Goal: Task Accomplishment & Management: Manage account settings

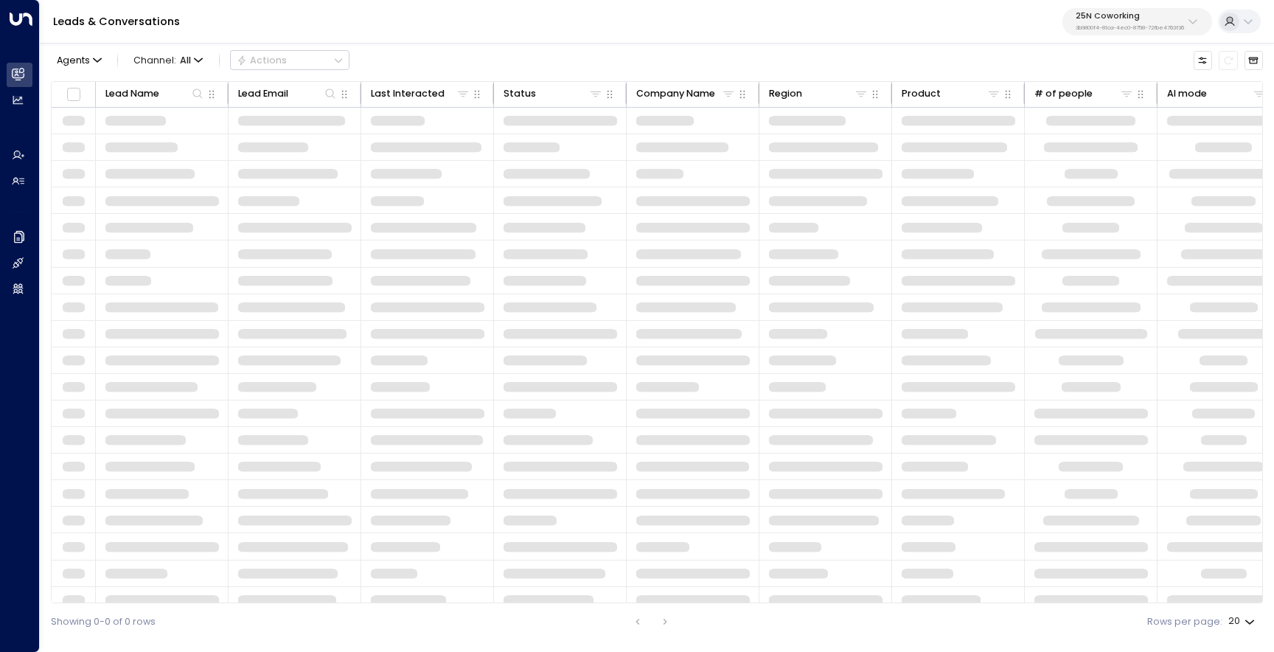
click at [1084, 23] on div "25N Coworking 3b9800f4-81ca-4ec0-8758-72fbe4763f36" at bounding box center [1130, 21] width 108 height 19
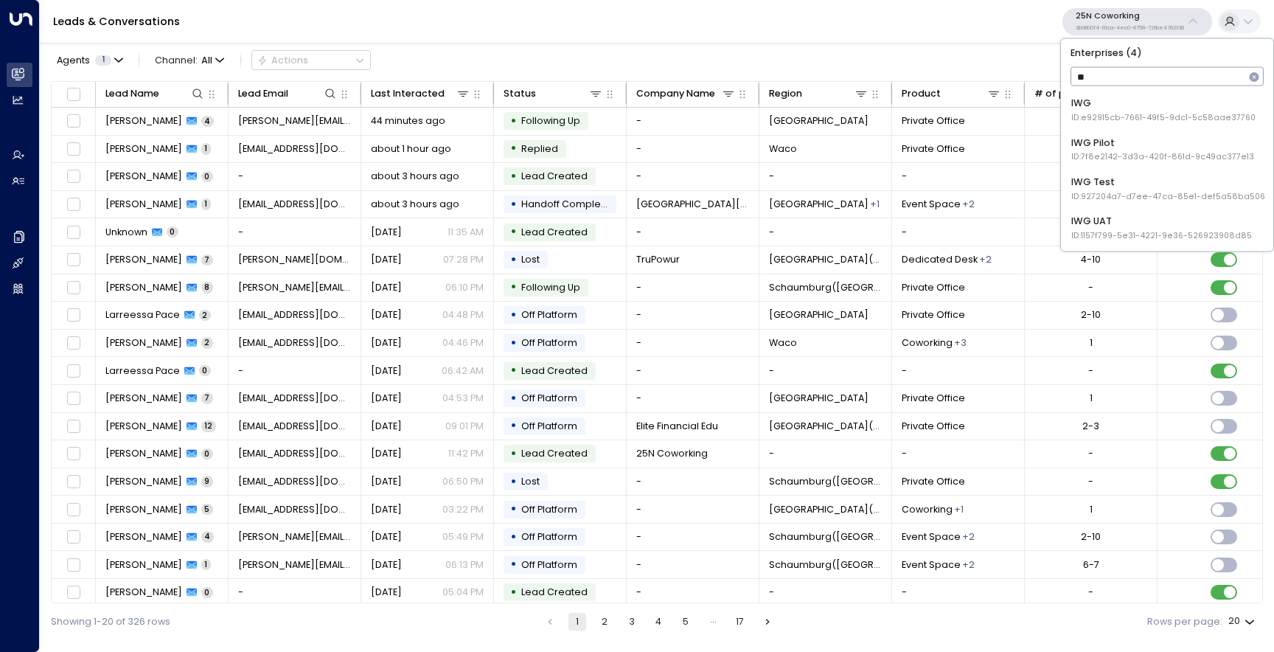
type input "***"
click at [1102, 116] on span "ID: e92915cb-7661-49f5-9dc1-5c58aae37760" at bounding box center [1163, 118] width 184 height 12
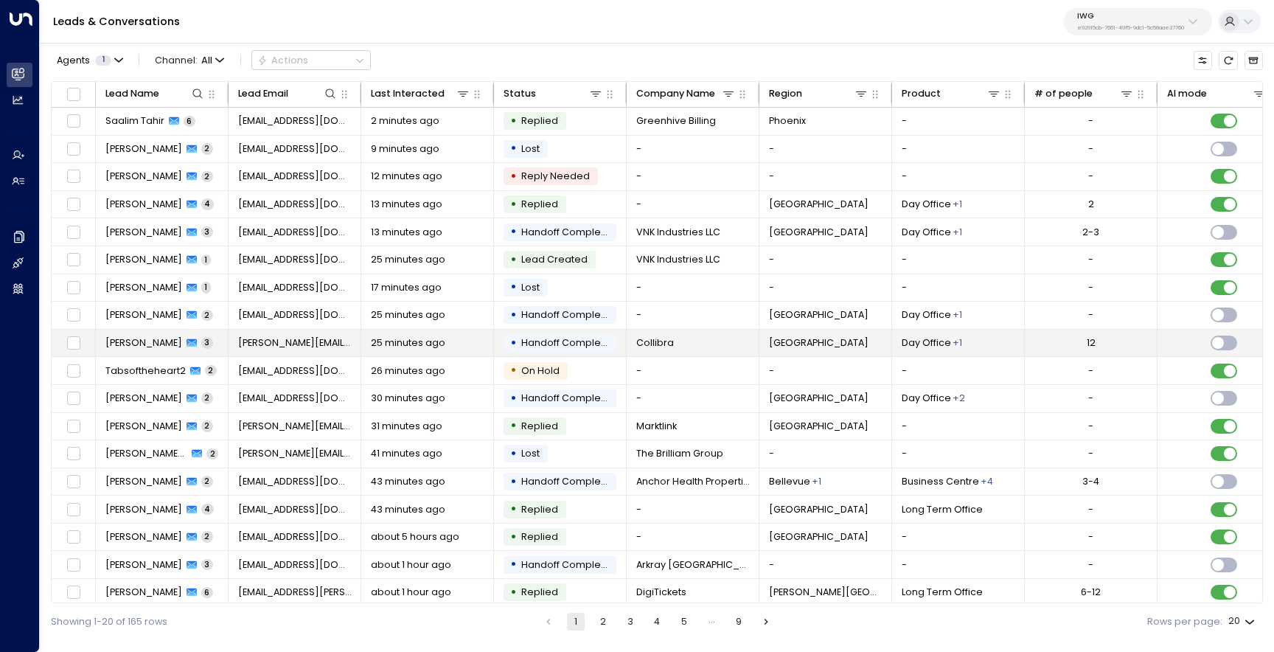
scroll to position [63, 0]
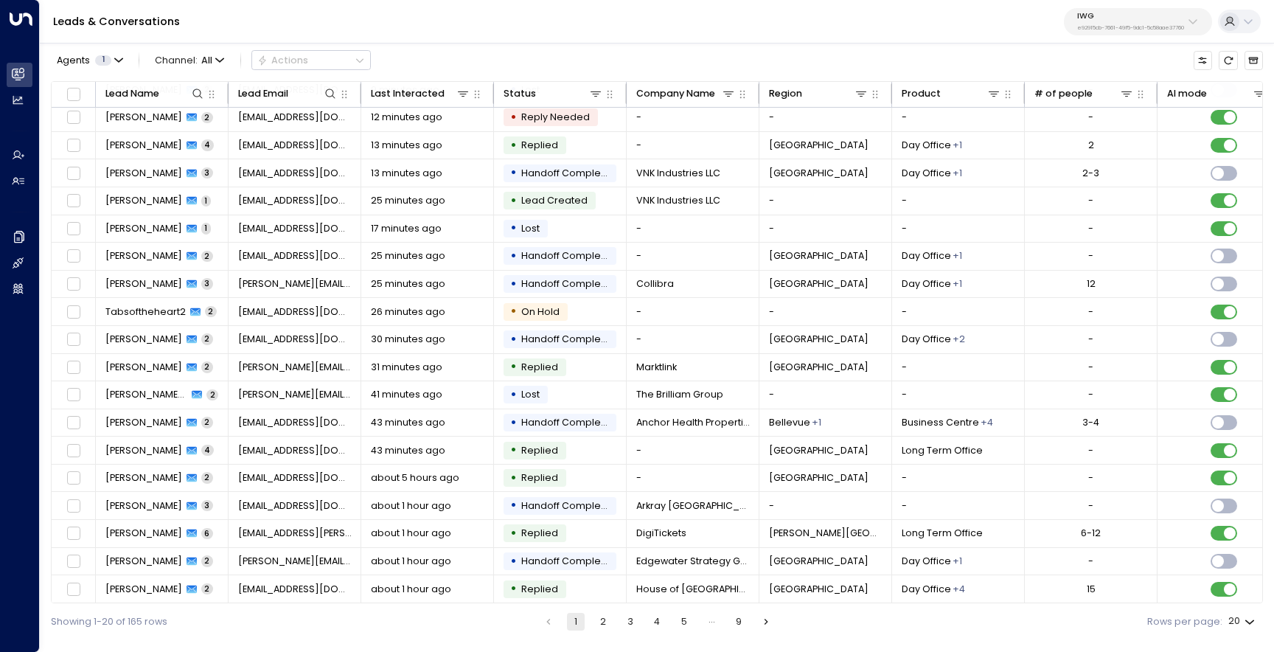
click at [604, 621] on button "2" at bounding box center [603, 622] width 18 height 18
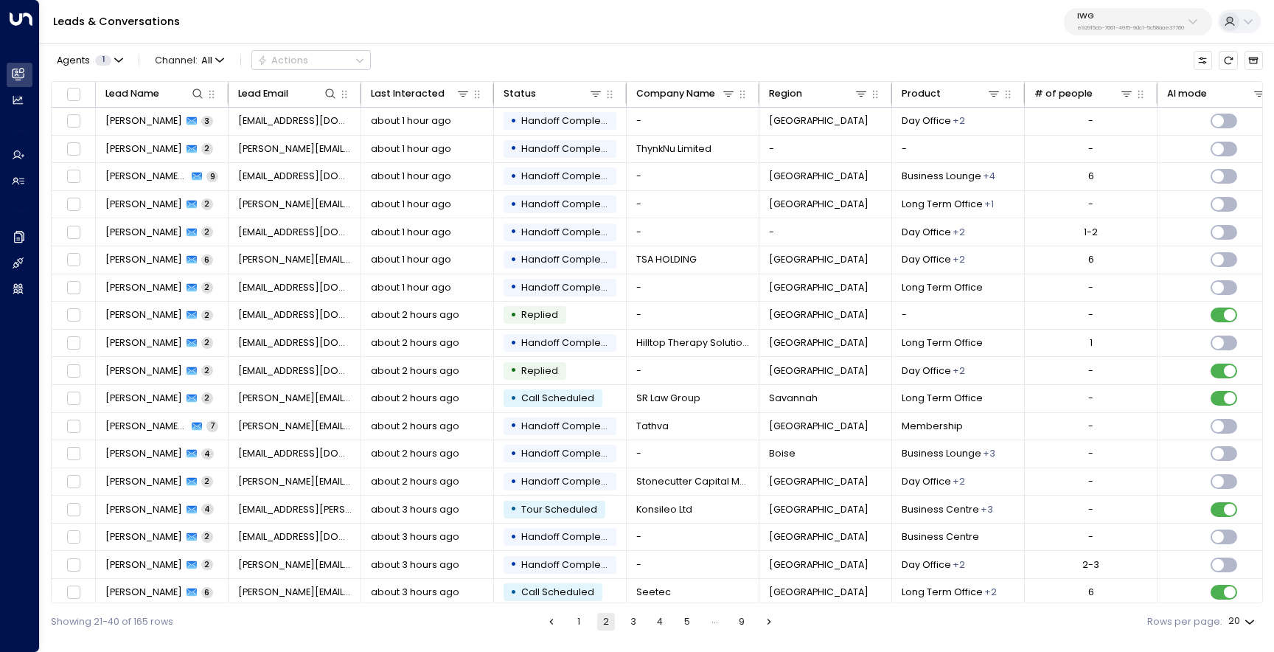
scroll to position [63, 0]
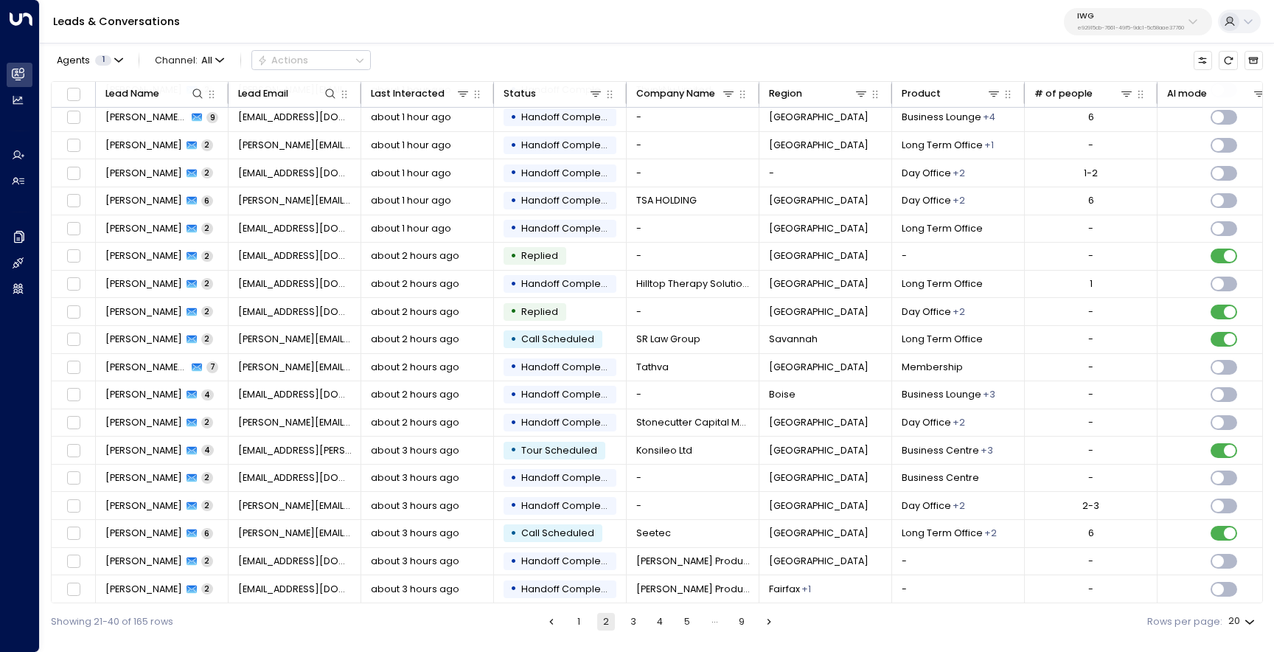
click at [633, 621] on button "3" at bounding box center [633, 622] width 18 height 18
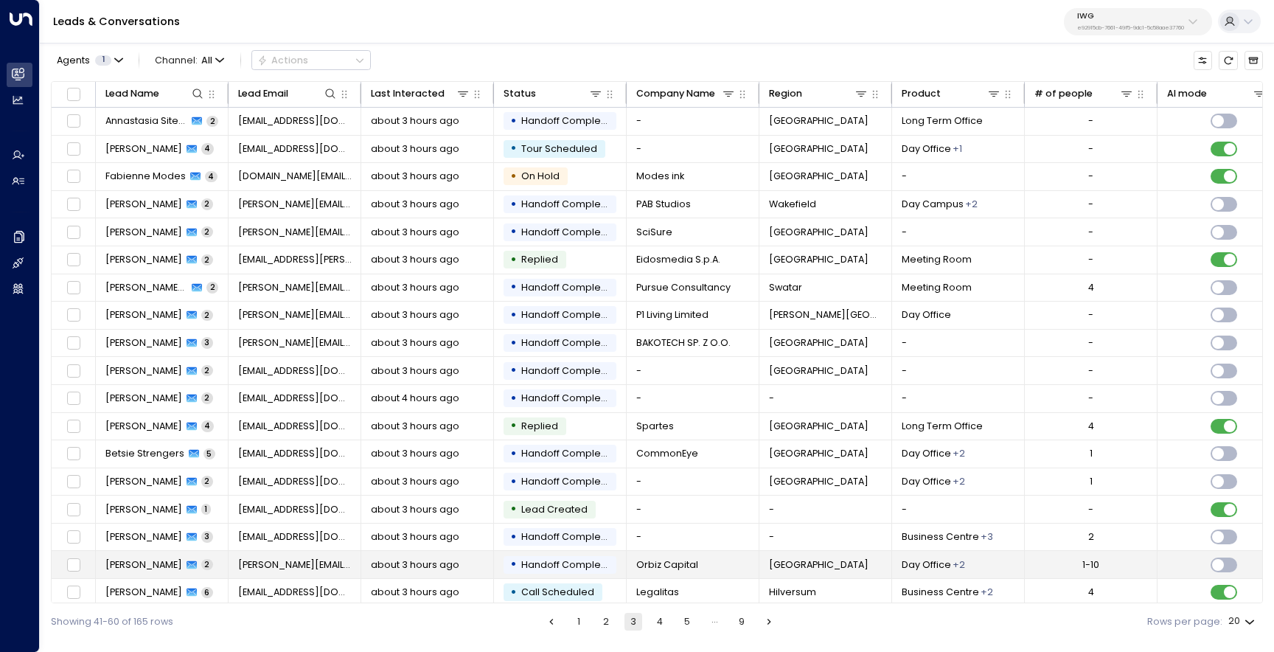
scroll to position [63, 0]
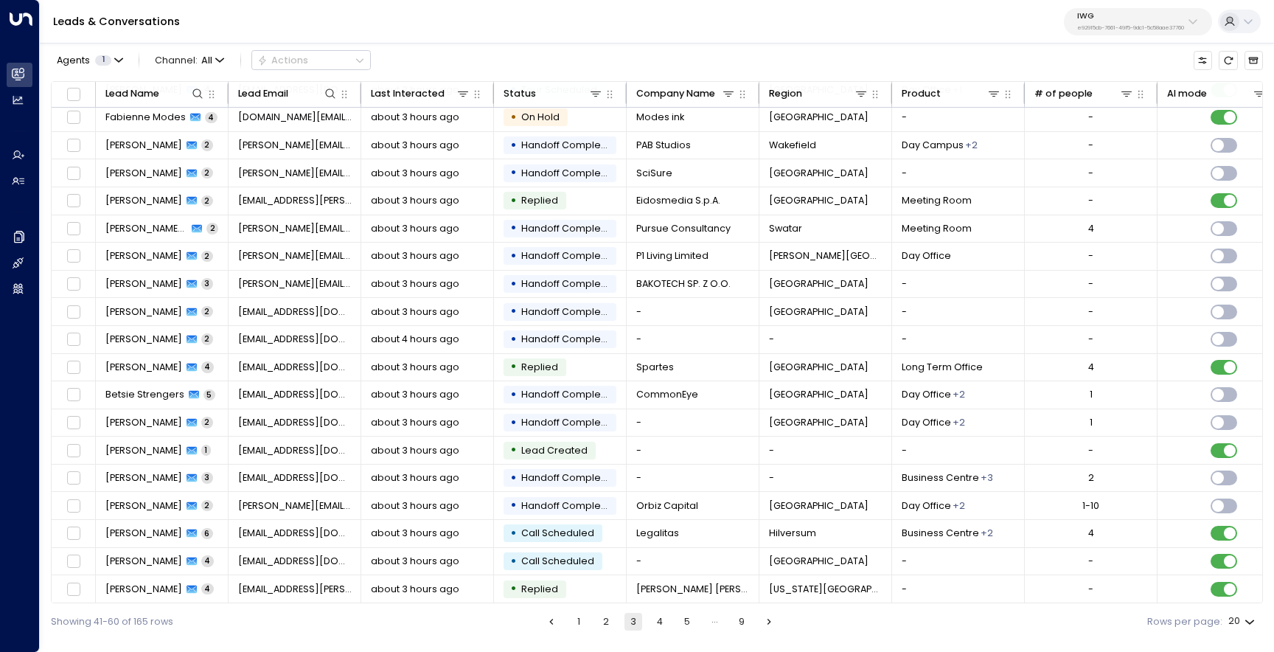
click at [662, 622] on button "4" at bounding box center [660, 622] width 18 height 18
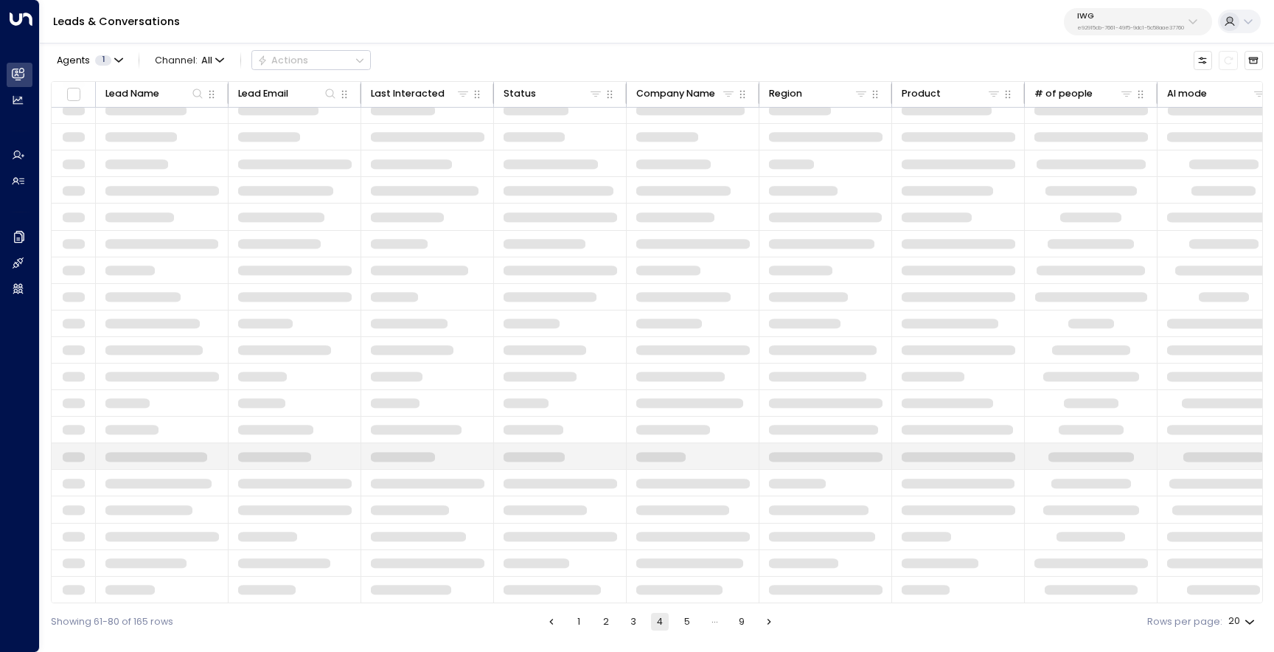
scroll to position [63, 0]
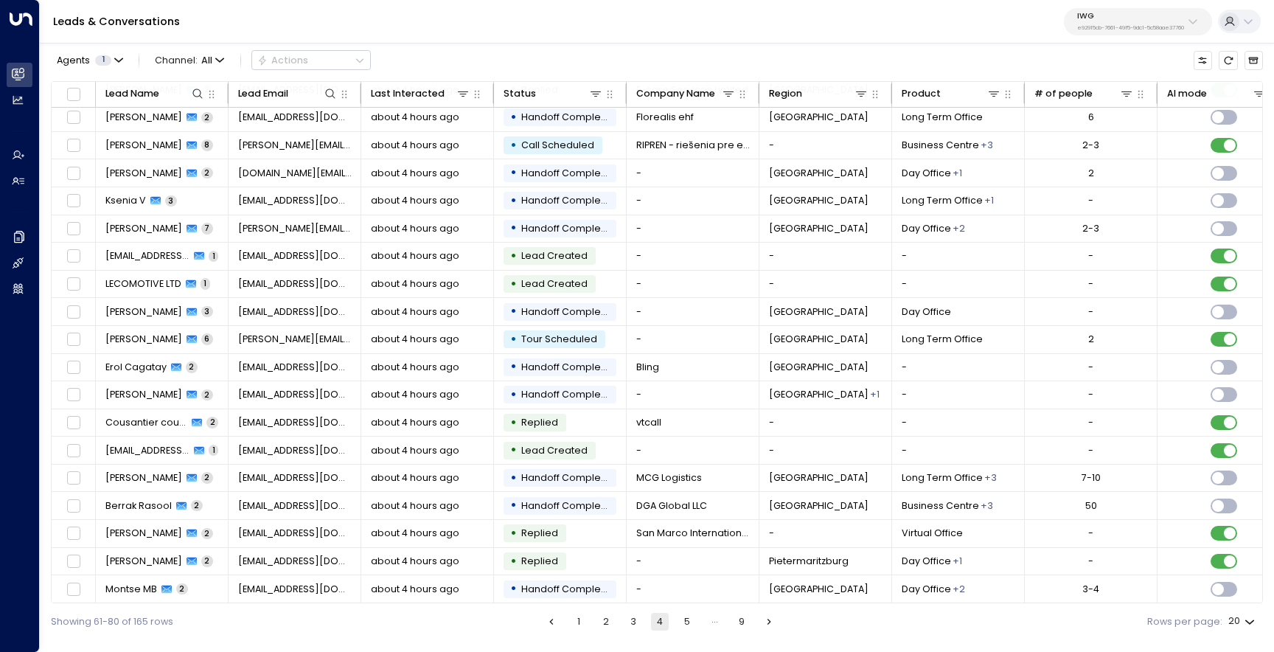
click at [686, 627] on button "5" at bounding box center [687, 622] width 18 height 18
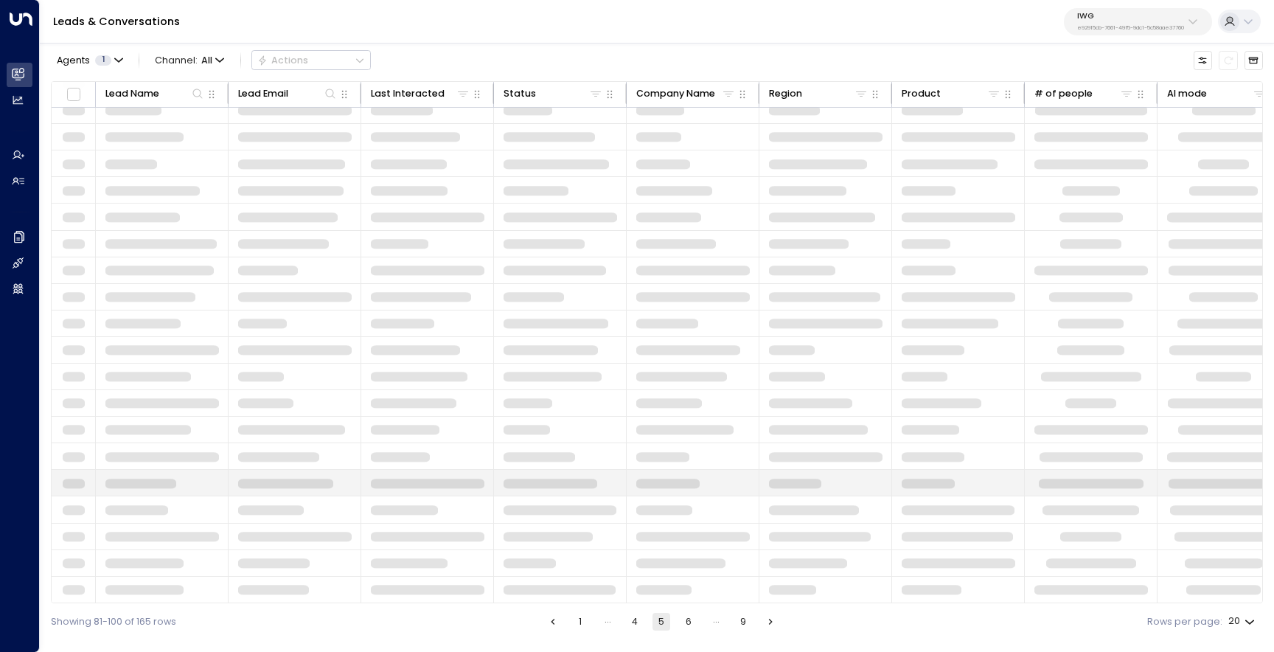
scroll to position [63, 0]
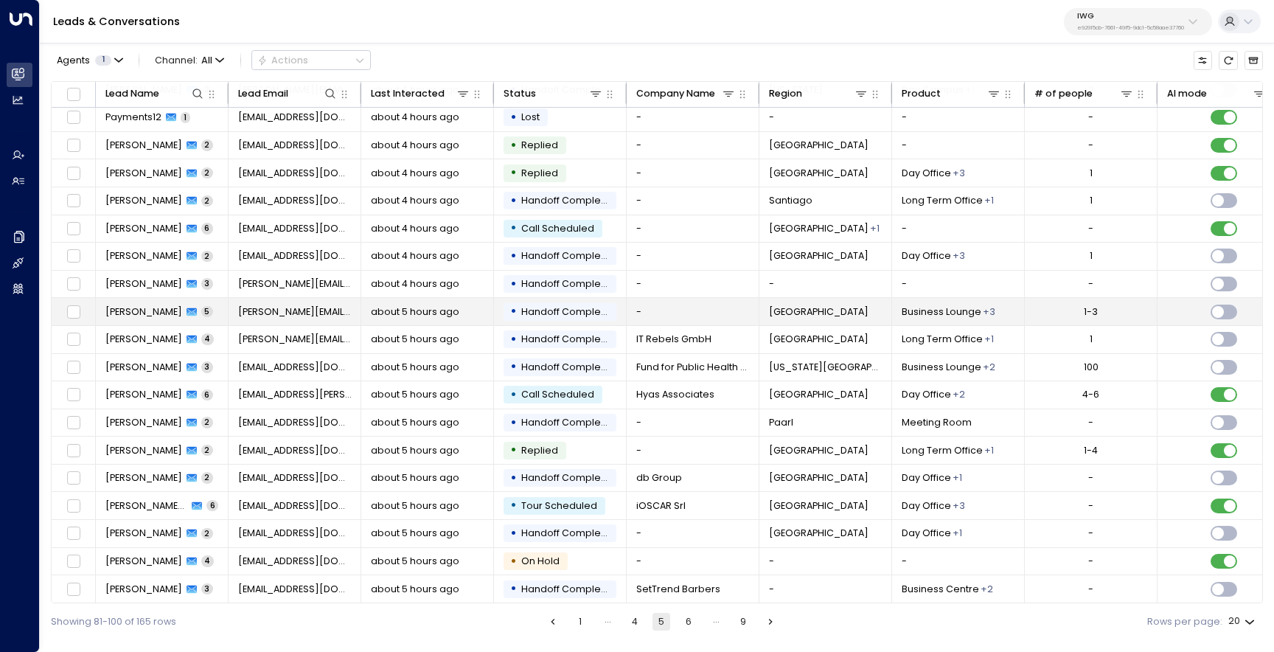
click at [166, 305] on div "Tim Kearney 5" at bounding box center [159, 311] width 108 height 13
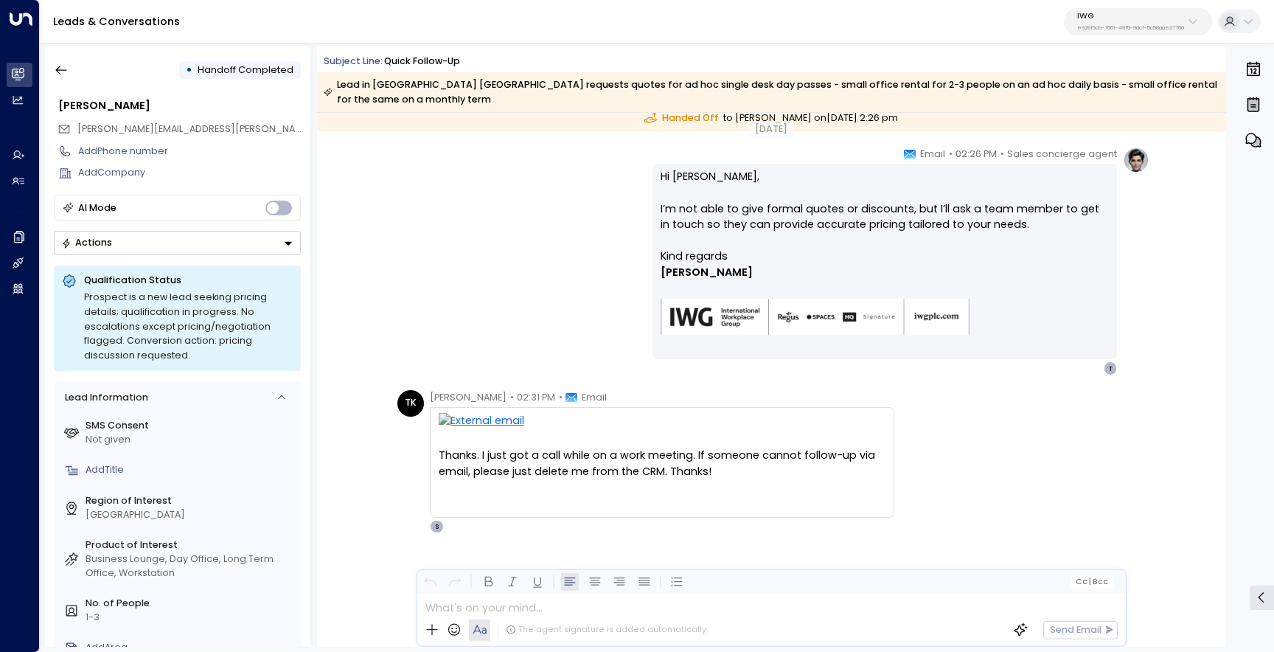
scroll to position [845, 0]
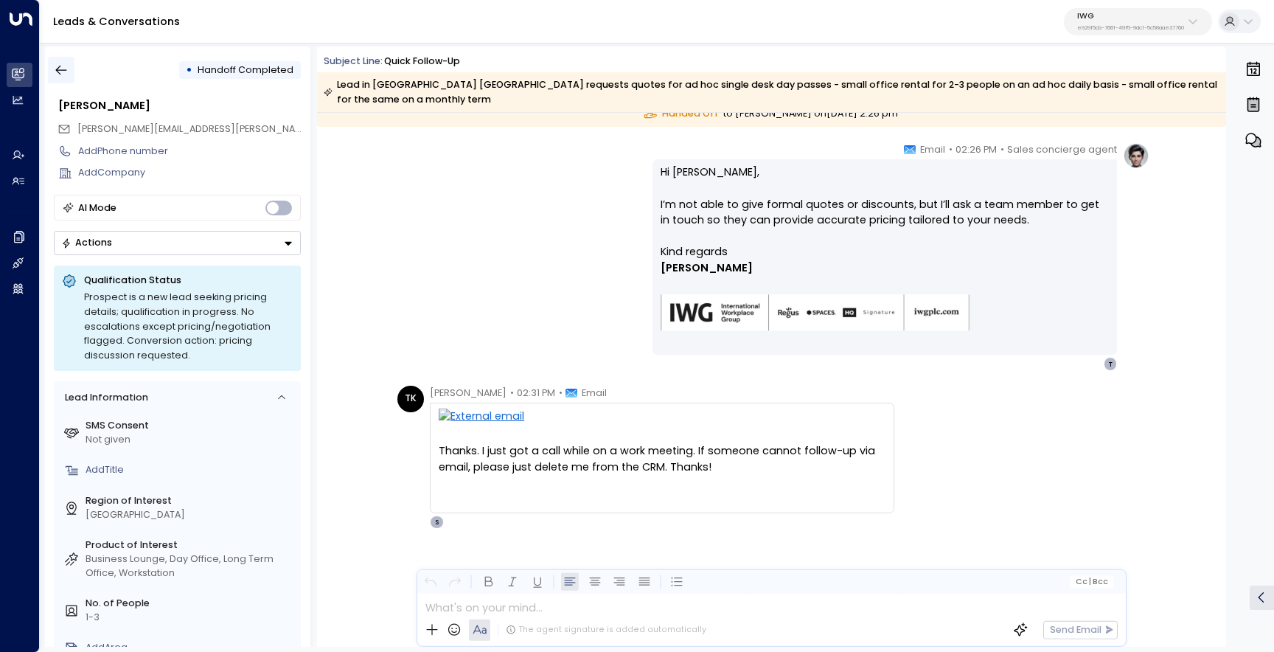
click at [63, 71] on icon "button" at bounding box center [61, 70] width 15 height 15
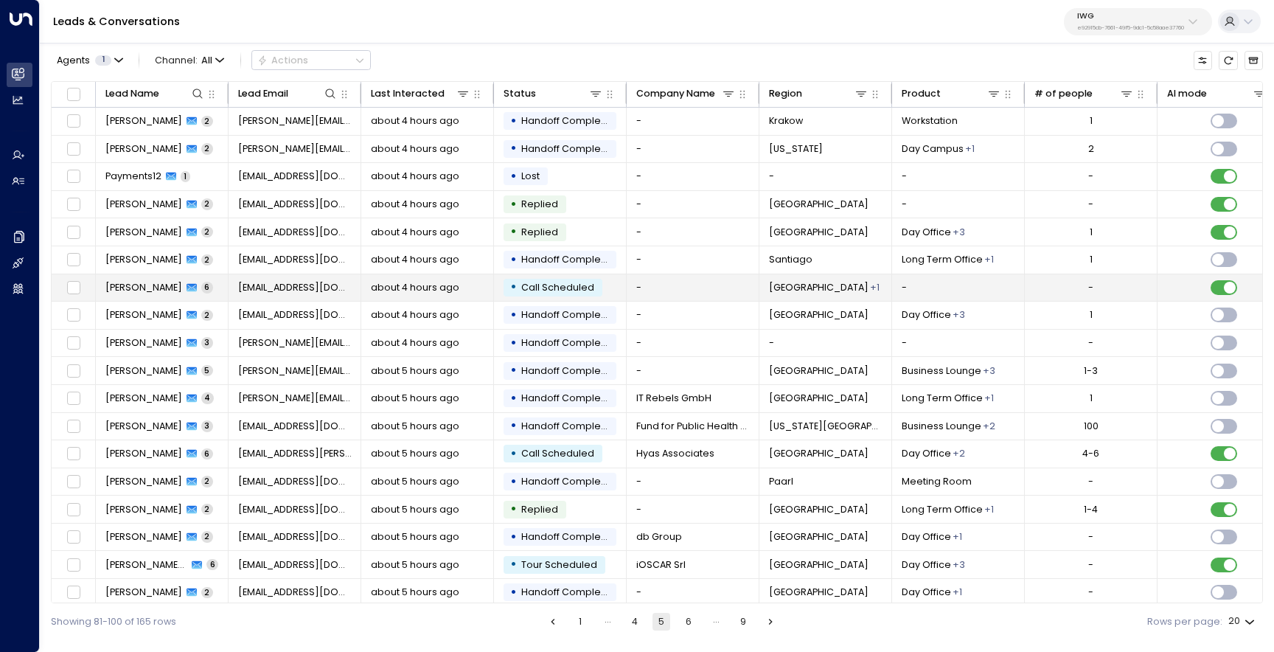
click at [152, 290] on span "Analiese Lavine" at bounding box center [143, 287] width 77 height 13
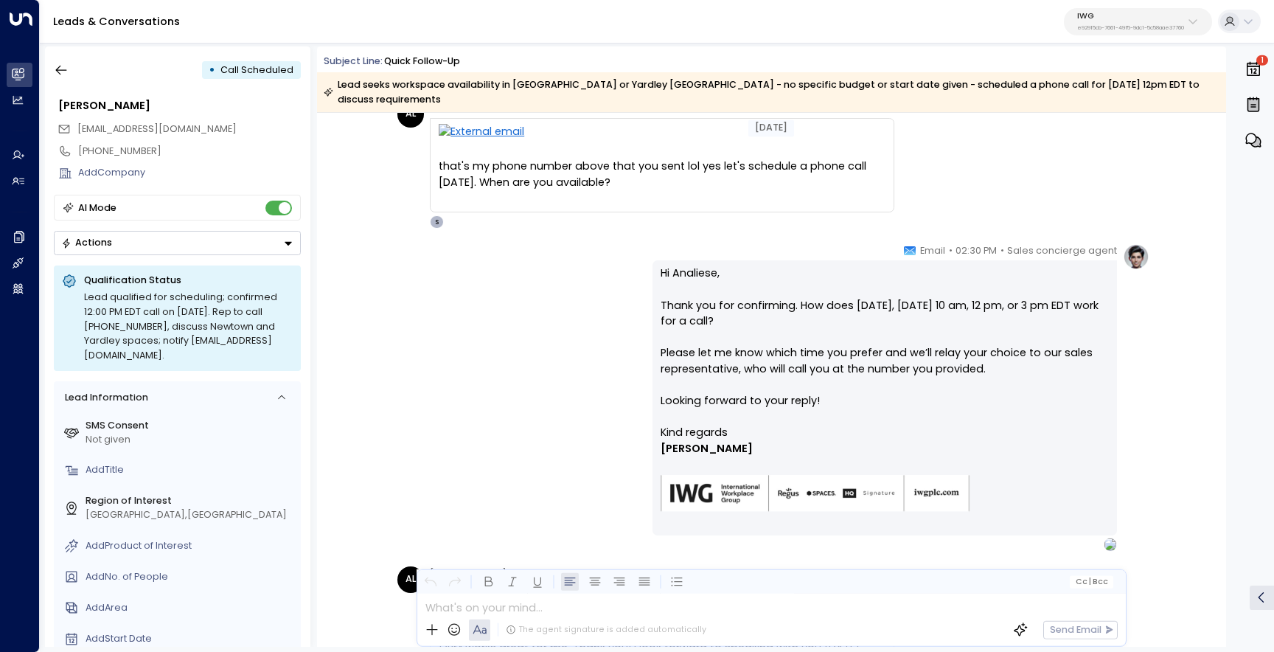
scroll to position [1110, 0]
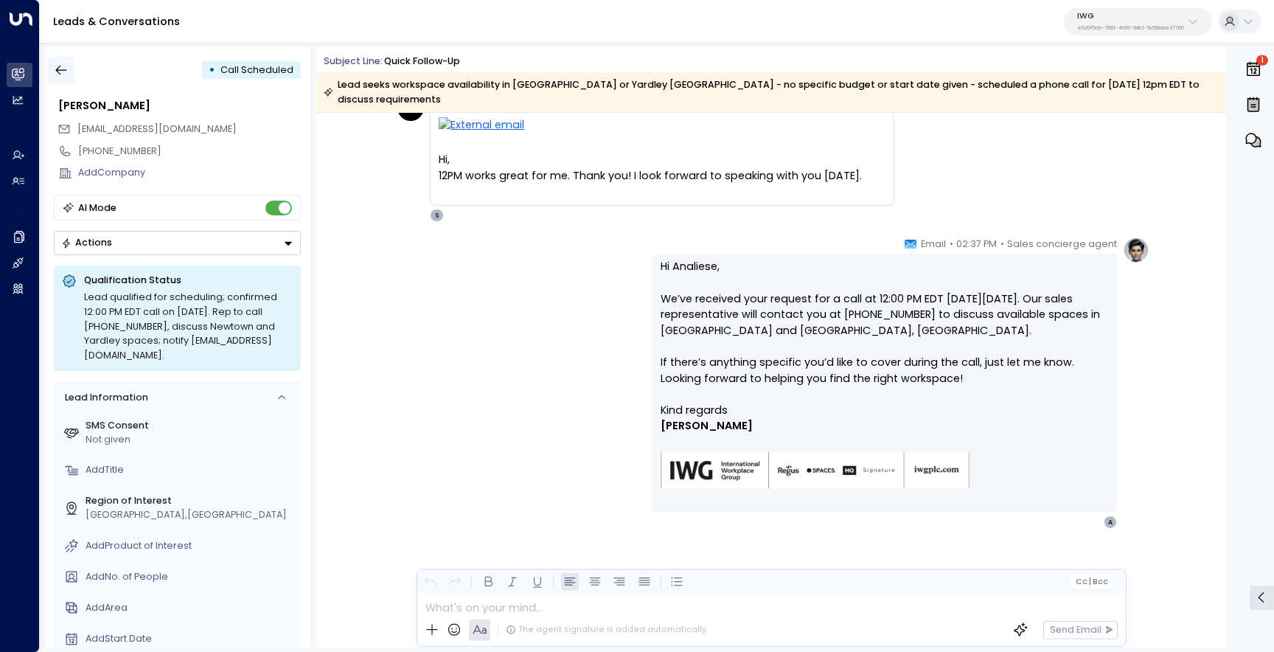
click at [72, 82] on button "button" at bounding box center [61, 70] width 27 height 27
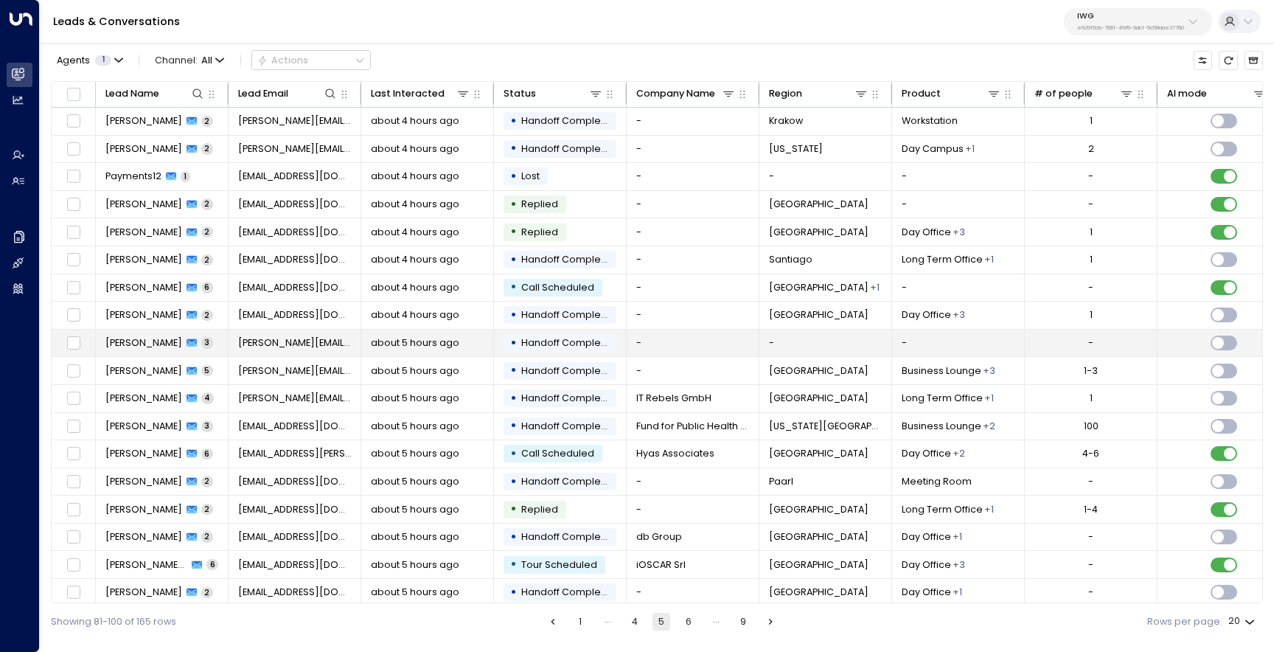
click at [153, 350] on td "Chris Bragg 3" at bounding box center [162, 343] width 133 height 27
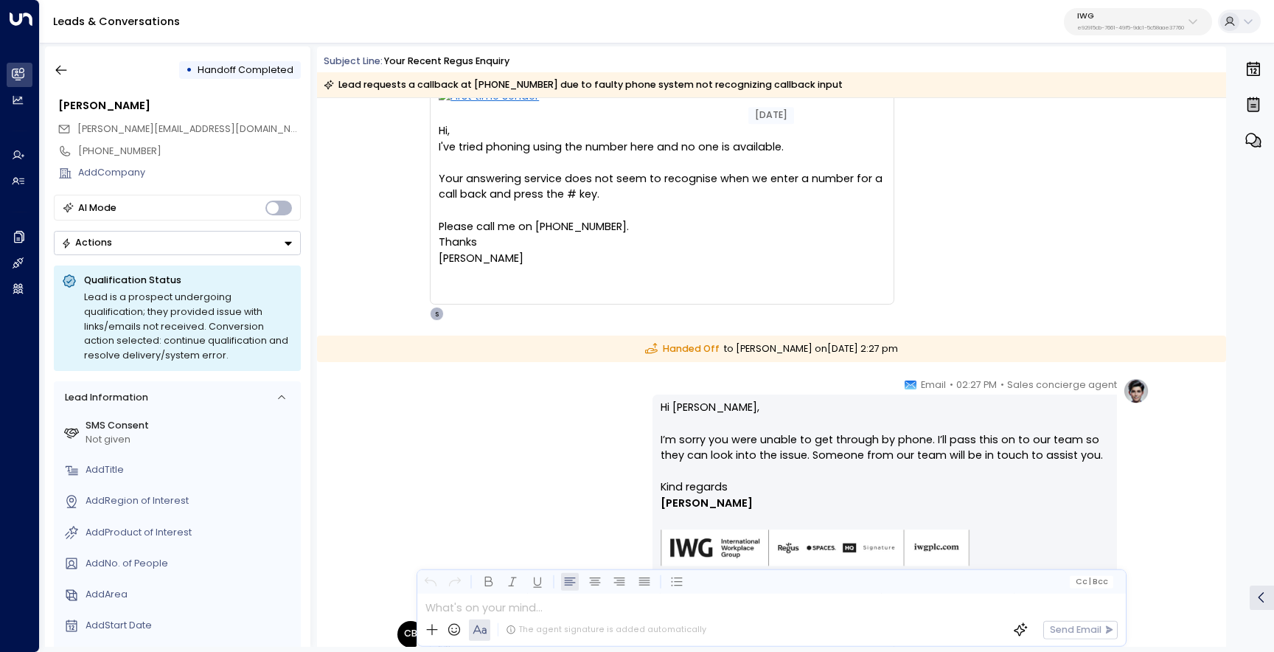
scroll to position [114, 0]
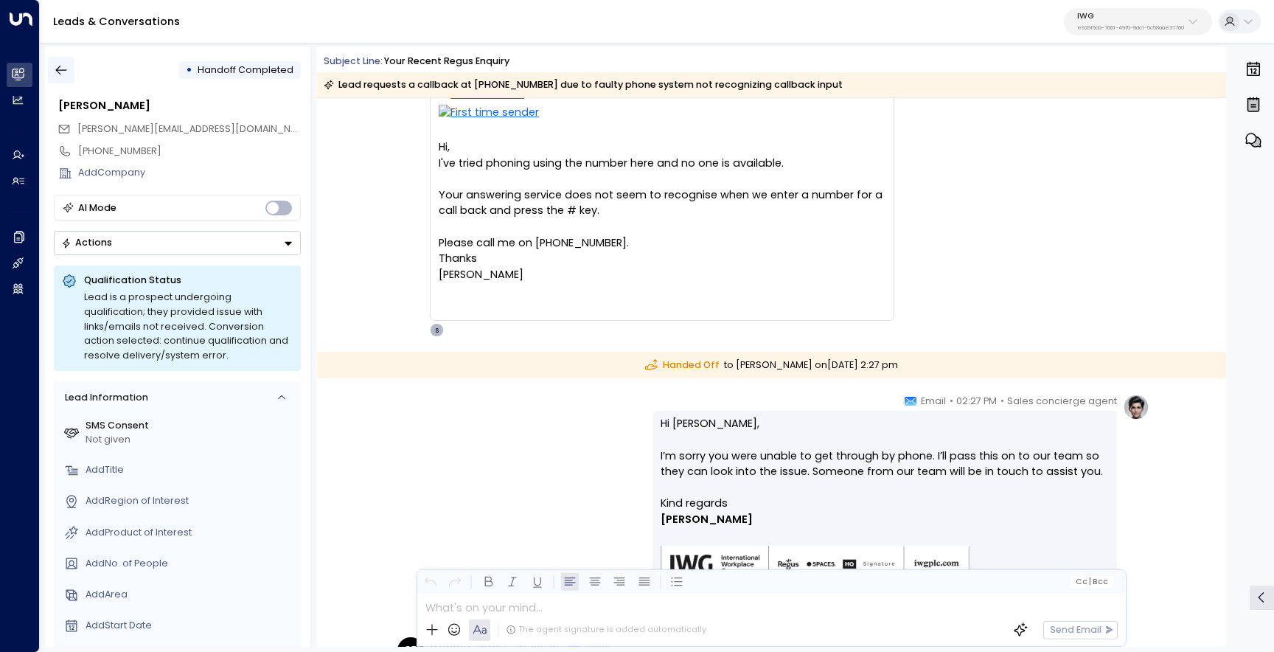
click at [69, 75] on button "button" at bounding box center [61, 70] width 27 height 27
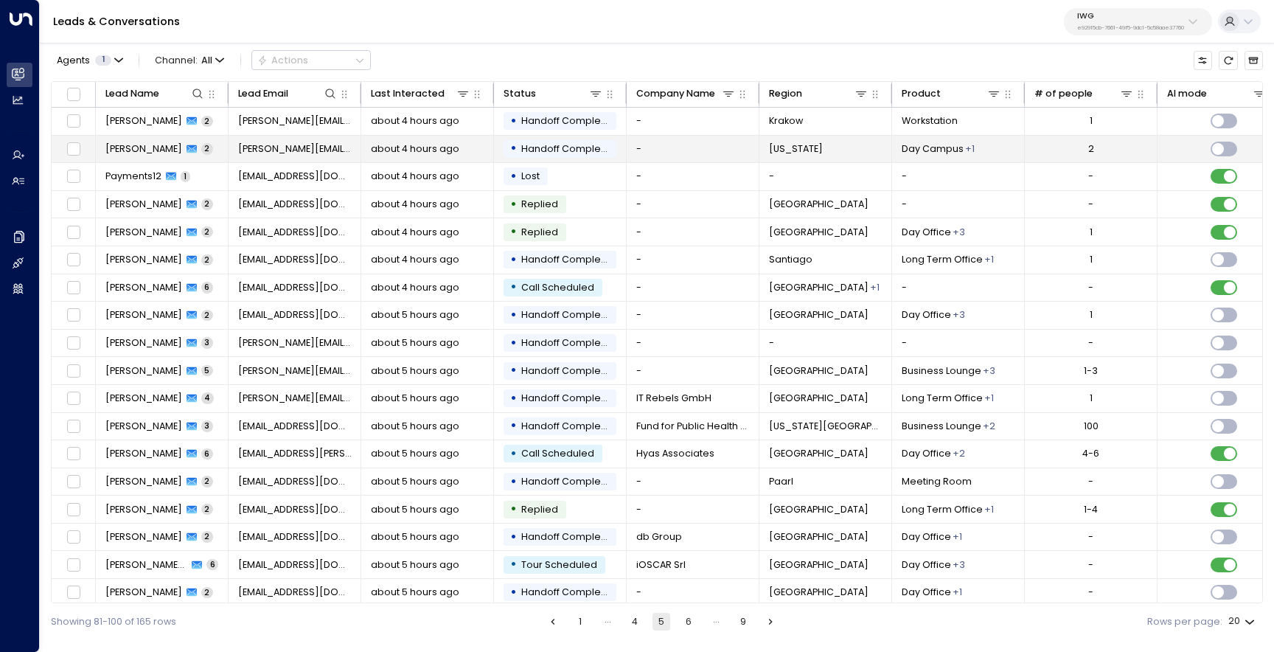
click at [128, 149] on span "Jake Kerr" at bounding box center [143, 148] width 77 height 13
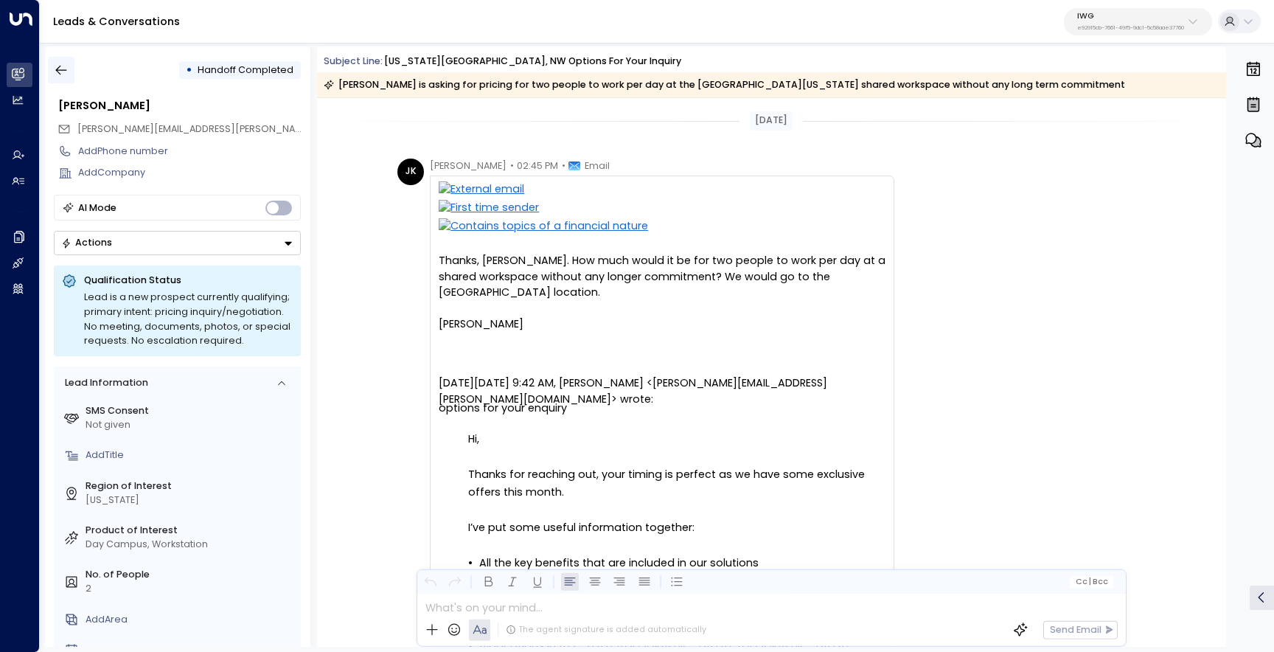
click at [69, 75] on button "button" at bounding box center [61, 70] width 27 height 27
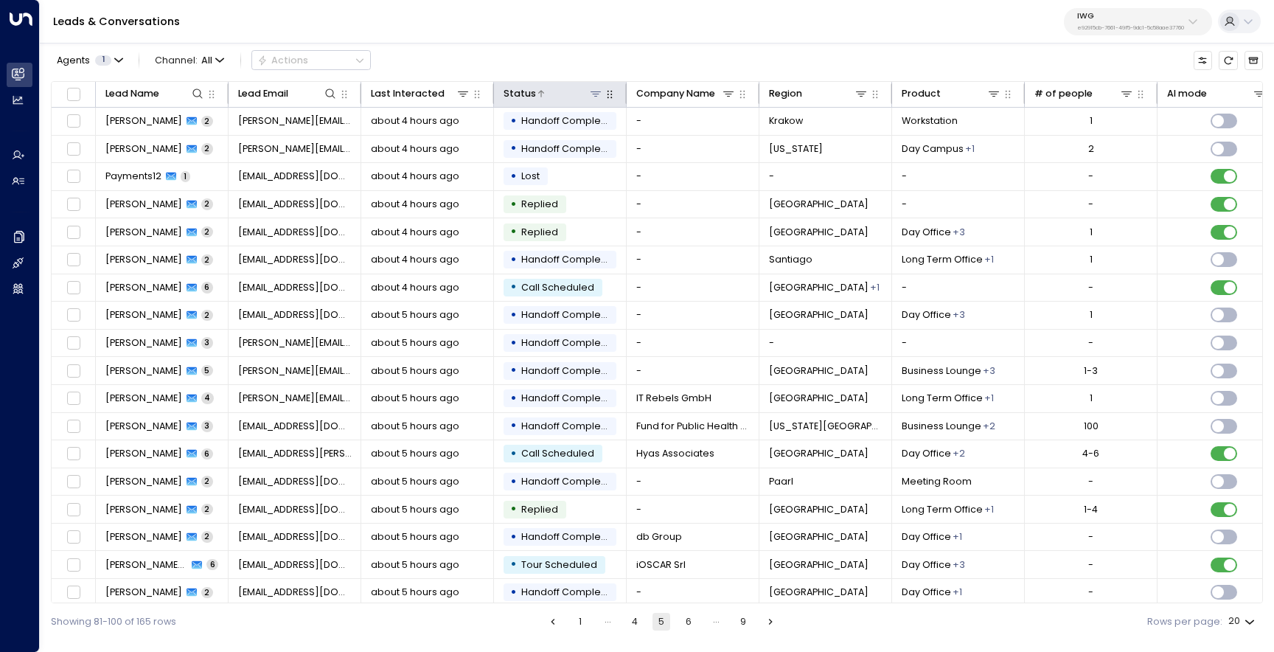
click at [593, 89] on icon at bounding box center [596, 94] width 12 height 12
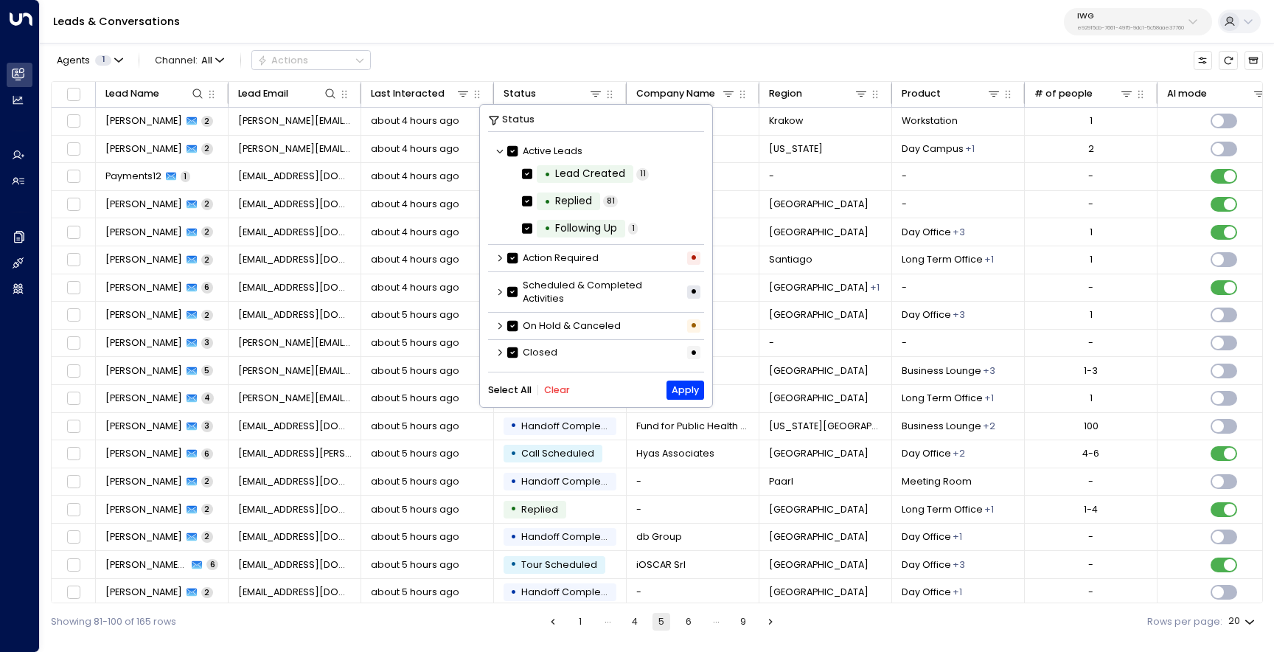
click at [563, 389] on button "Clear" at bounding box center [557, 390] width 26 height 10
click at [495, 292] on icon at bounding box center [499, 292] width 9 height 9
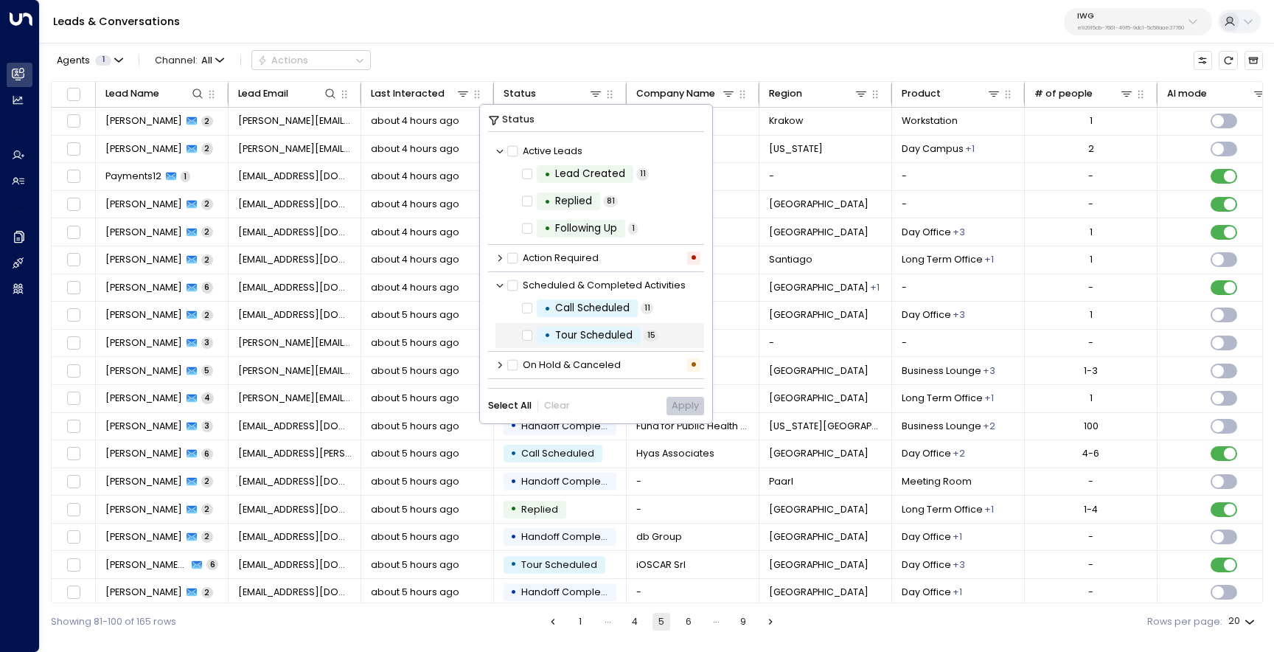
scroll to position [29, 0]
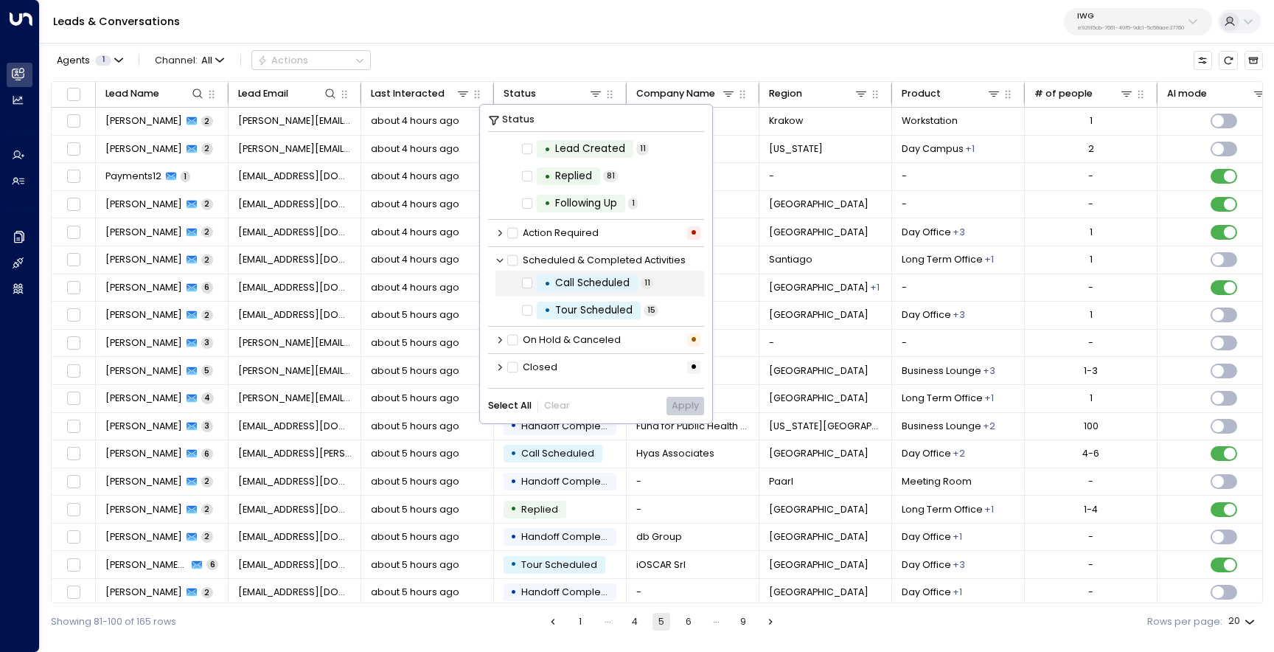
click at [537, 290] on div "• Call Scheduled 11" at bounding box center [599, 284] width 209 height 26
click at [695, 405] on button "Apply" at bounding box center [686, 406] width 38 height 18
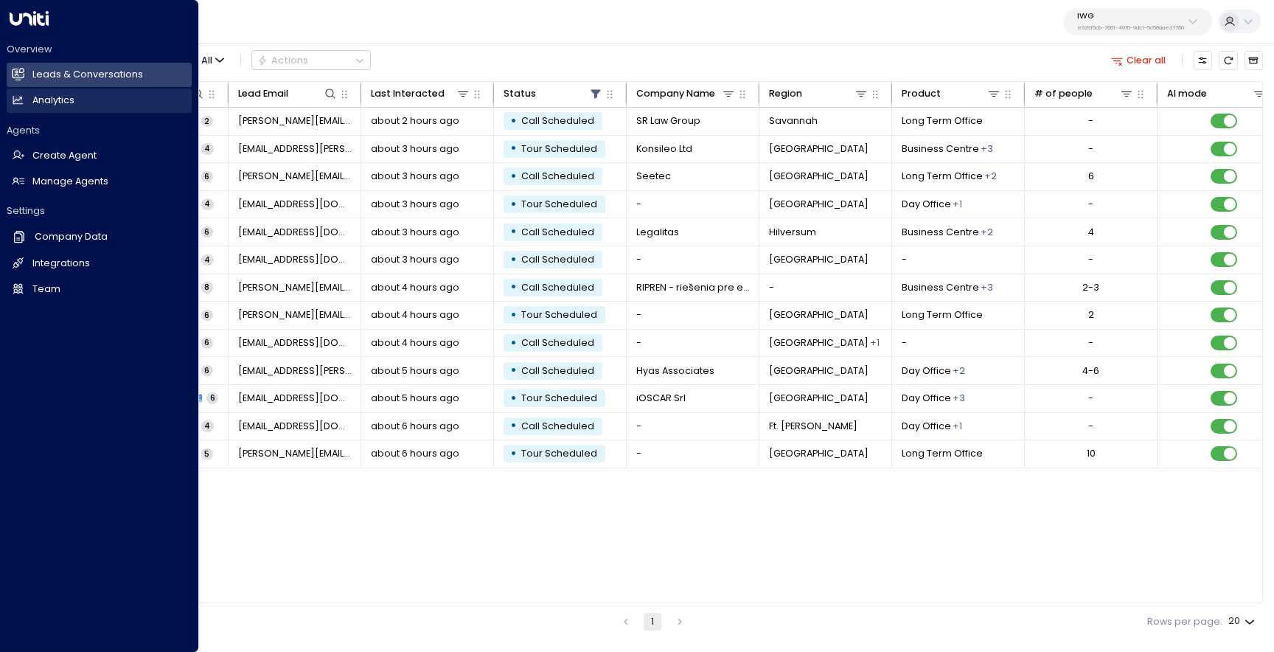
click at [97, 105] on link "Analytics Analytics" at bounding box center [99, 100] width 185 height 24
click at [45, 109] on link "Analytics Analytics" at bounding box center [99, 100] width 185 height 24
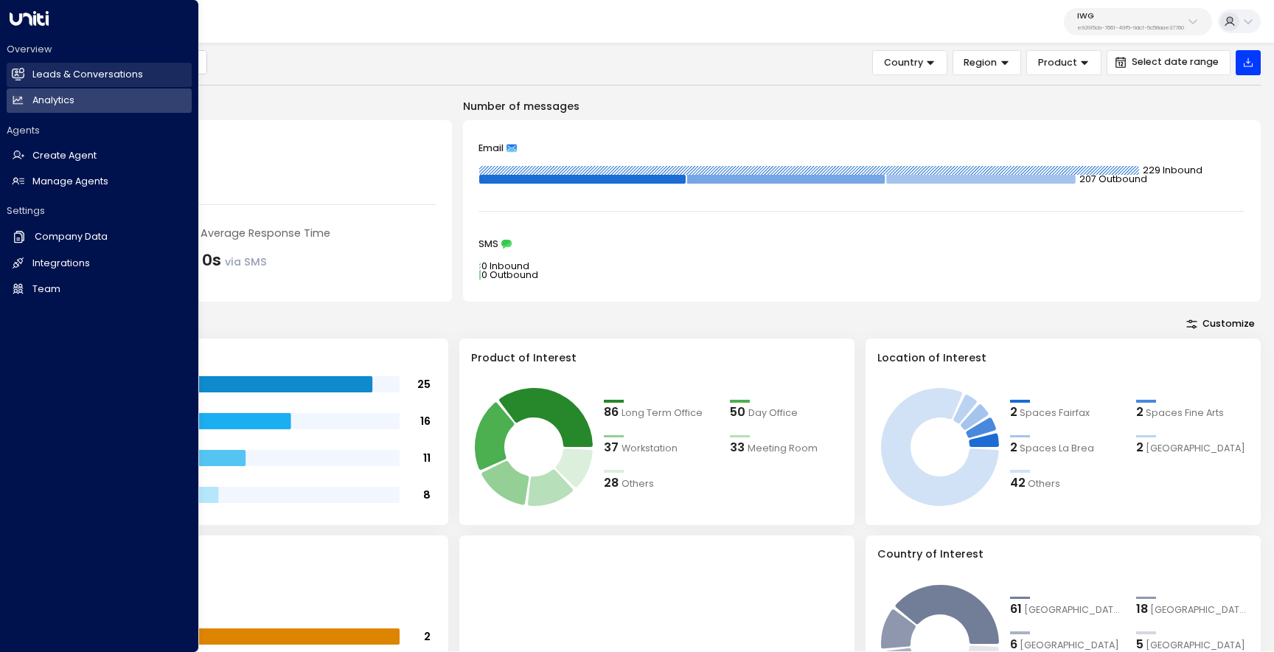
click at [26, 71] on link "Leads & Conversations Leads & Conversations" at bounding box center [99, 75] width 185 height 24
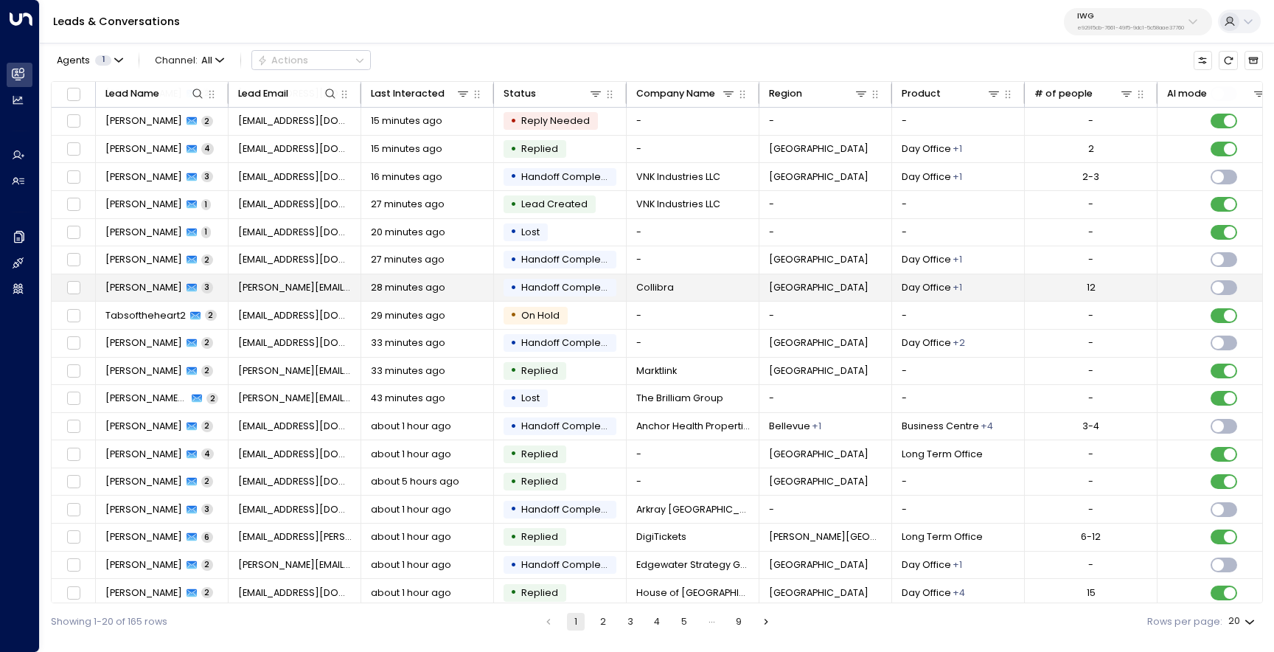
scroll to position [63, 0]
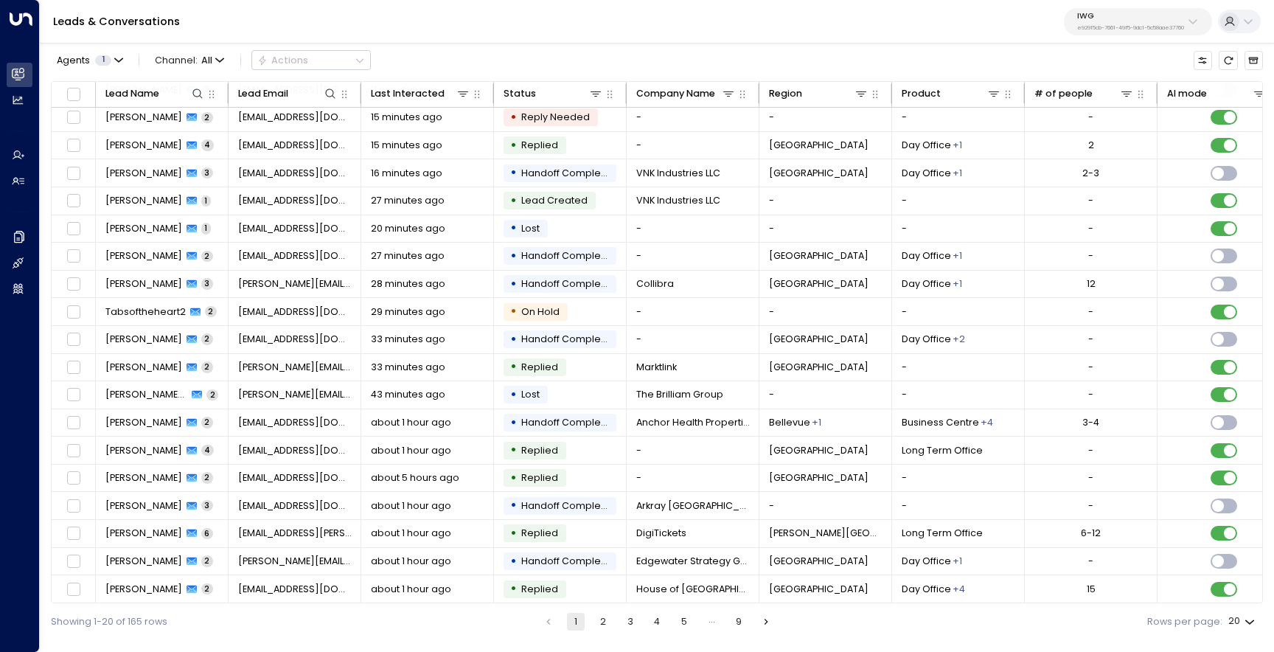
click at [603, 621] on button "2" at bounding box center [603, 622] width 18 height 18
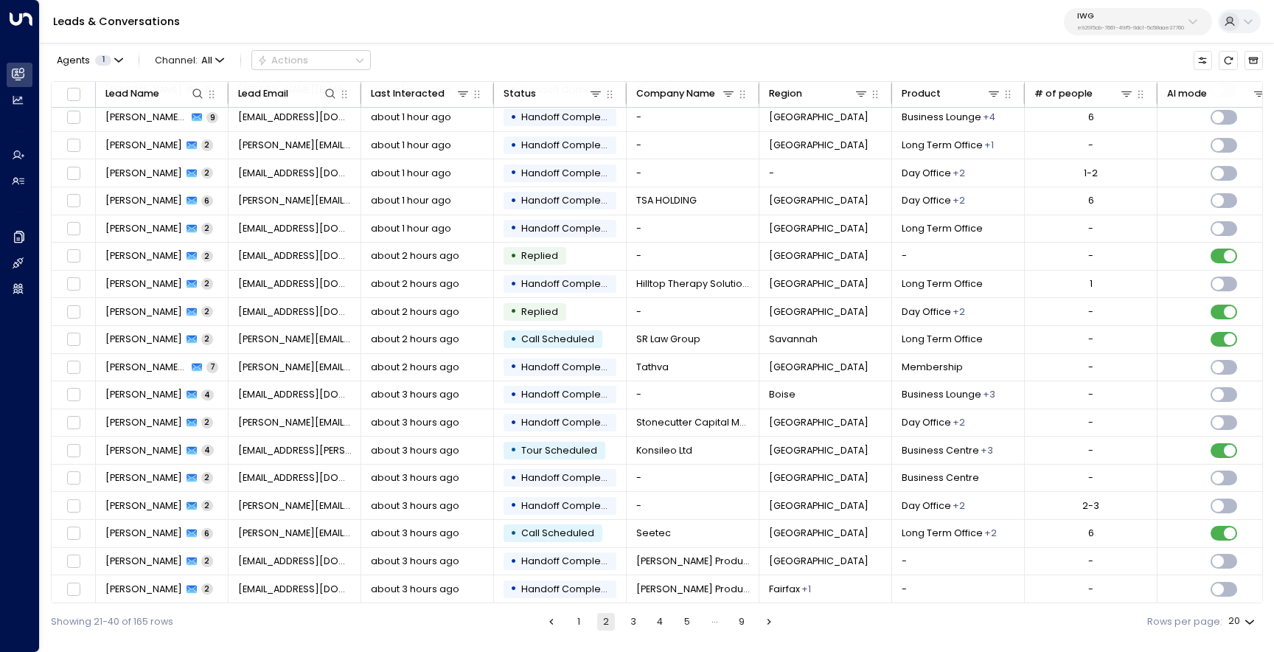
click at [635, 621] on button "3" at bounding box center [633, 622] width 18 height 18
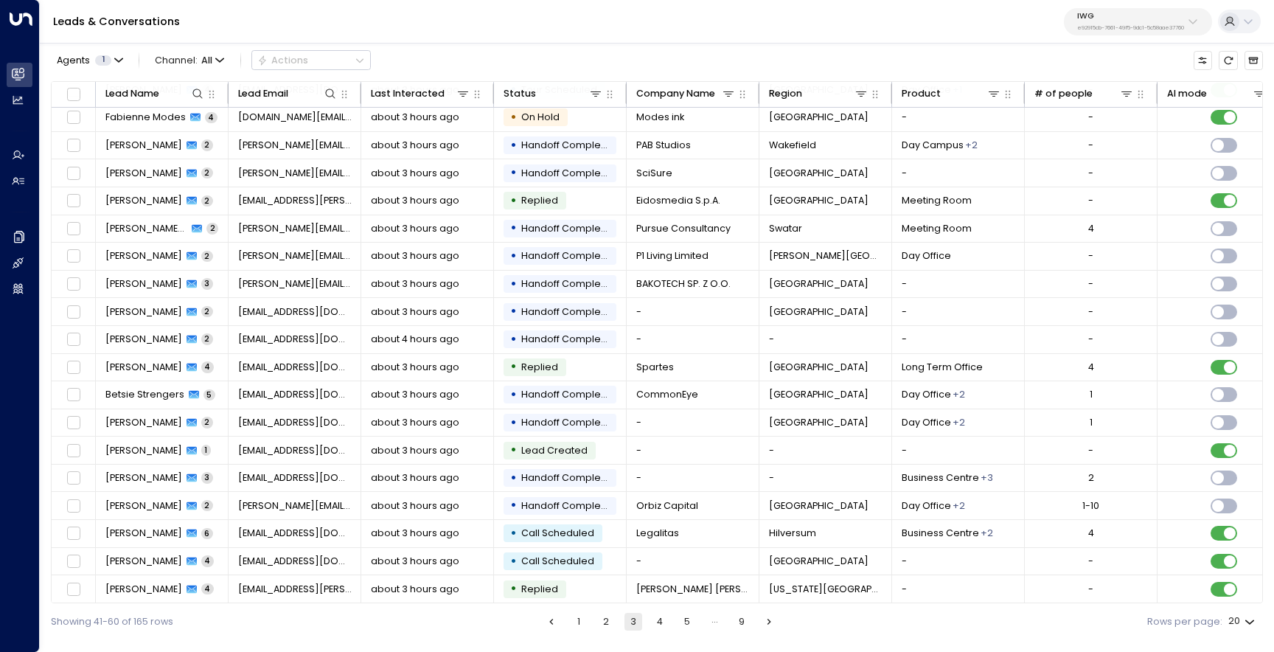
click at [666, 621] on button "4" at bounding box center [660, 622] width 18 height 18
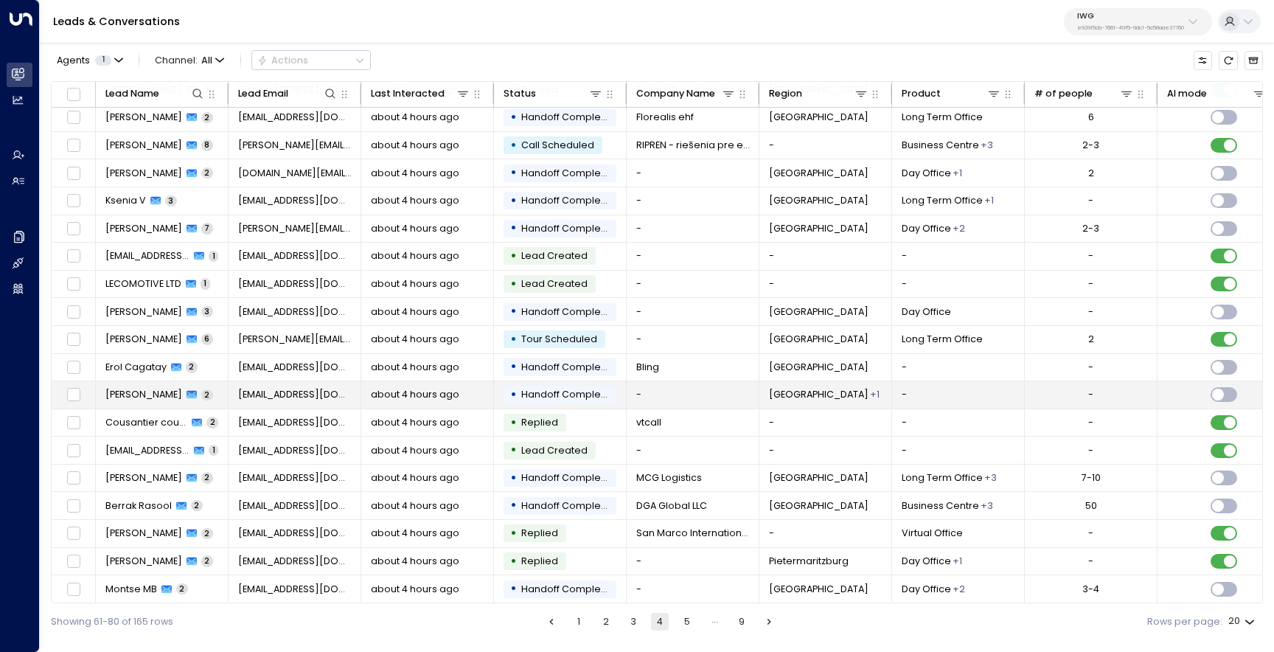
click at [139, 390] on span "Daniel Youssef" at bounding box center [143, 394] width 77 height 13
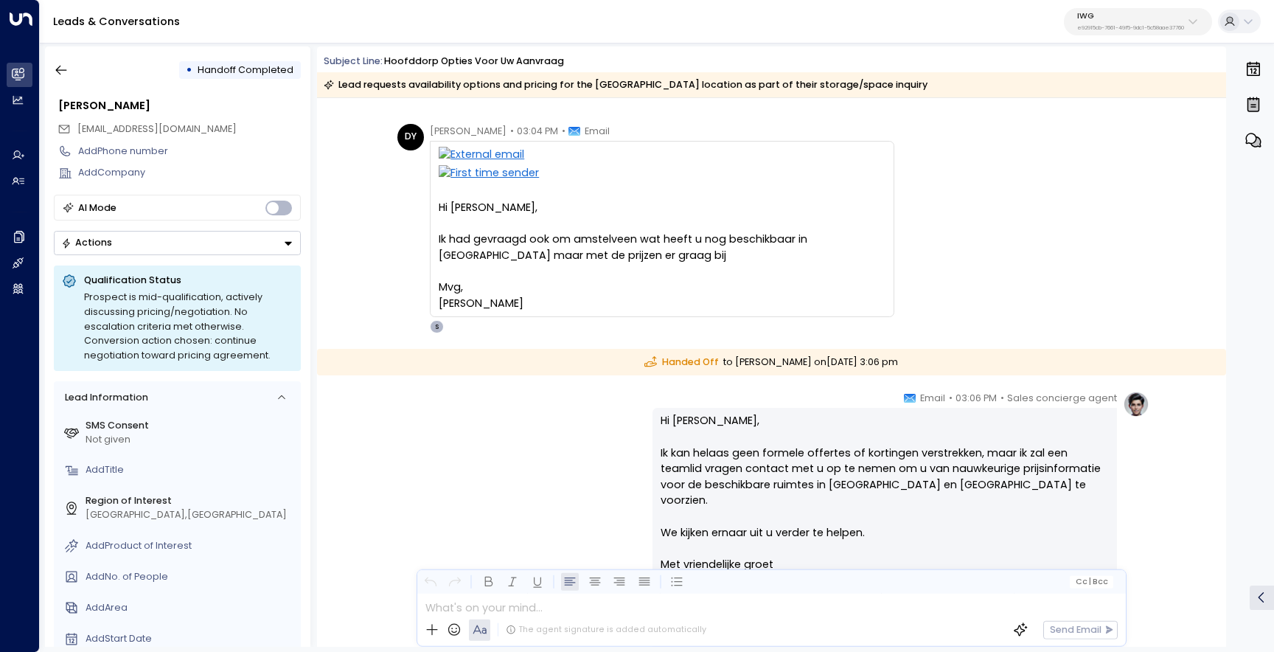
scroll to position [26, 0]
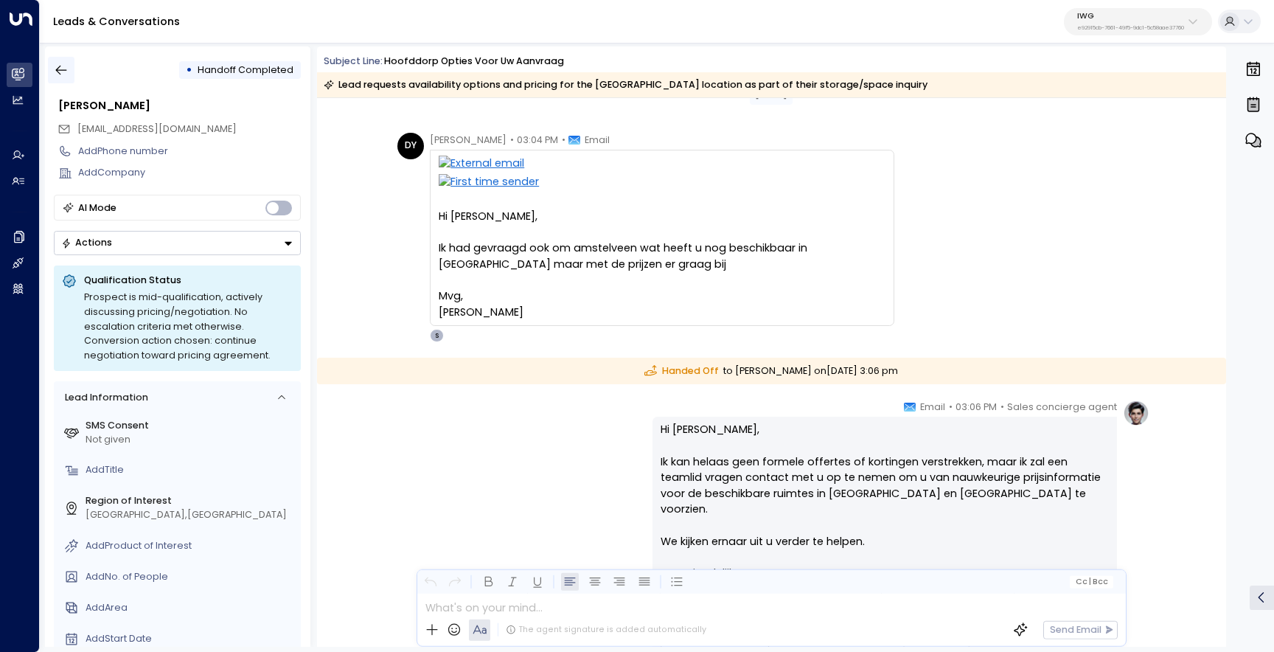
click at [64, 74] on icon "button" at bounding box center [61, 70] width 15 height 15
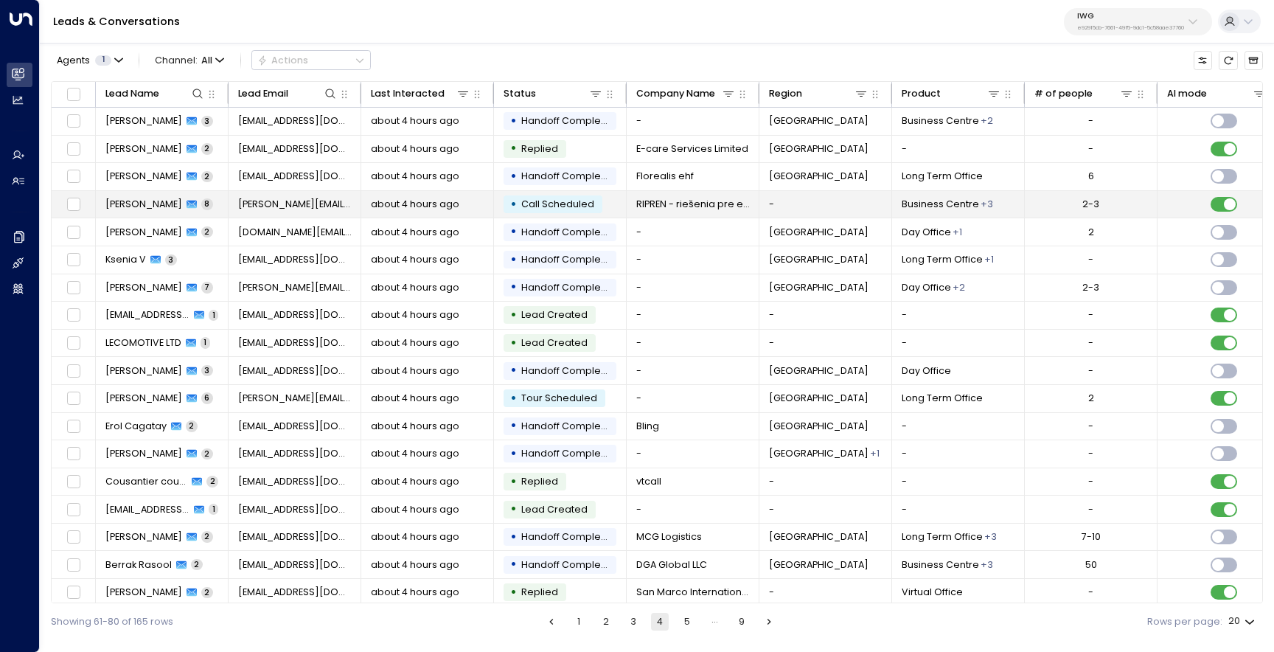
scroll to position [63, 0]
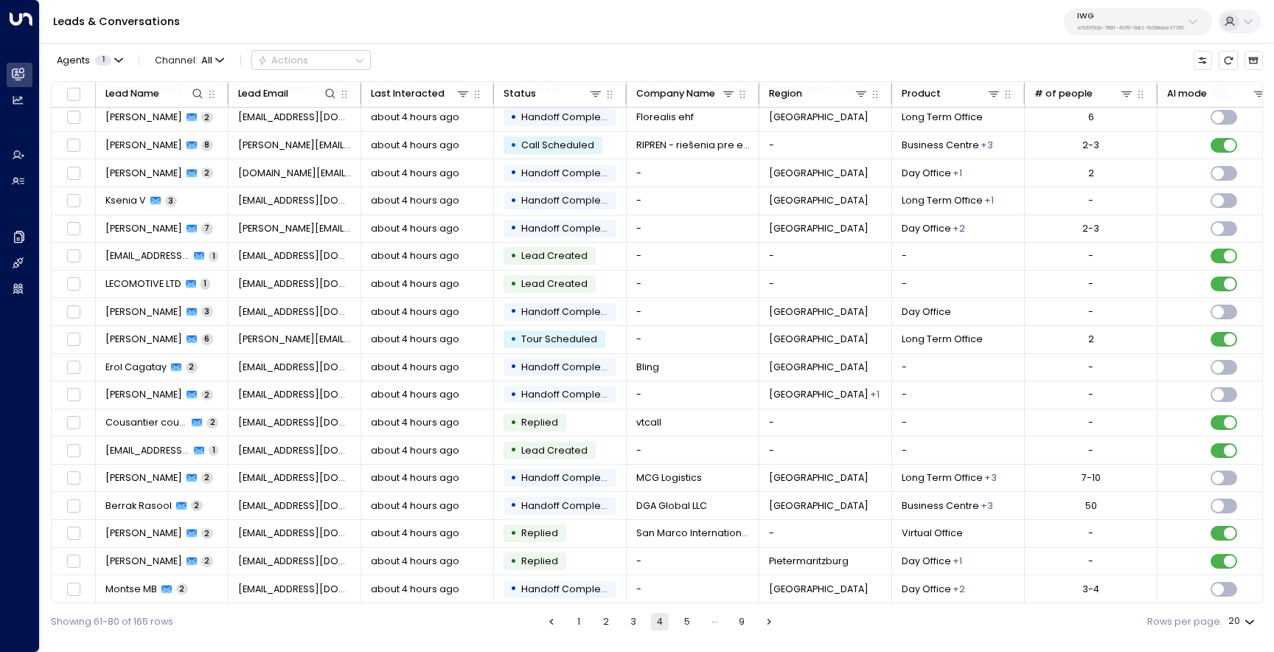
click at [577, 627] on button "1" at bounding box center [579, 622] width 18 height 18
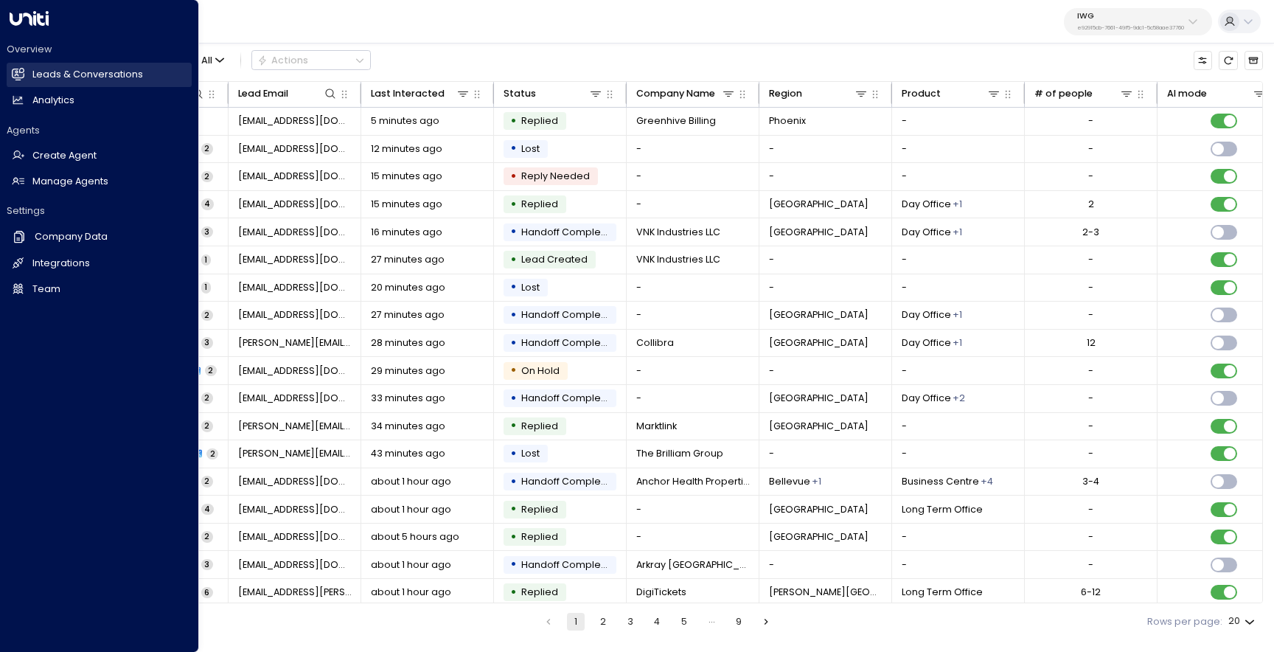
click at [25, 74] on link "Leads & Conversations Leads & Conversations" at bounding box center [99, 75] width 185 height 24
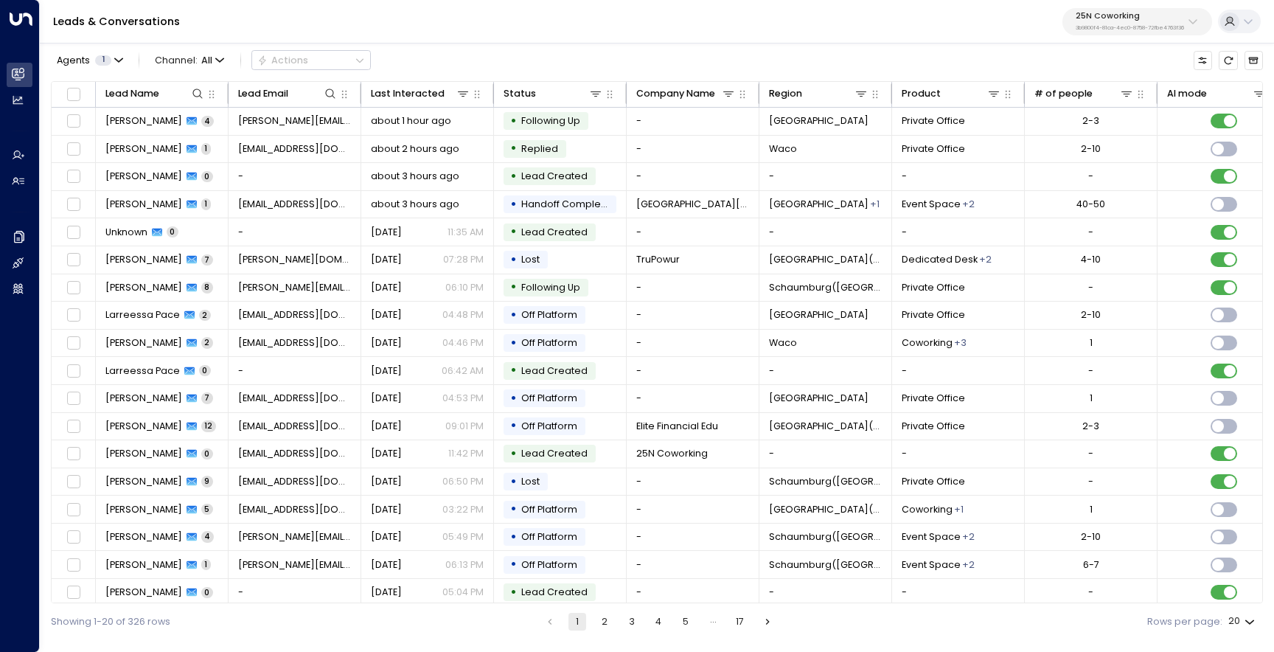
click at [1143, 24] on div "25N Coworking 3b9800f4-81ca-4ec0-8758-72fbe4763f36" at bounding box center [1130, 21] width 108 height 19
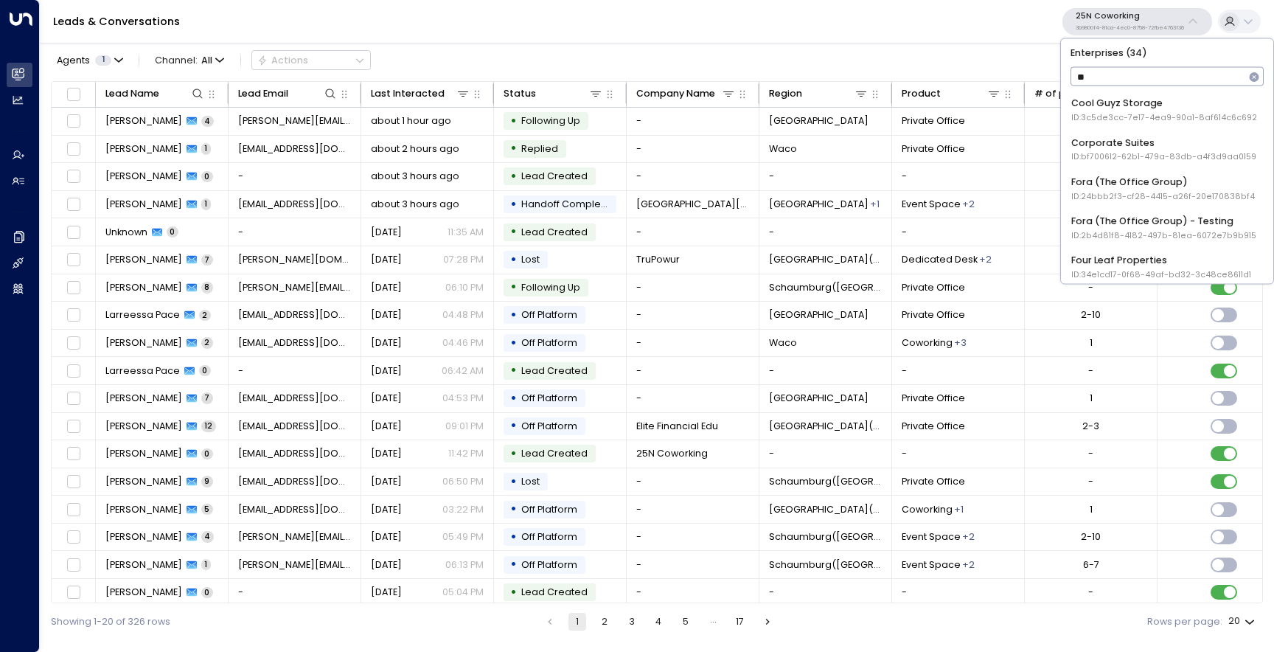
type input "***"
click at [1128, 179] on div "Uniti Demos ID: 4c025b01-9fa0-46ff-ab3a-a620b886896e" at bounding box center [1166, 188] width 191 height 27
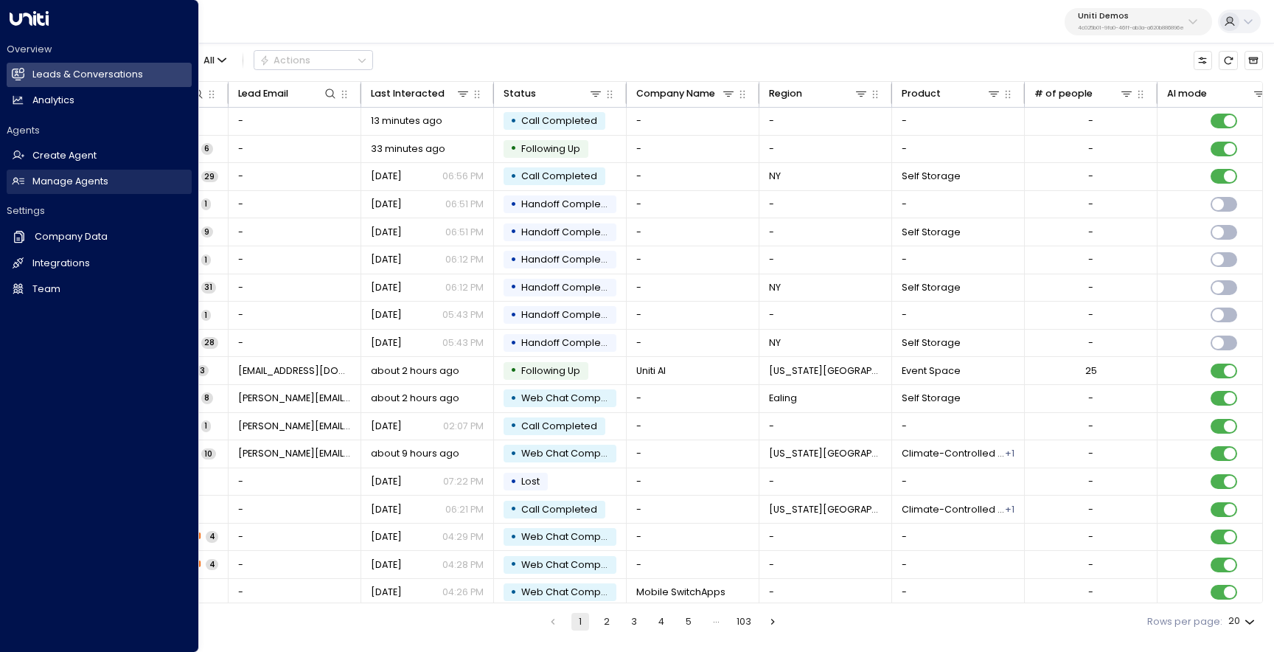
click at [22, 180] on icon at bounding box center [18, 181] width 13 height 13
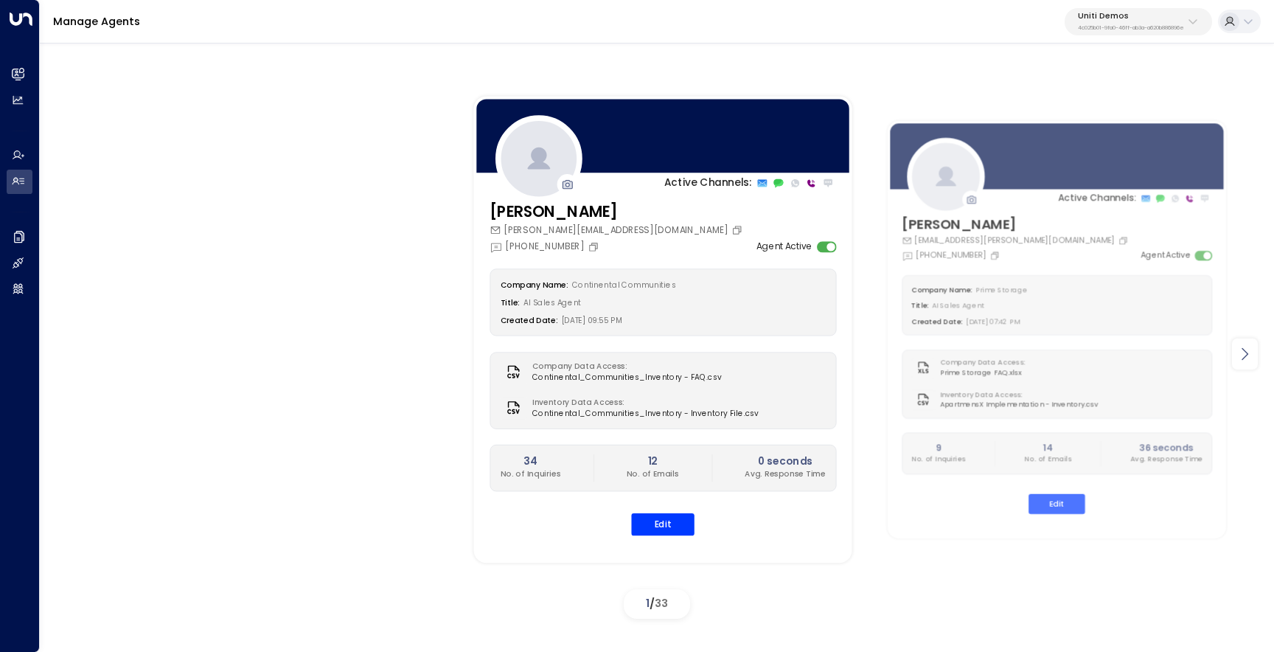
click at [1245, 355] on icon at bounding box center [1245, 354] width 18 height 18
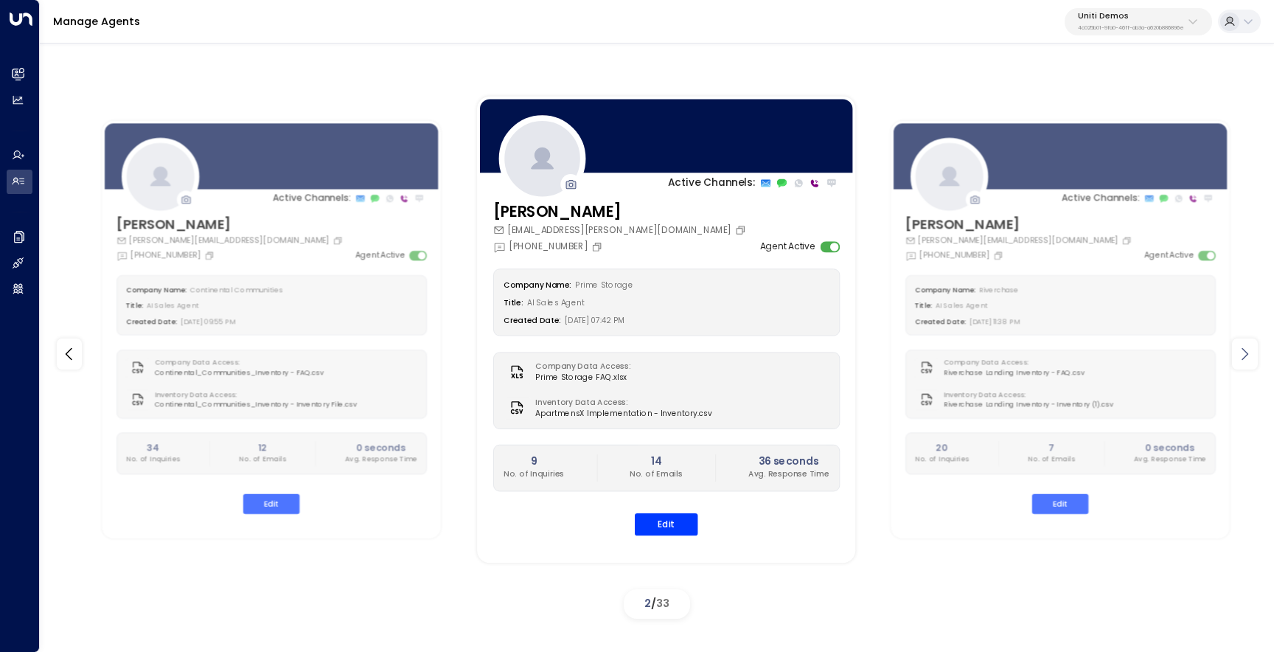
click at [1245, 355] on icon at bounding box center [1245, 354] width 18 height 18
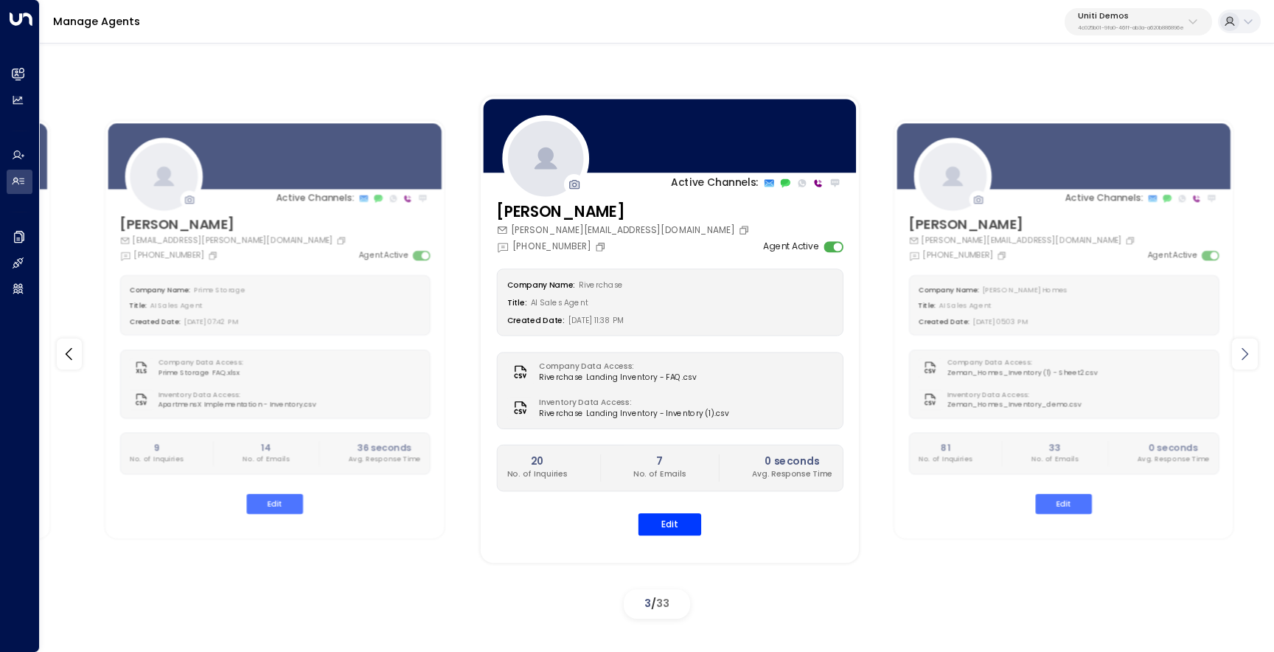
click at [1245, 355] on icon at bounding box center [1245, 354] width 18 height 18
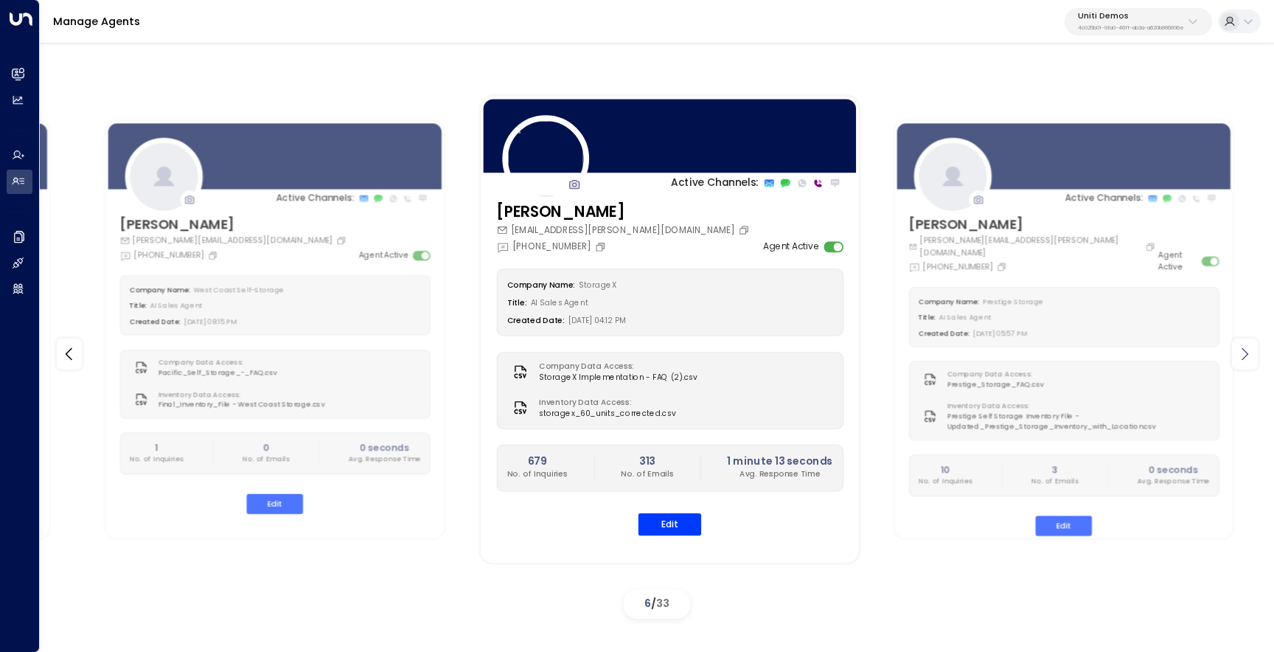
click at [1245, 355] on icon at bounding box center [1245, 354] width 18 height 18
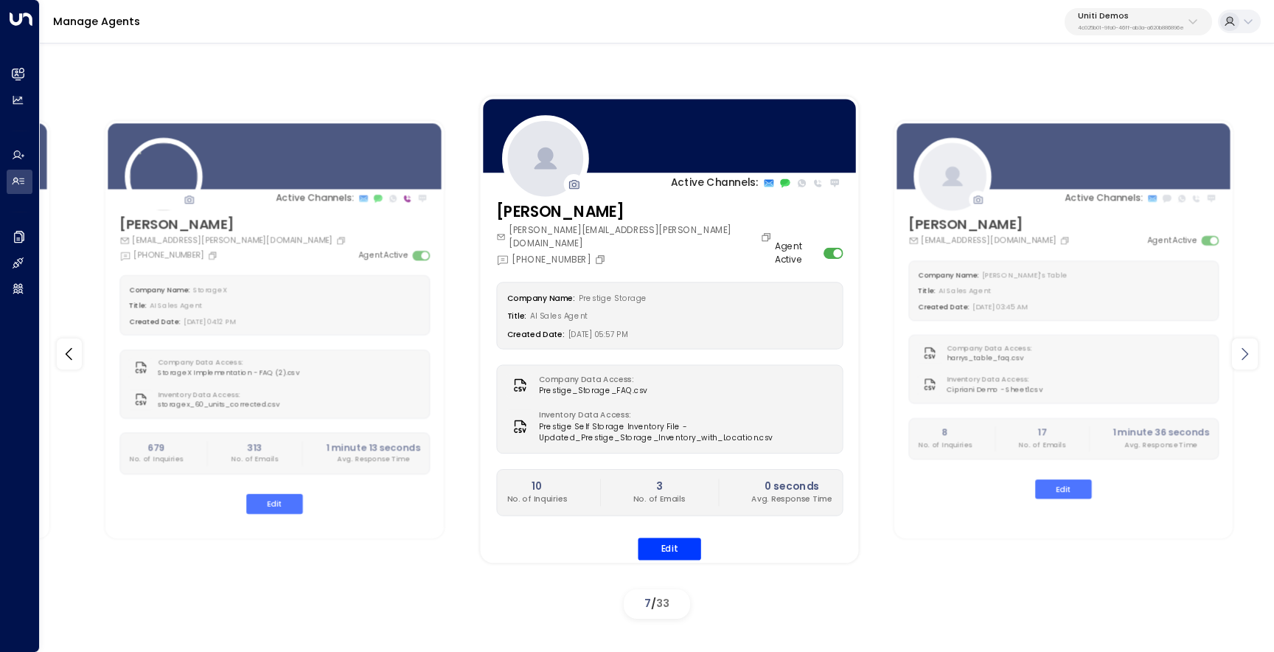
click at [1245, 355] on icon at bounding box center [1245, 354] width 18 height 18
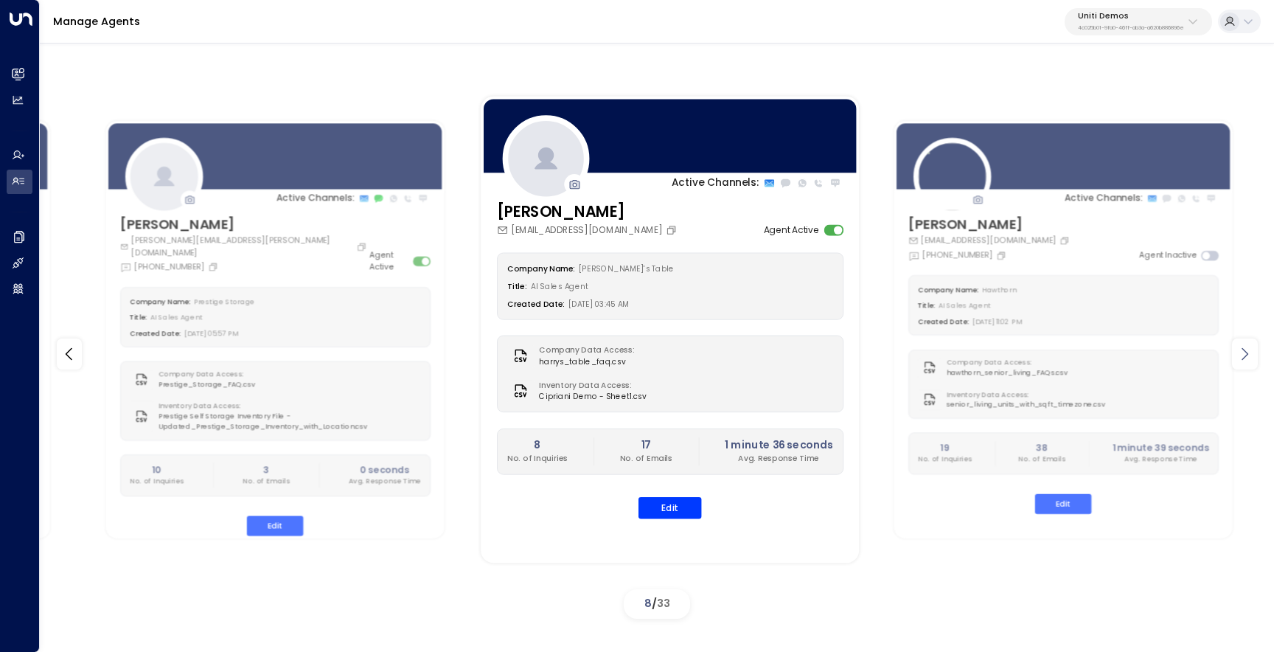
click at [1245, 355] on icon at bounding box center [1245, 354] width 18 height 18
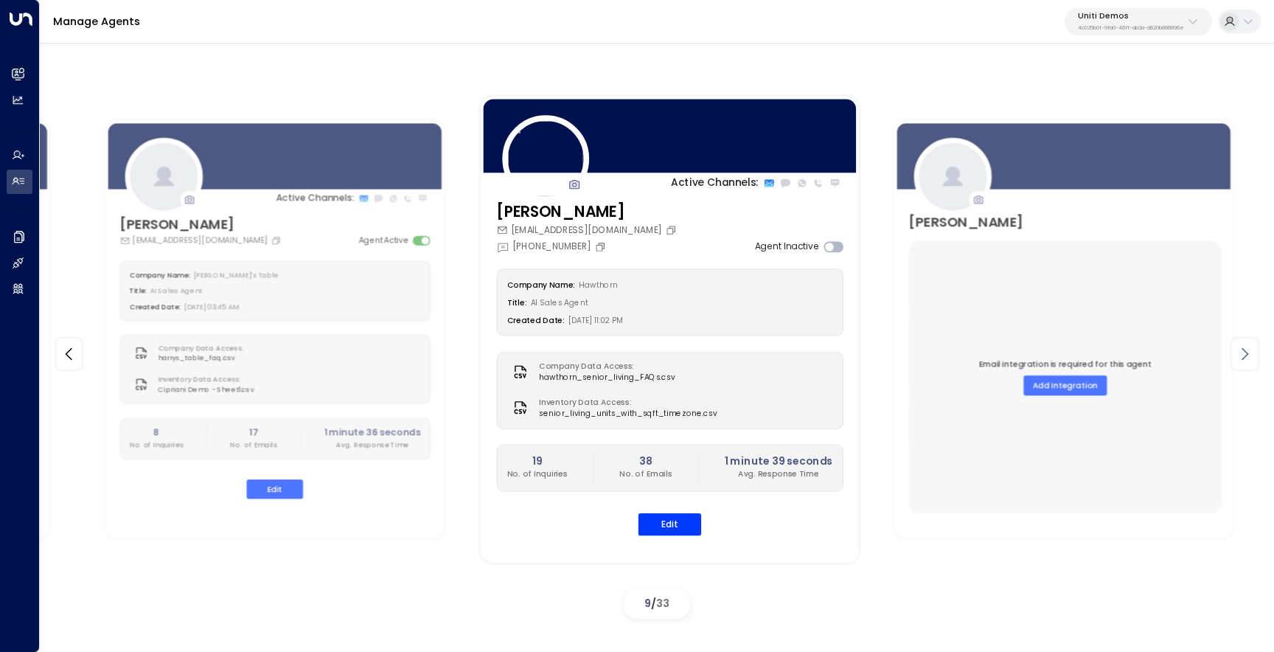
click at [1245, 355] on icon at bounding box center [1245, 354] width 18 height 18
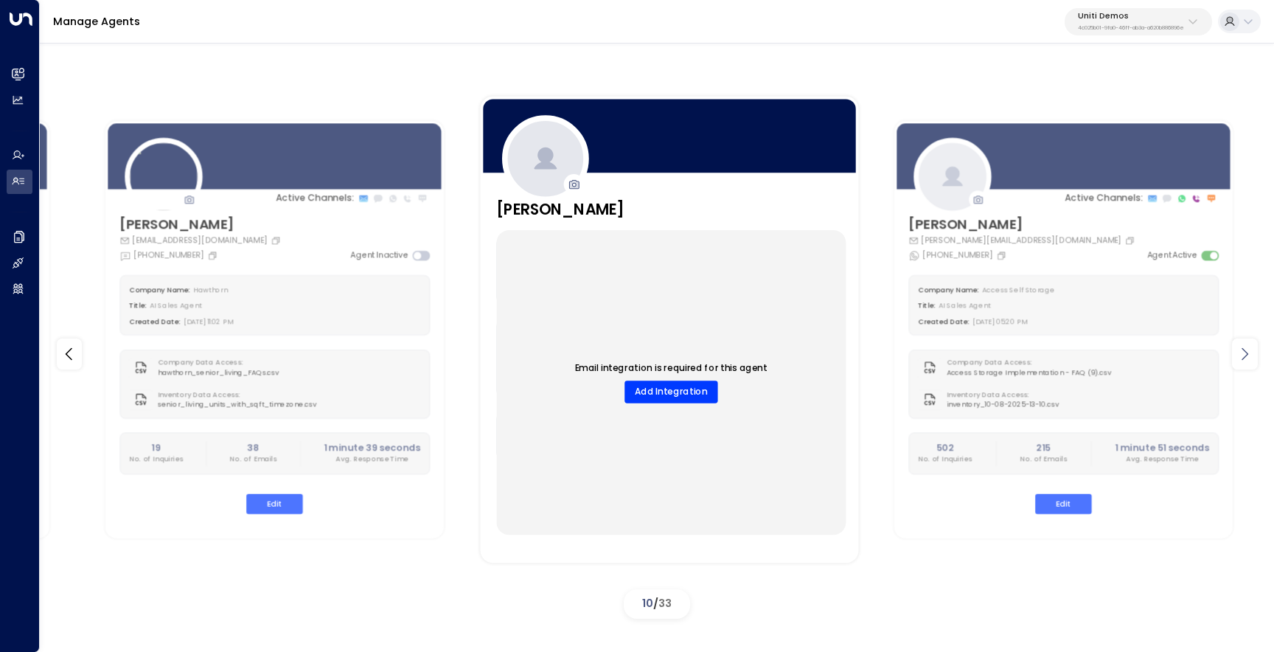
click at [1245, 355] on icon at bounding box center [1245, 354] width 18 height 18
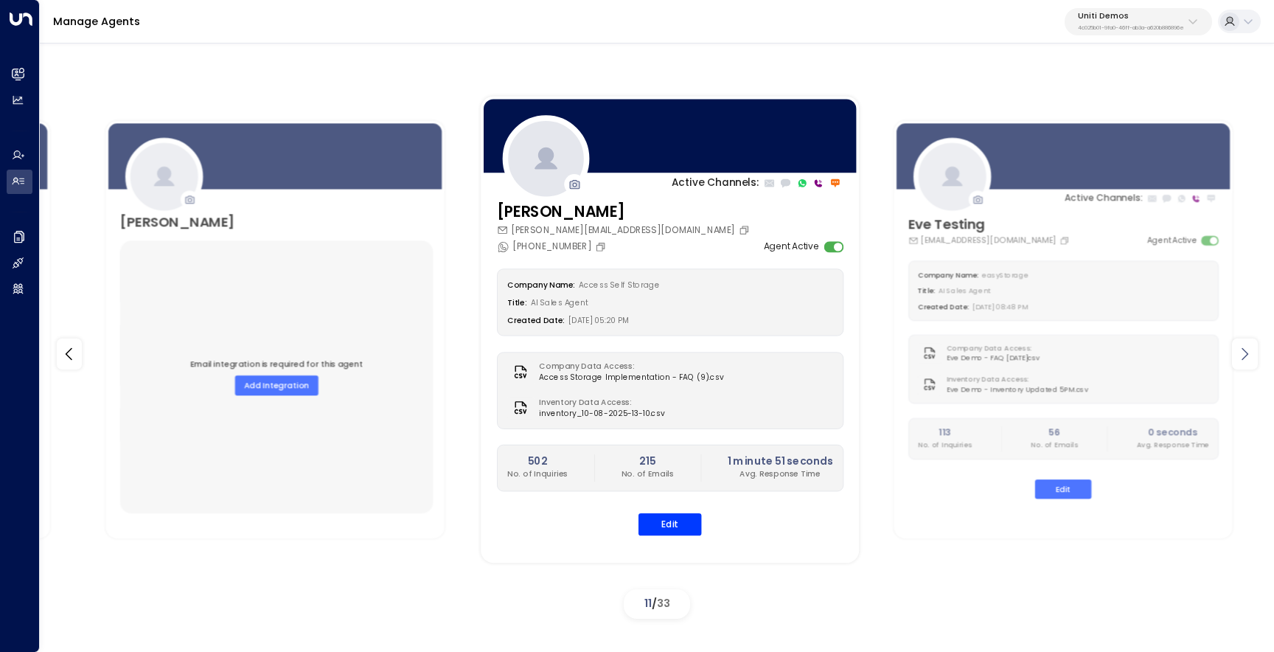
click at [1245, 355] on icon at bounding box center [1245, 354] width 18 height 18
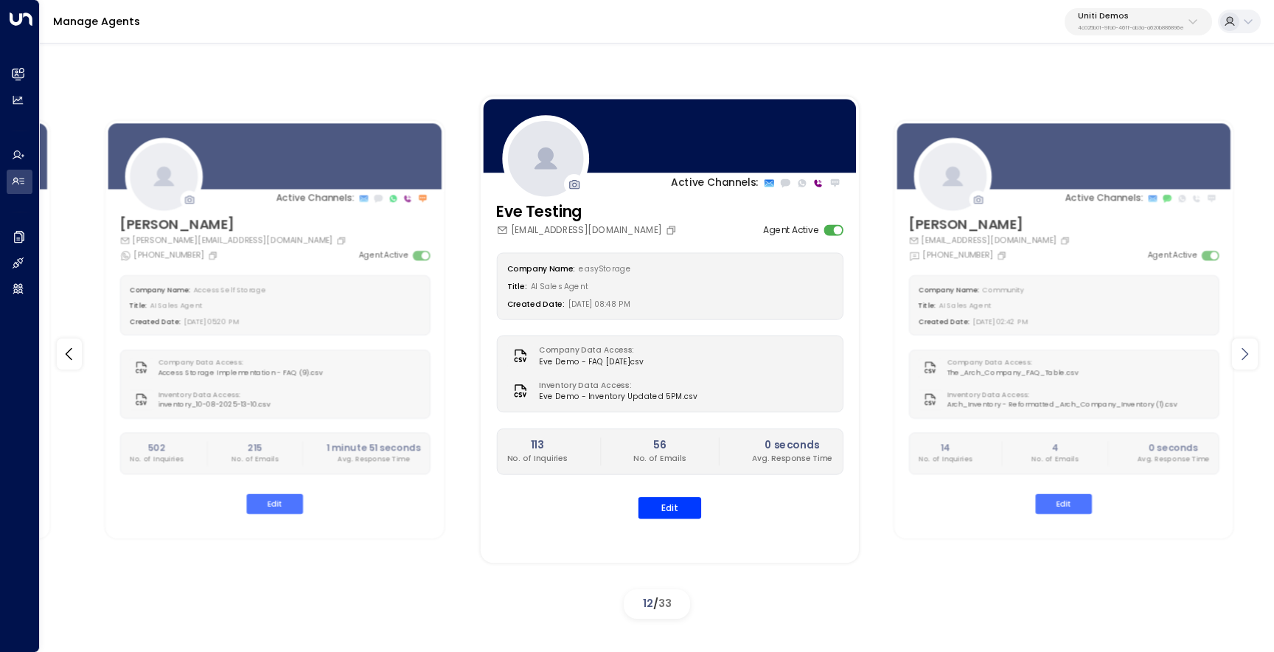
click at [1245, 355] on icon at bounding box center [1245, 354] width 18 height 18
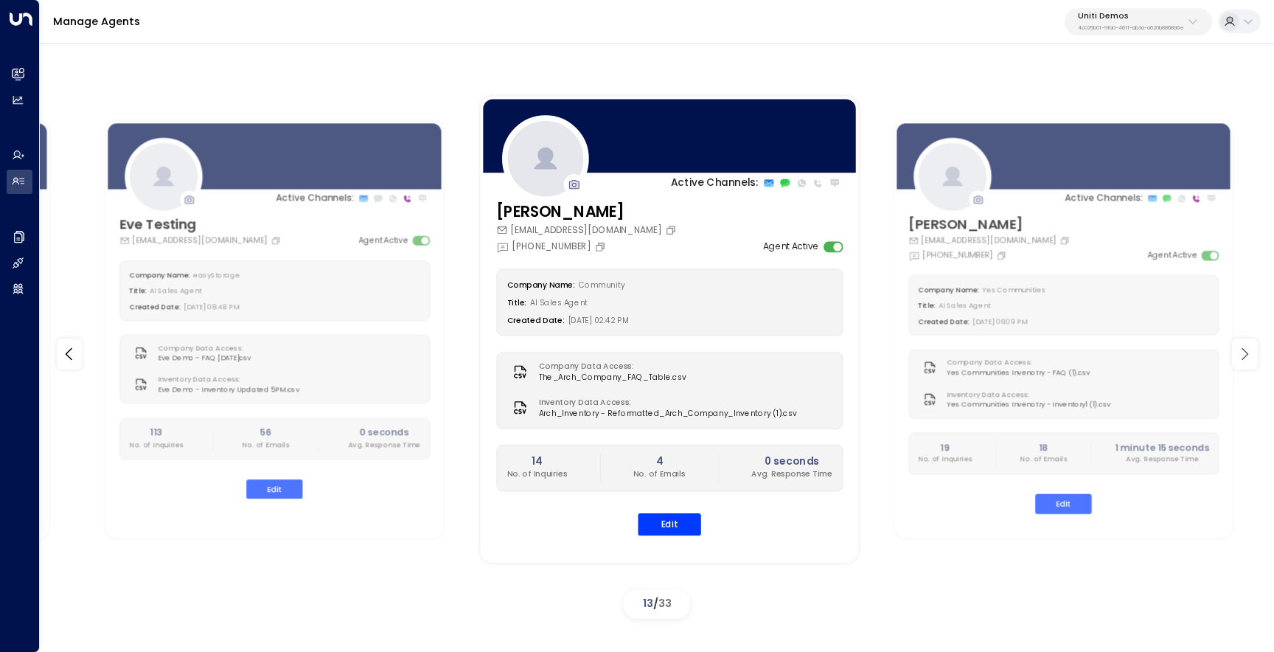
click at [1245, 355] on icon at bounding box center [1245, 354] width 18 height 18
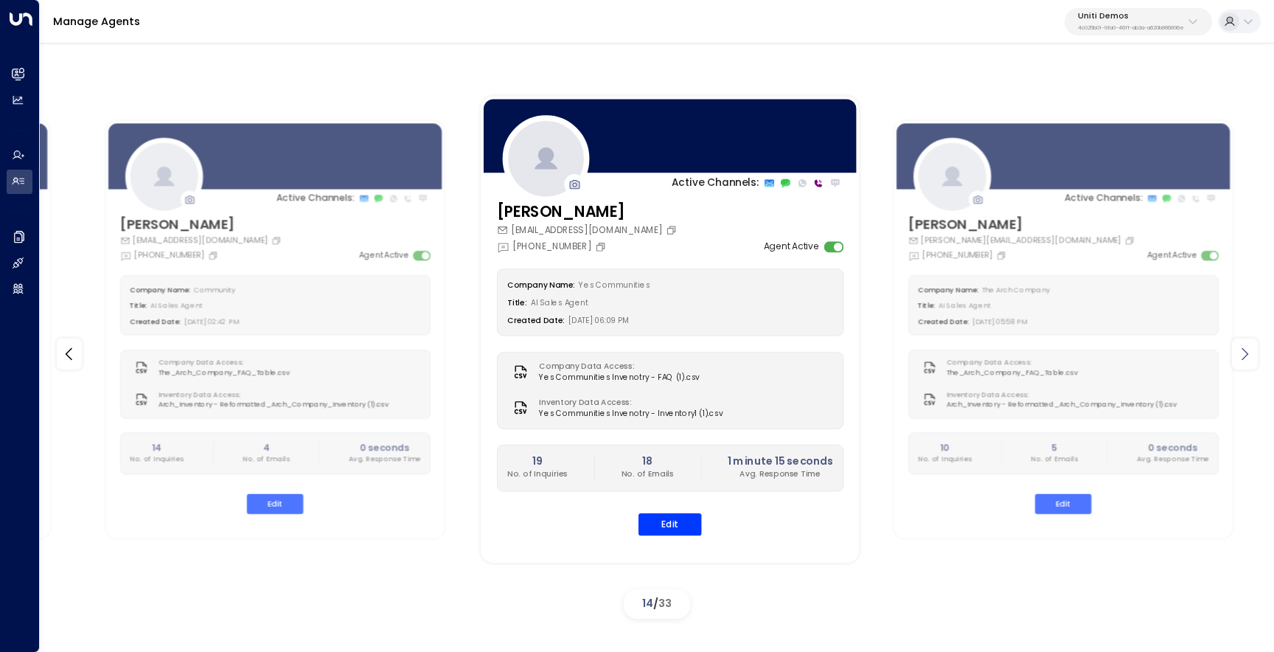
click at [1245, 355] on icon at bounding box center [1245, 354] width 18 height 18
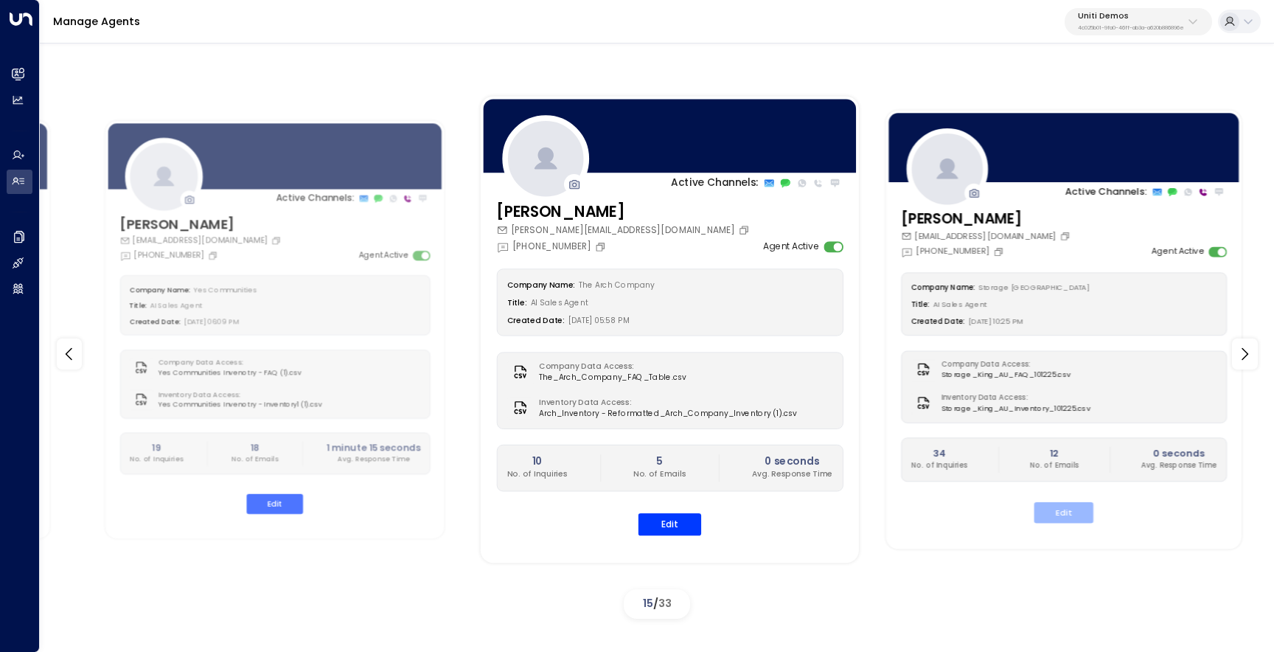
click at [1057, 512] on button "Edit" at bounding box center [1063, 512] width 59 height 21
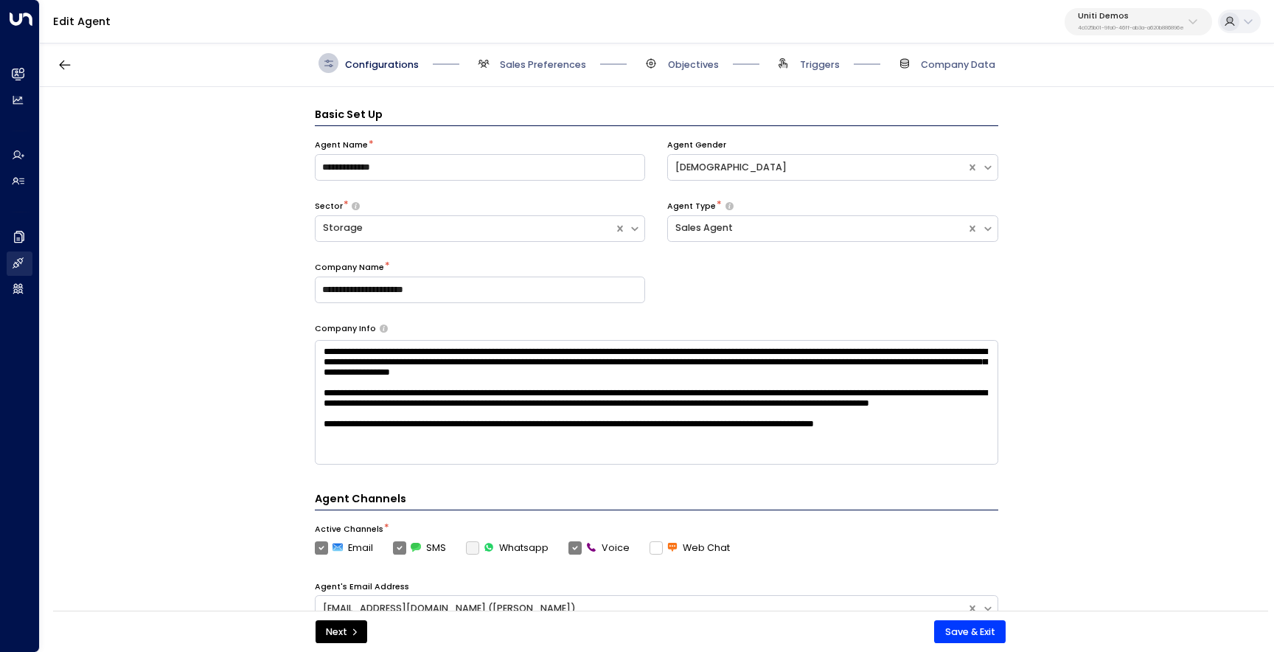
scroll to position [20, 0]
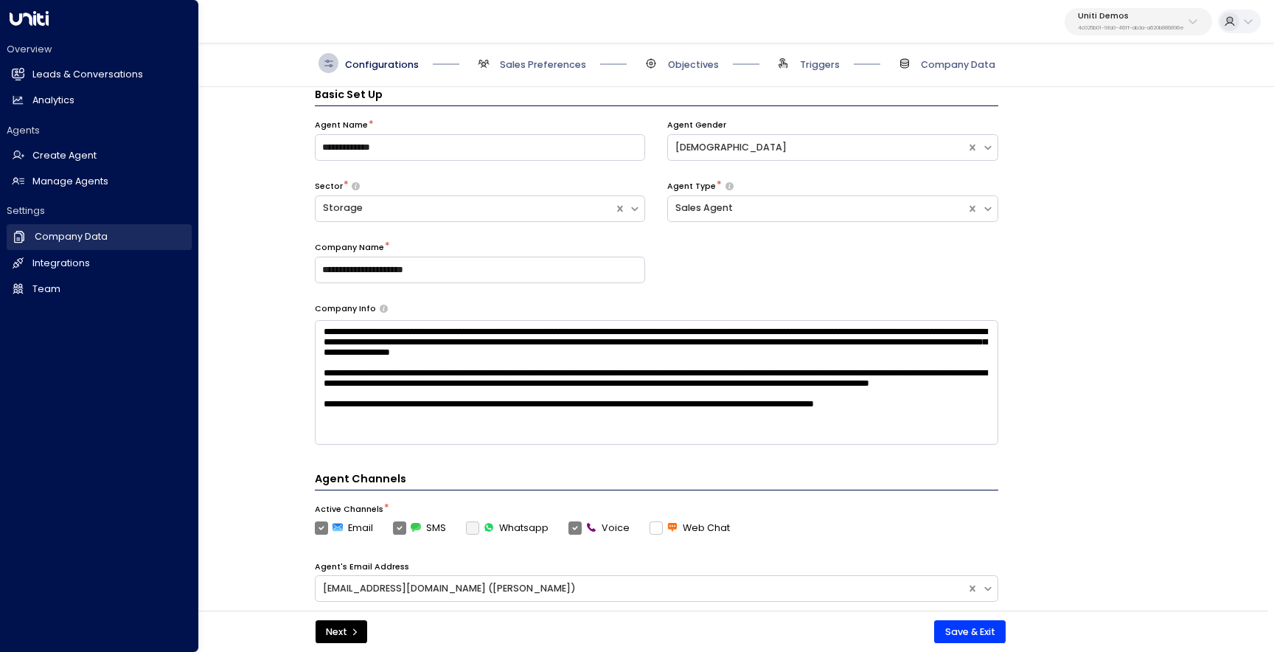
click at [68, 244] on link "Company Data Company Data" at bounding box center [99, 236] width 185 height 25
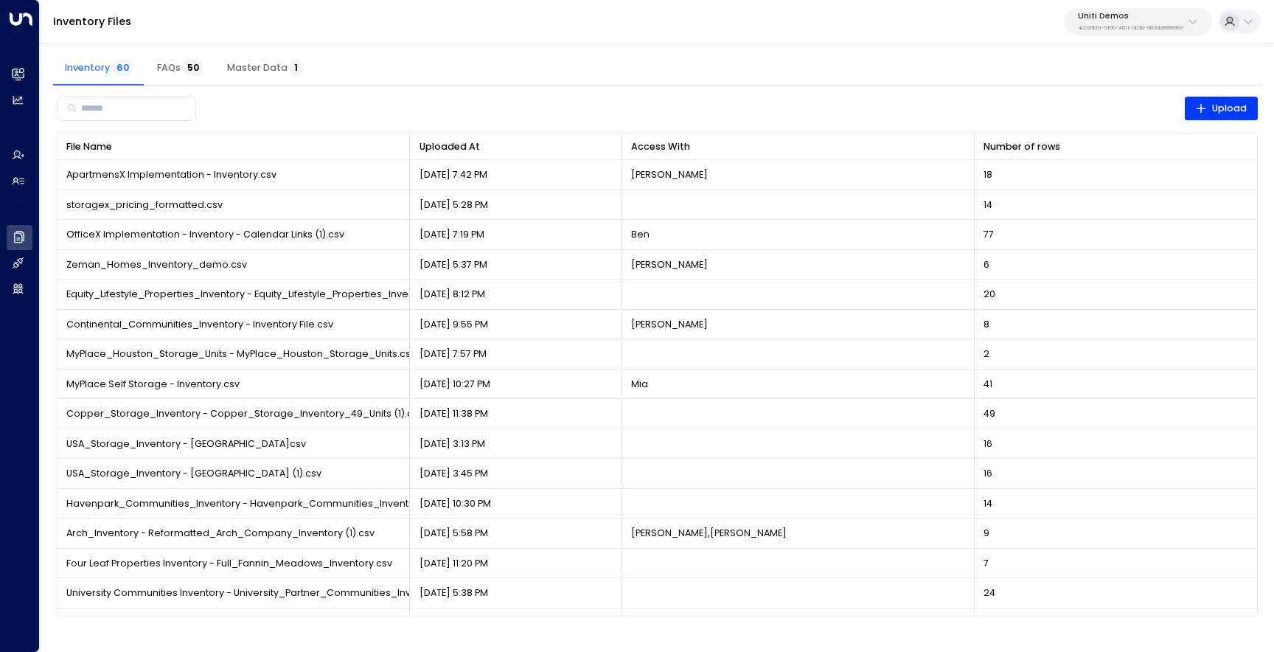
click at [152, 65] on button "FAQs 50" at bounding box center [180, 67] width 70 height 35
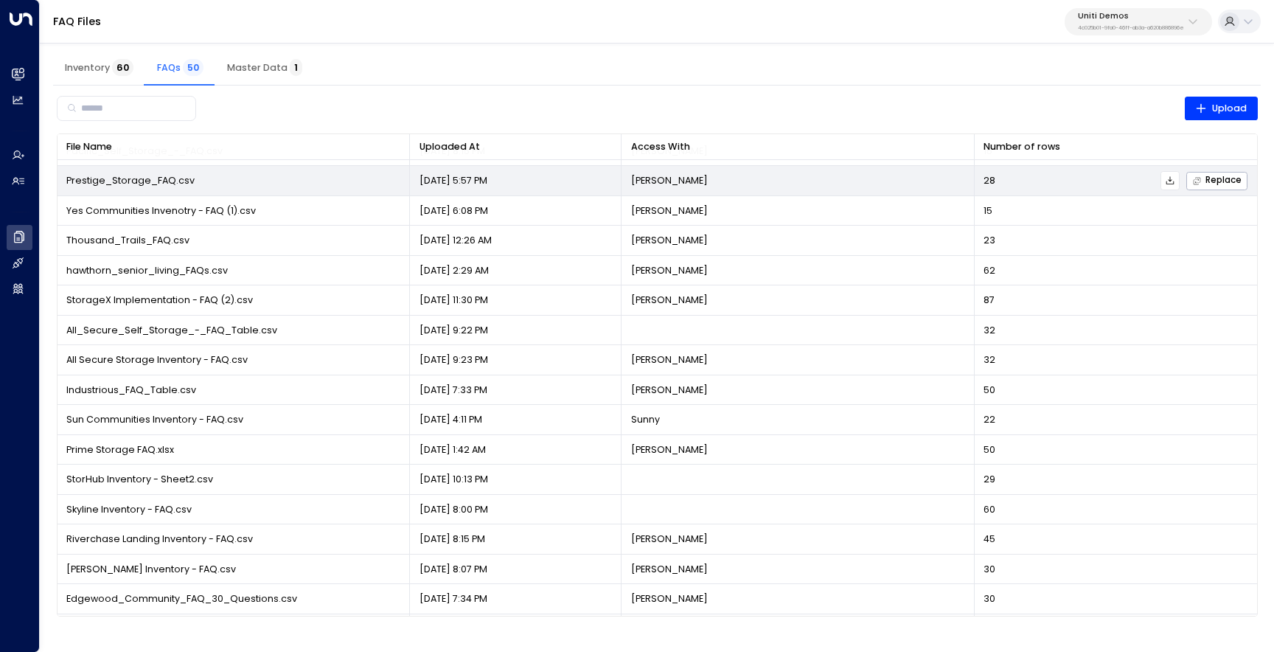
scroll to position [780, 0]
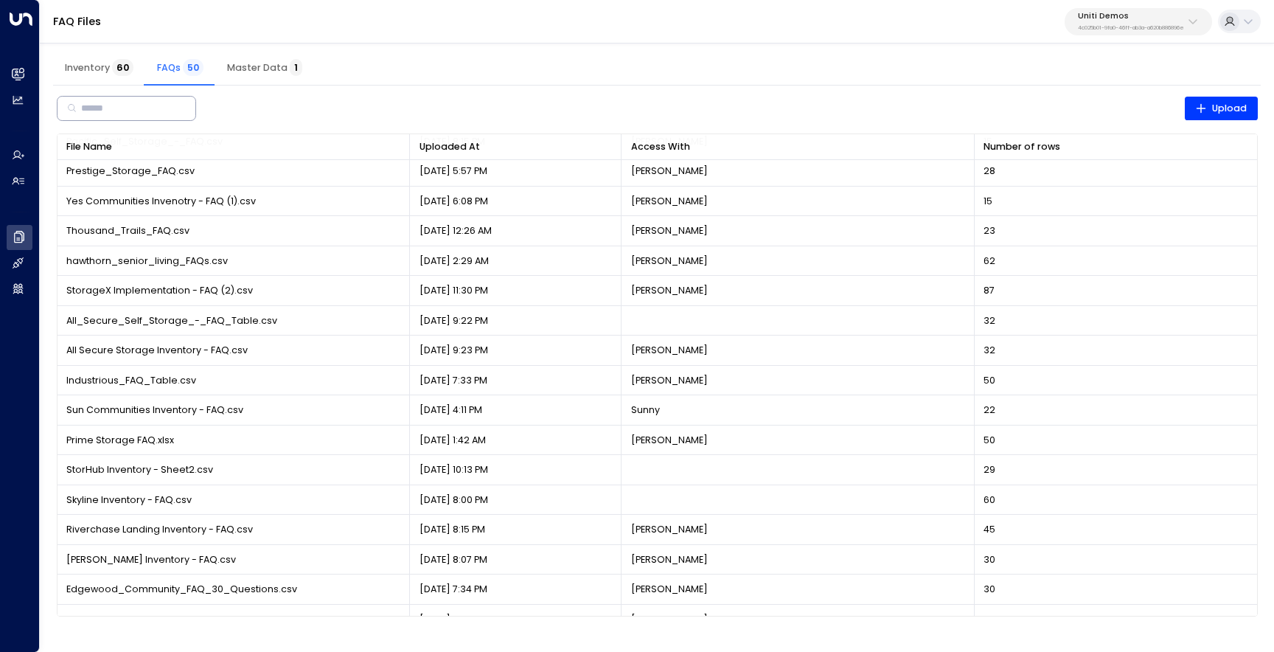
click at [156, 105] on input "text" at bounding box center [131, 108] width 100 height 26
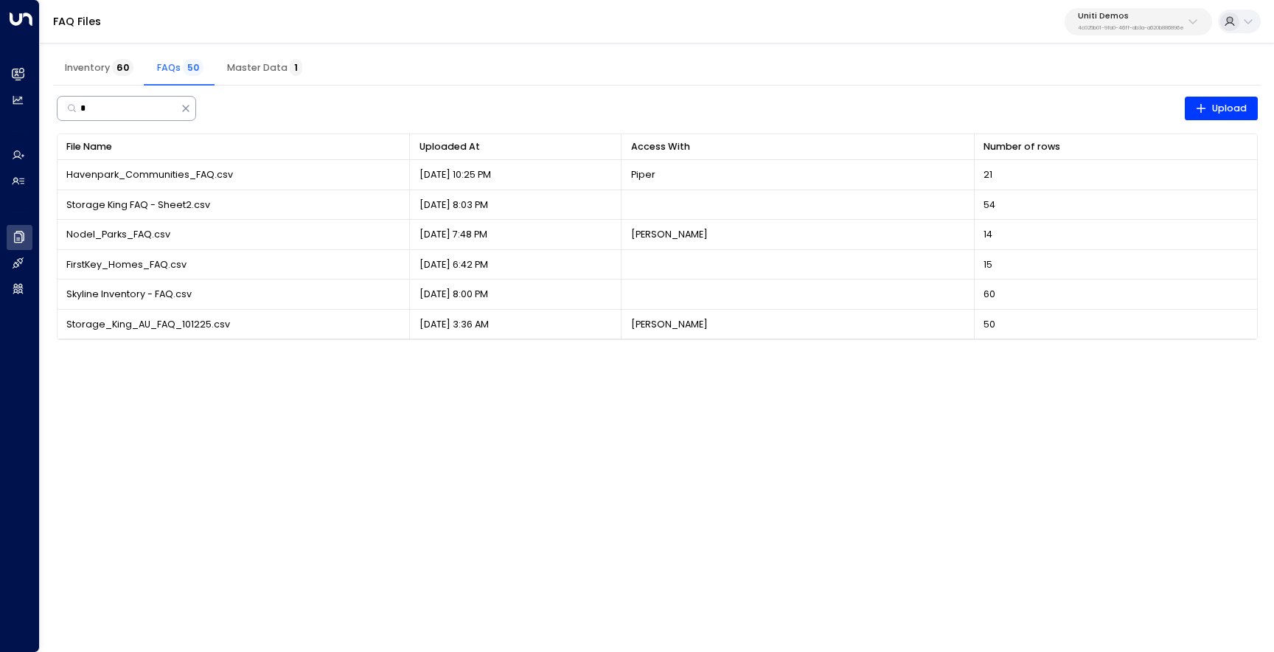
scroll to position [0, 0]
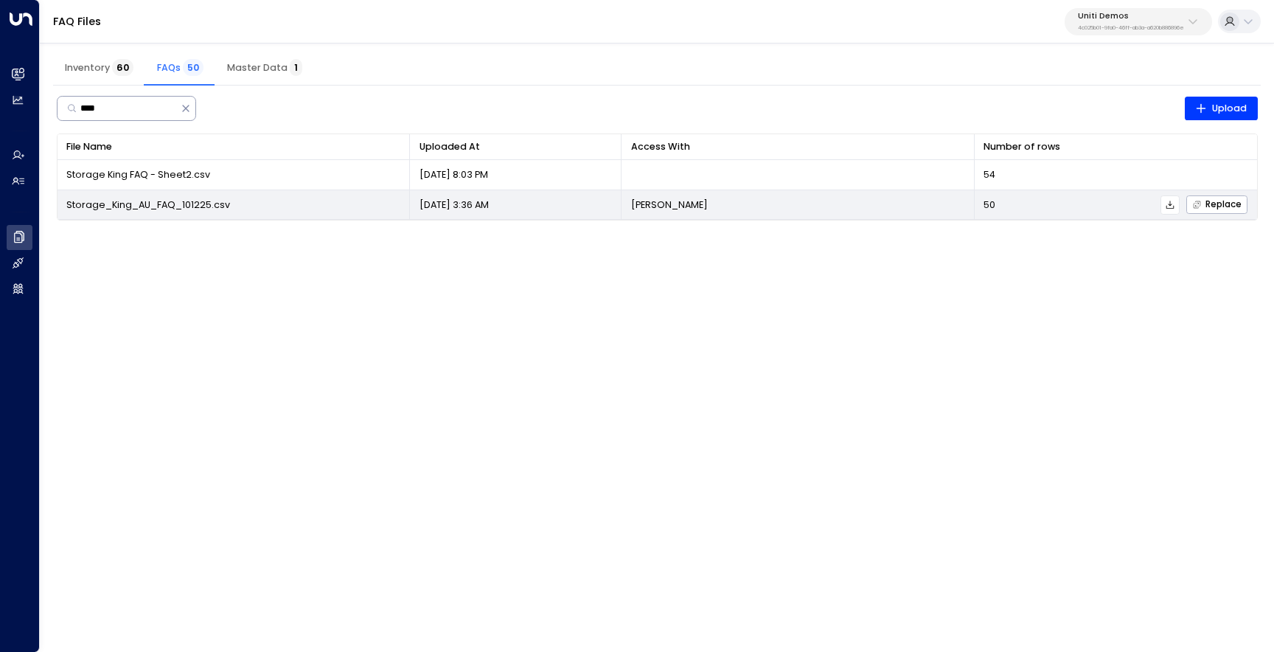
type input "****"
click at [1171, 206] on icon at bounding box center [1170, 205] width 10 height 10
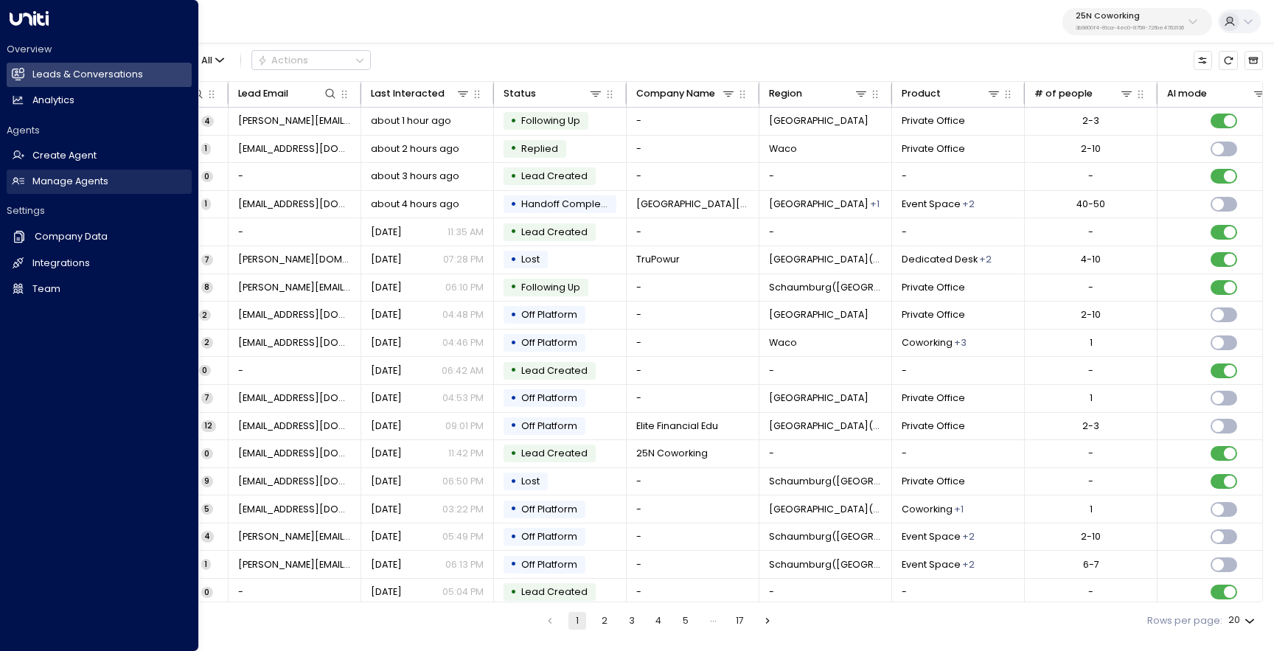
click at [30, 192] on link "Manage Agents Manage Agents" at bounding box center [99, 182] width 185 height 24
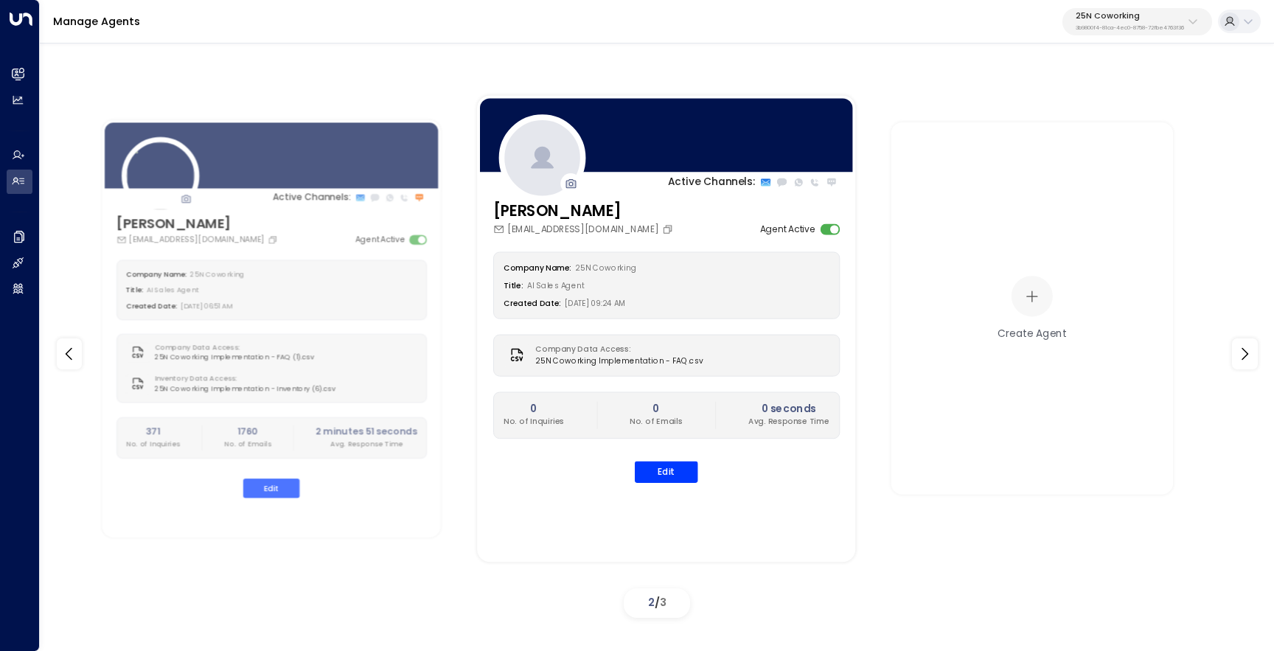
click at [1160, 2] on div "Manage Agents 25N Coworking 3b9800f4-81ca-4ec0-8758-72fbe4763f36" at bounding box center [657, 21] width 1234 height 43
click at [1133, 19] on p "25N Coworking" at bounding box center [1130, 16] width 108 height 9
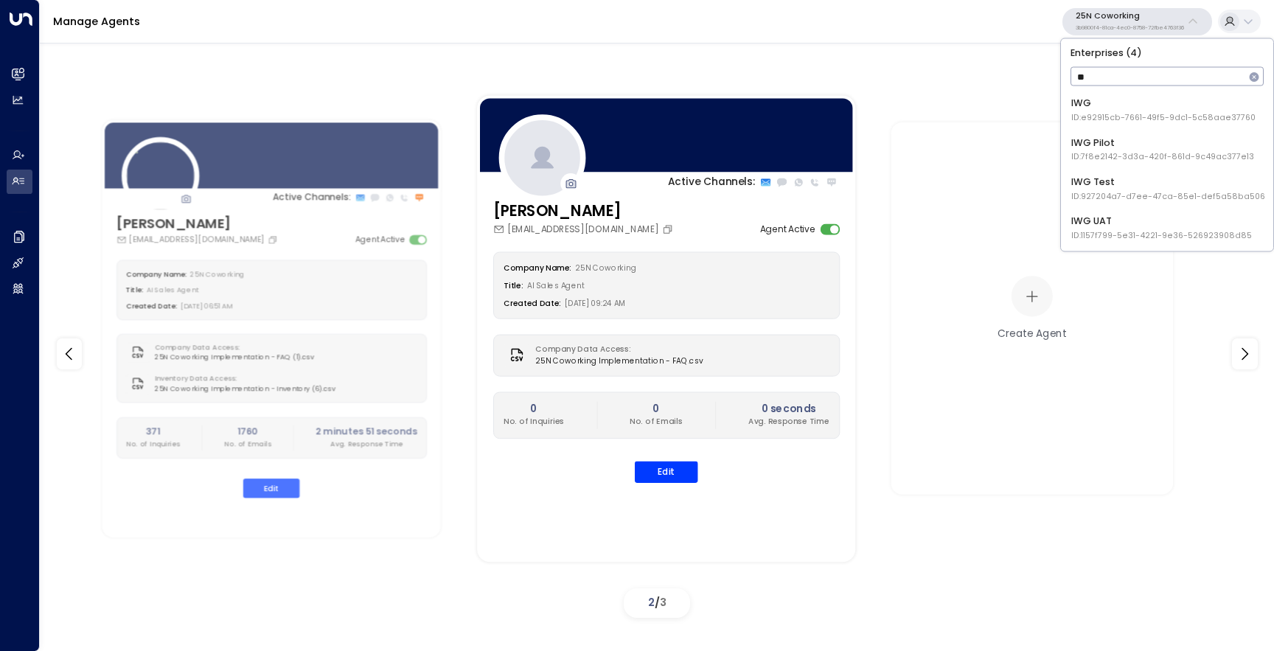
type input "***"
click at [1110, 112] on span "ID: e92915cb-7661-49f5-9dc1-5c58aae37760" at bounding box center [1163, 118] width 184 height 12
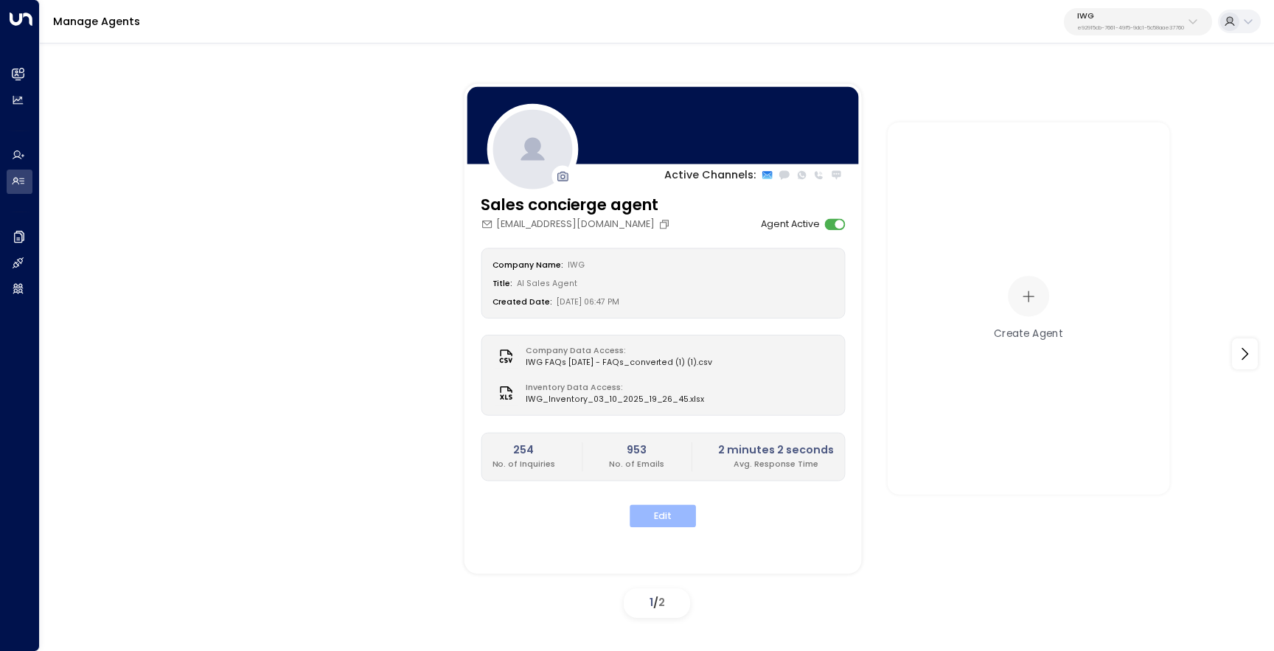
click at [653, 511] on button "Edit" at bounding box center [663, 516] width 66 height 23
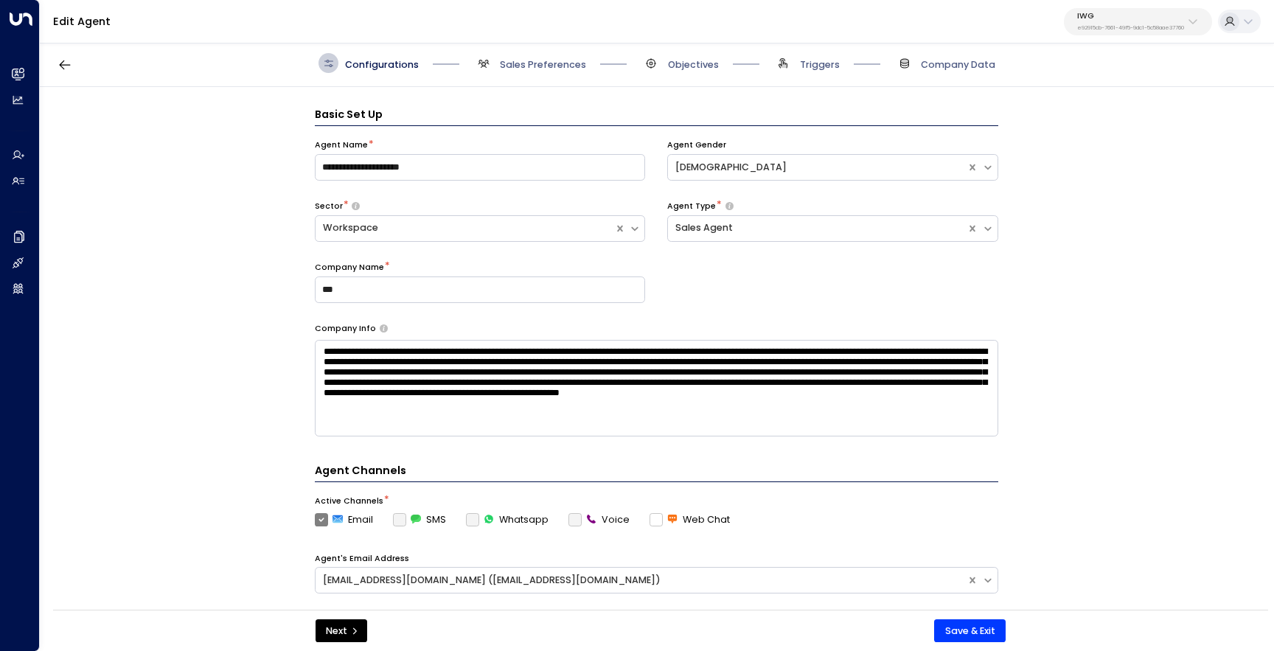
scroll to position [20, 0]
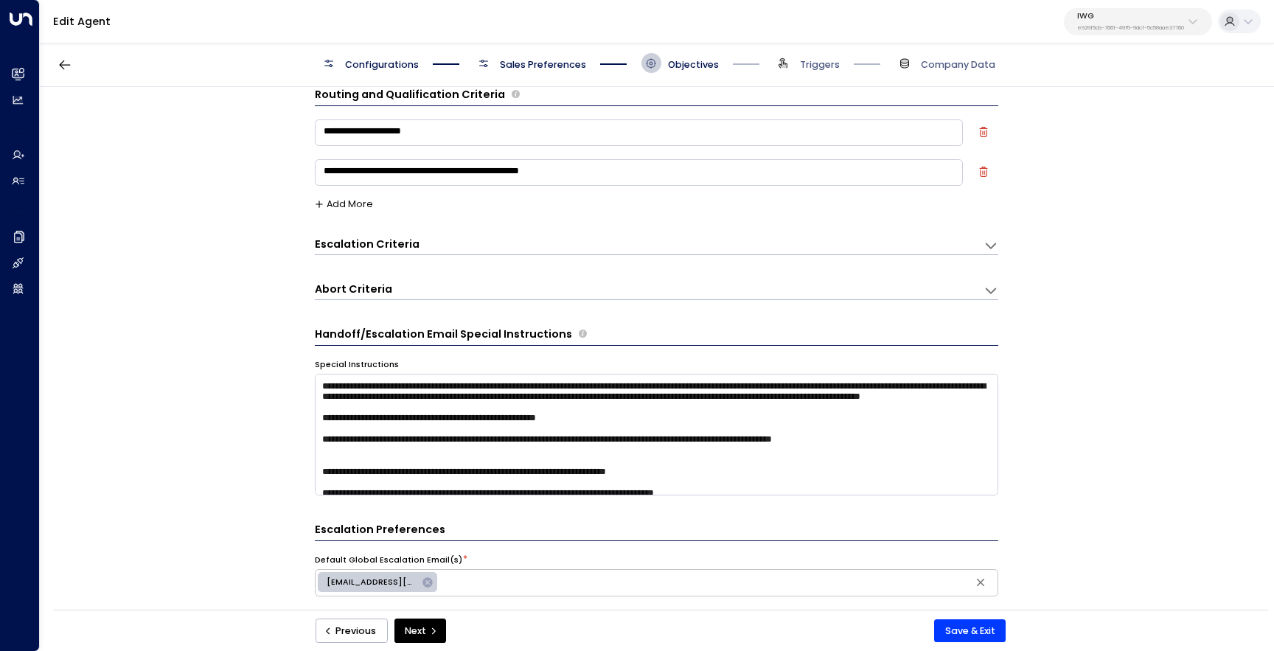
click at [628, 173] on textarea "**********" at bounding box center [639, 172] width 648 height 27
type textarea "**********"
click at [255, 279] on div "**********" at bounding box center [656, 353] width 1233 height 532
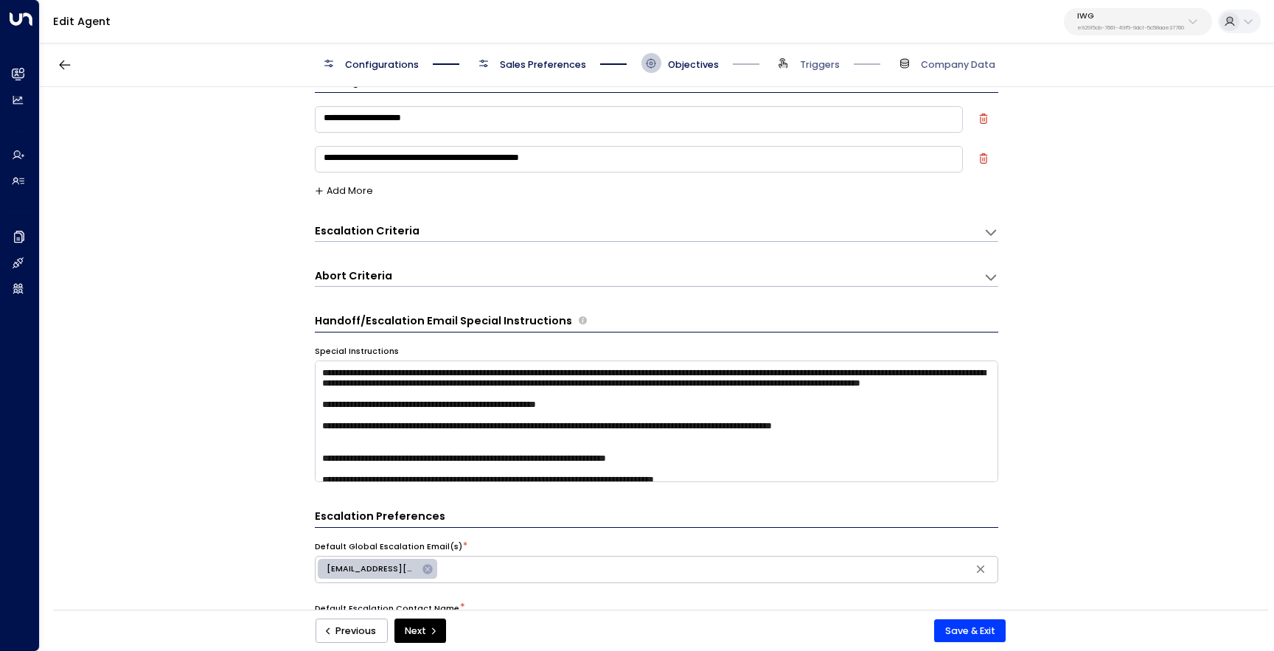
scroll to position [10, 0]
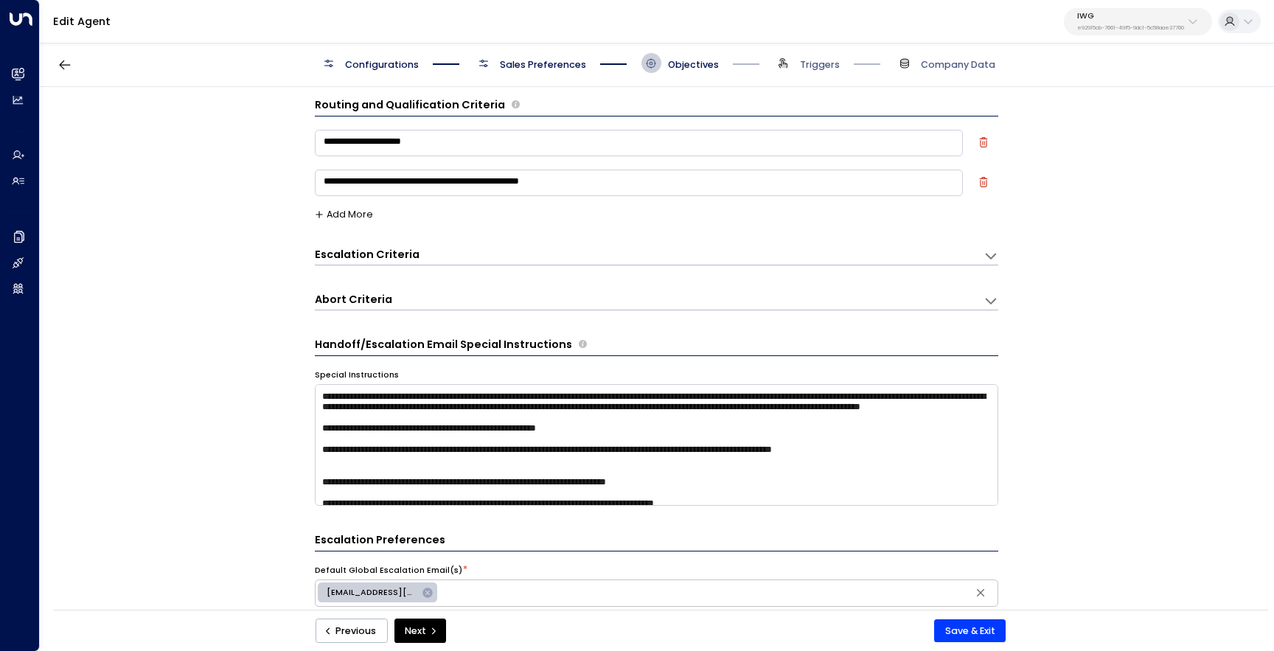
click at [983, 184] on icon "button" at bounding box center [983, 182] width 10 height 10
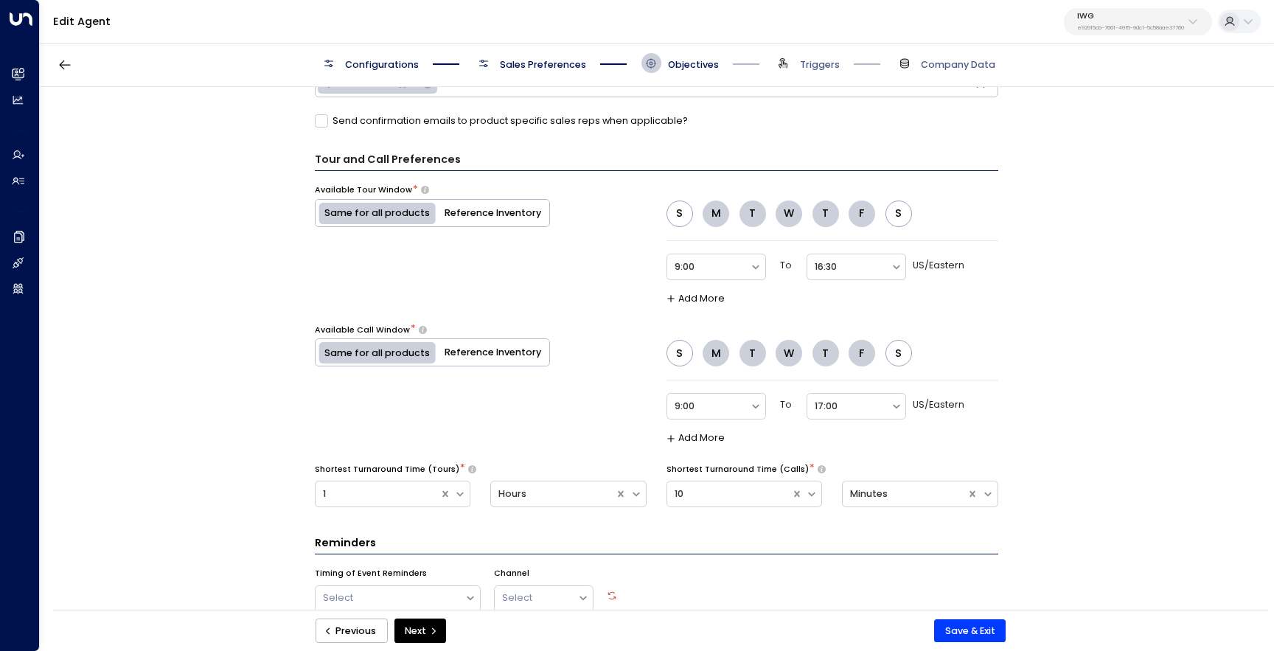
scroll to position [846, 0]
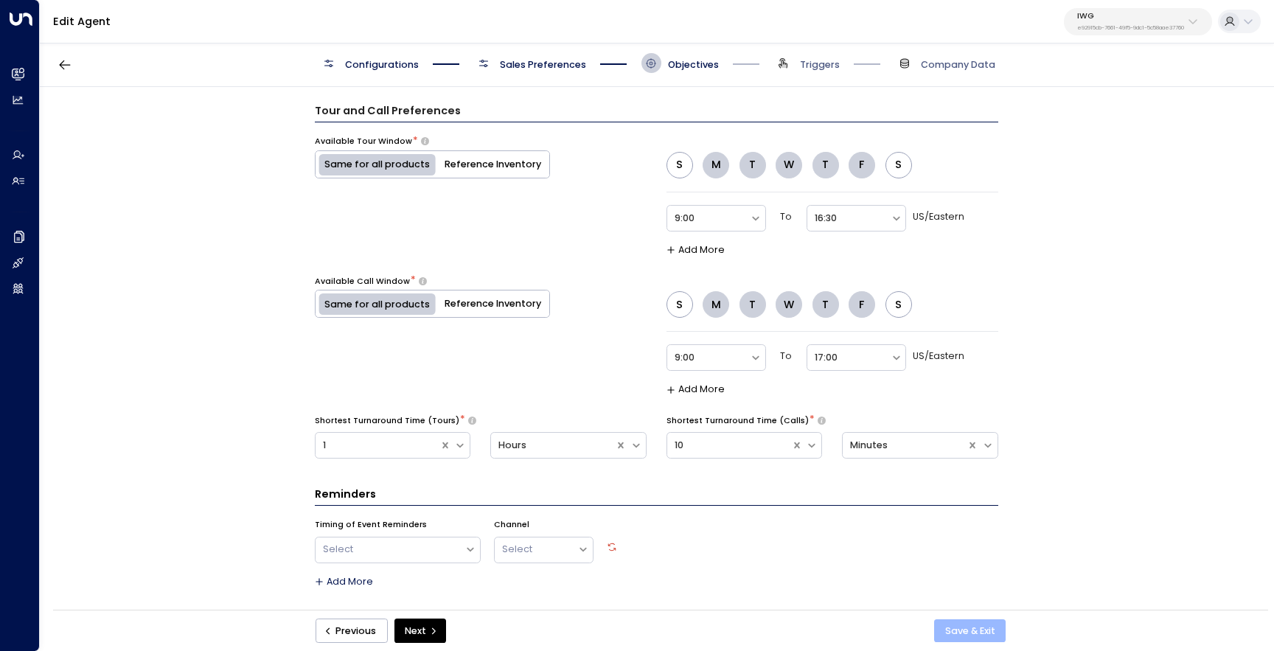
click at [958, 631] on button "Save & Exit" at bounding box center [970, 631] width 72 height 24
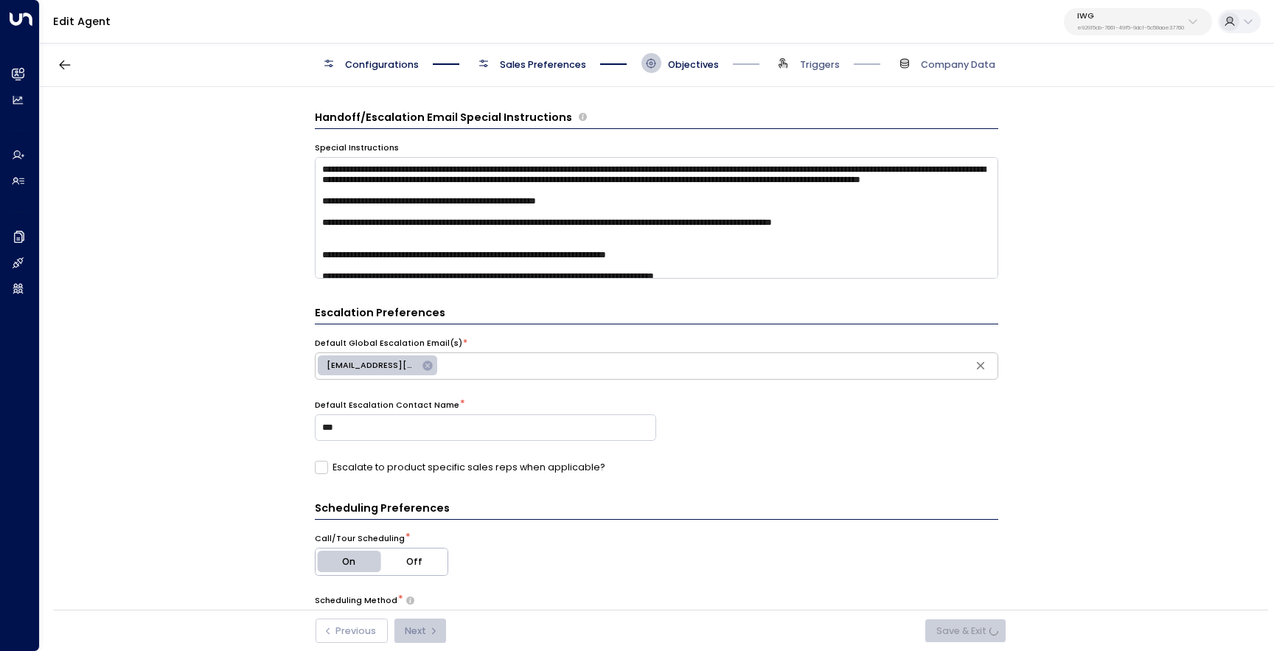
scroll to position [196, 0]
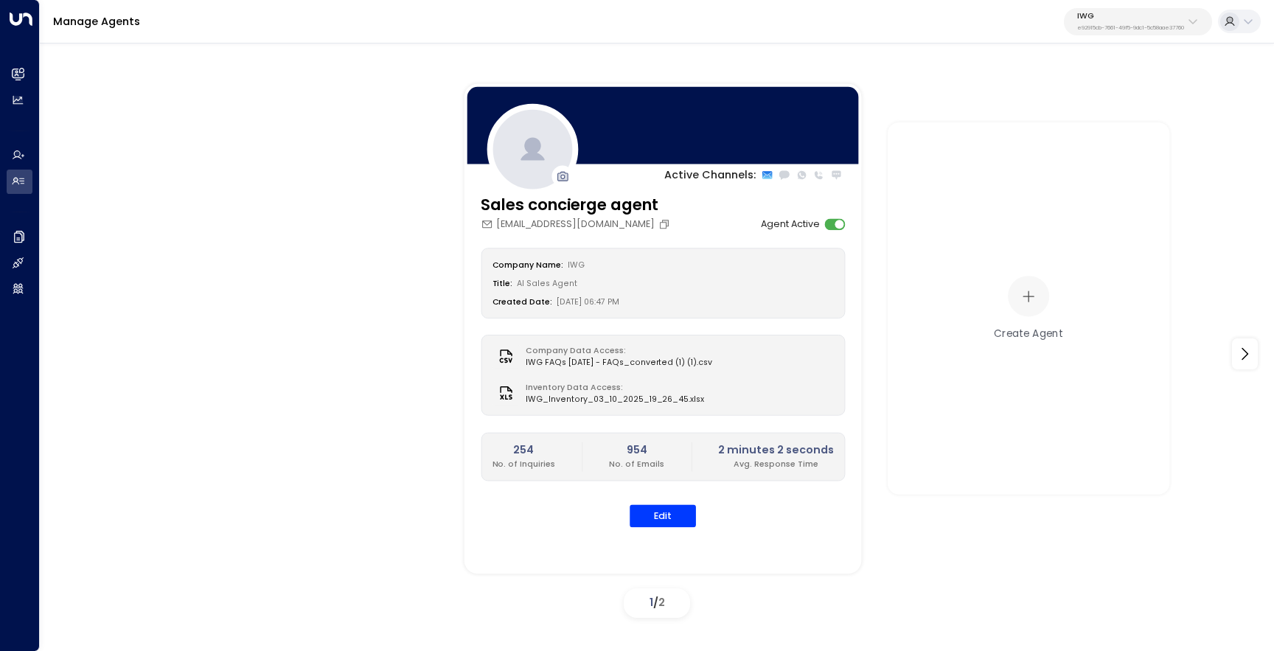
click at [664, 528] on div "Sales concierge agent sales-concierge@iwgplc.com Agent Active Company Name: IWG…" at bounding box center [662, 369] width 397 height 350
click at [665, 519] on button "Edit" at bounding box center [663, 516] width 66 height 23
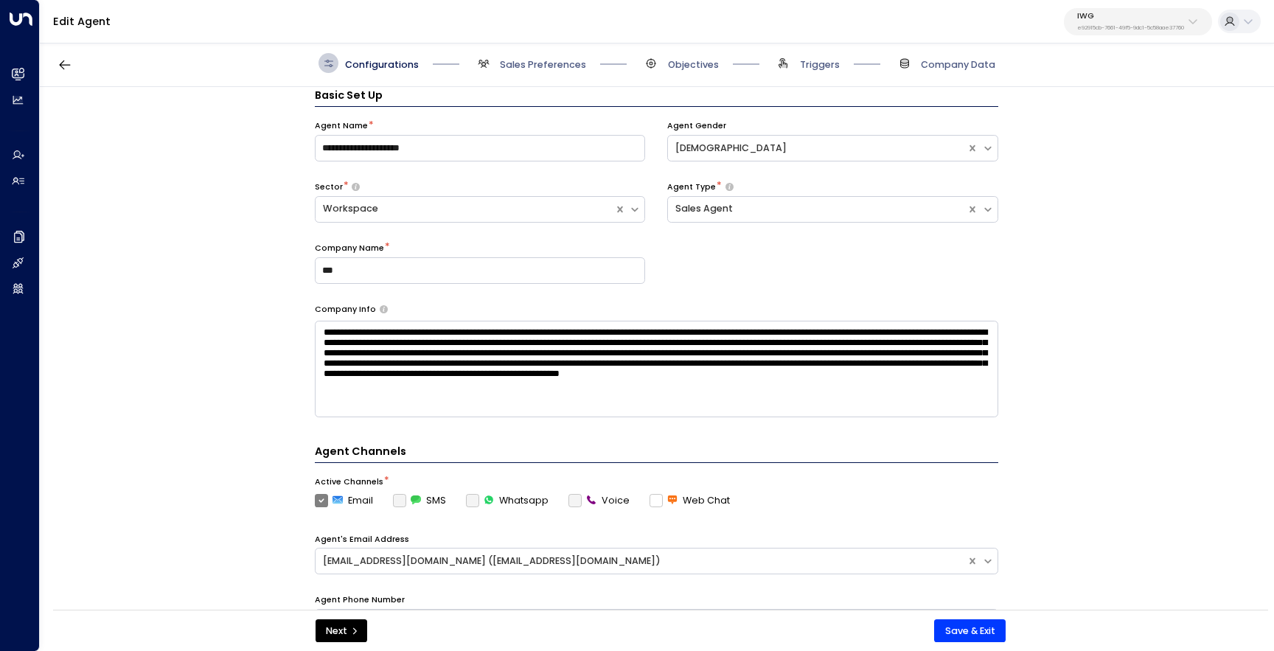
scroll to position [20, 0]
click at [551, 69] on span "Sales Preferences" at bounding box center [543, 64] width 86 height 13
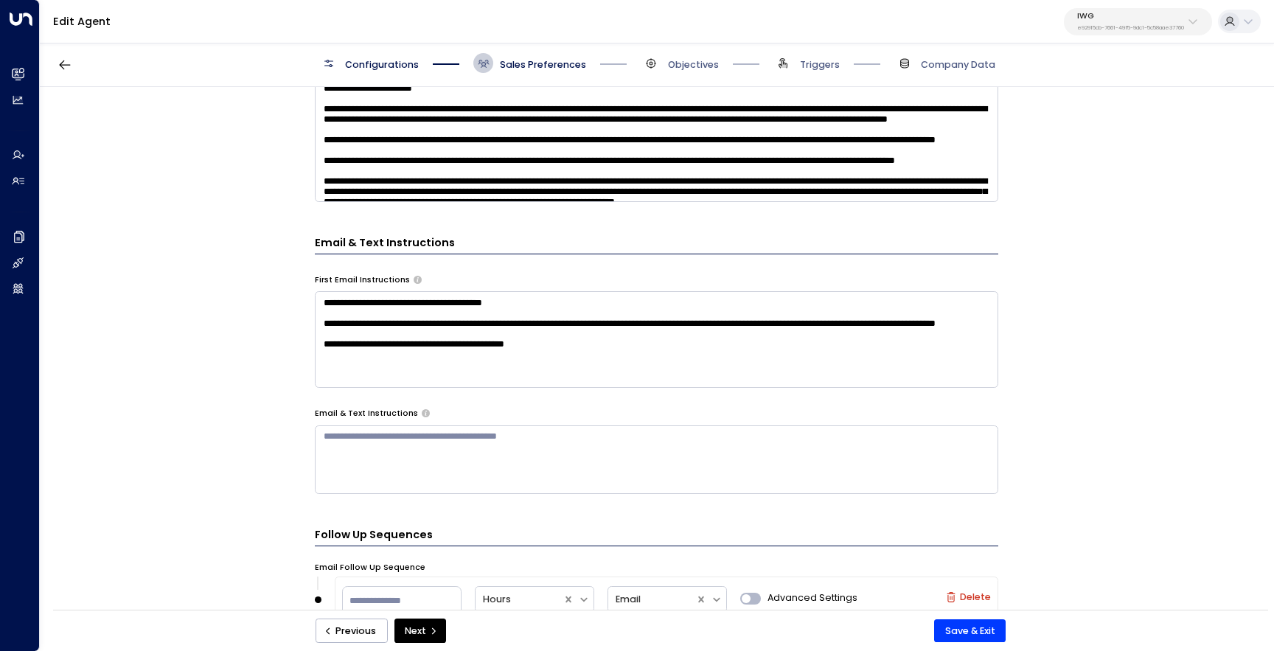
scroll to position [600, 0]
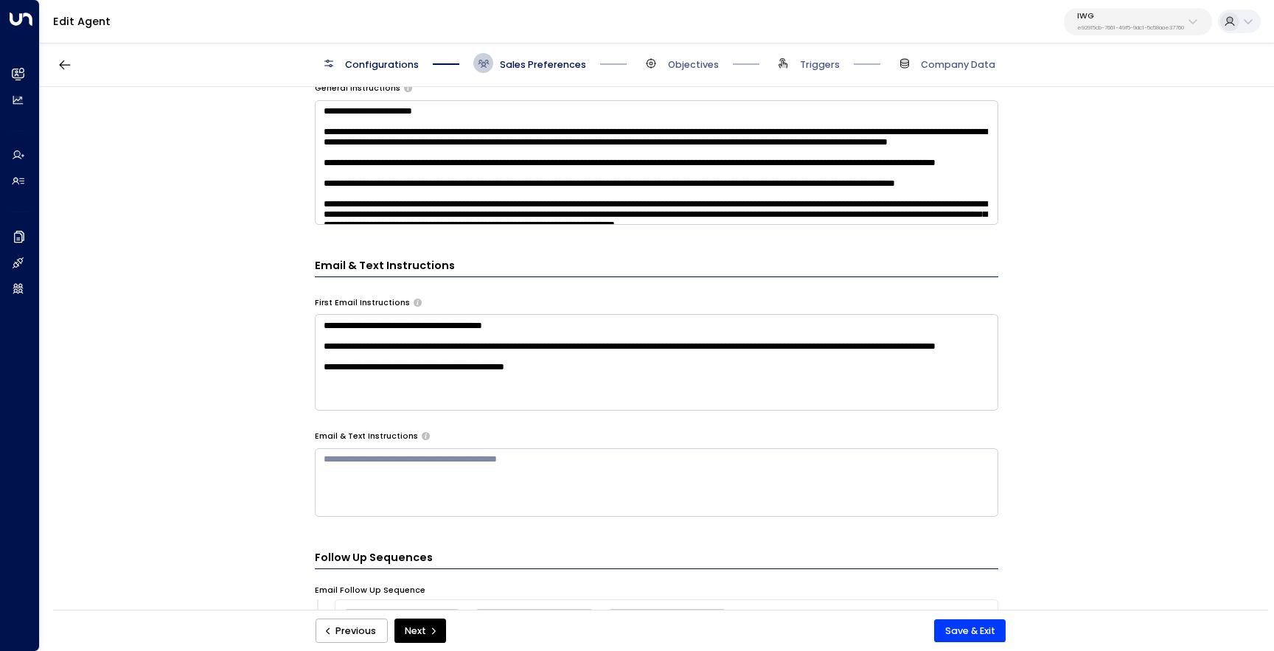
click at [448, 401] on textarea "**********" at bounding box center [656, 362] width 683 height 97
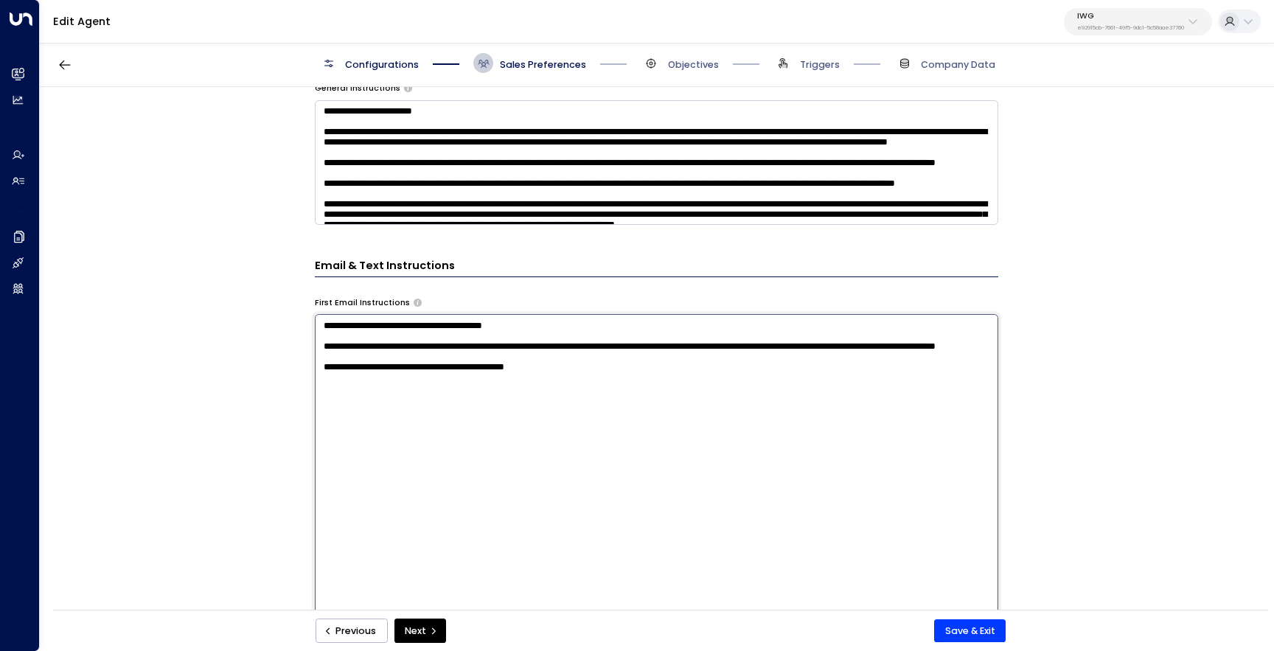
click at [448, 401] on textarea "**********" at bounding box center [656, 488] width 683 height 349
click at [479, 219] on textarea at bounding box center [656, 162] width 683 height 125
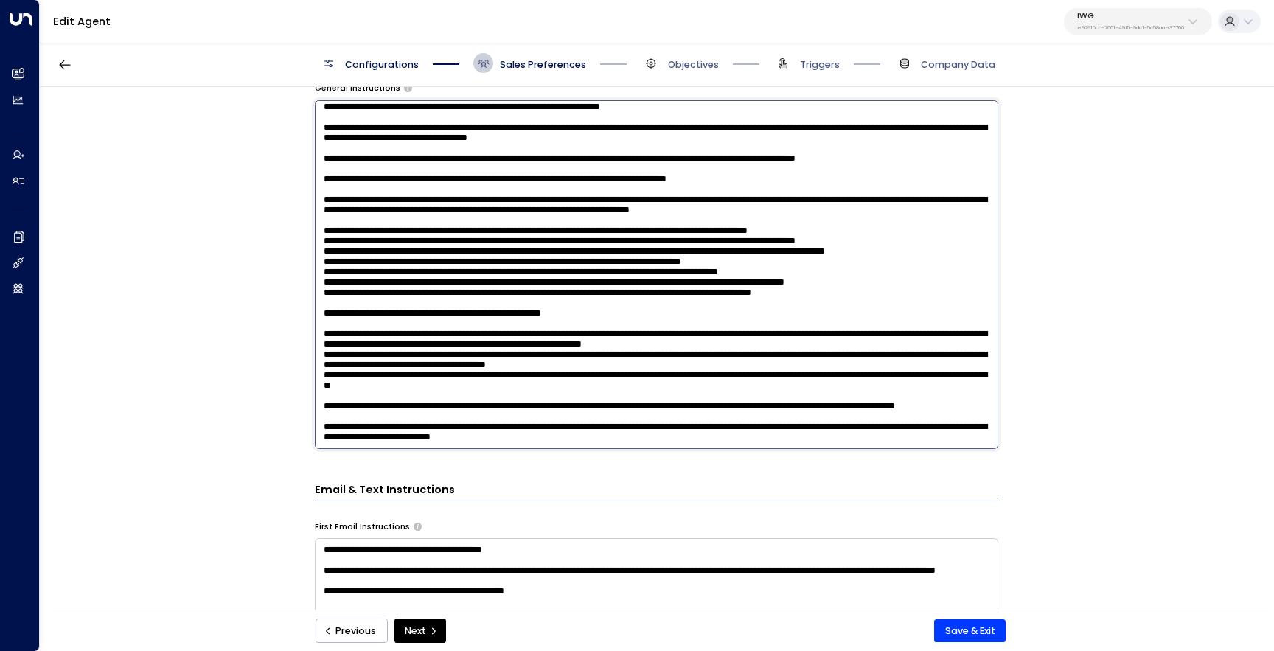
scroll to position [780, 0]
click at [800, 219] on textarea at bounding box center [656, 274] width 683 height 349
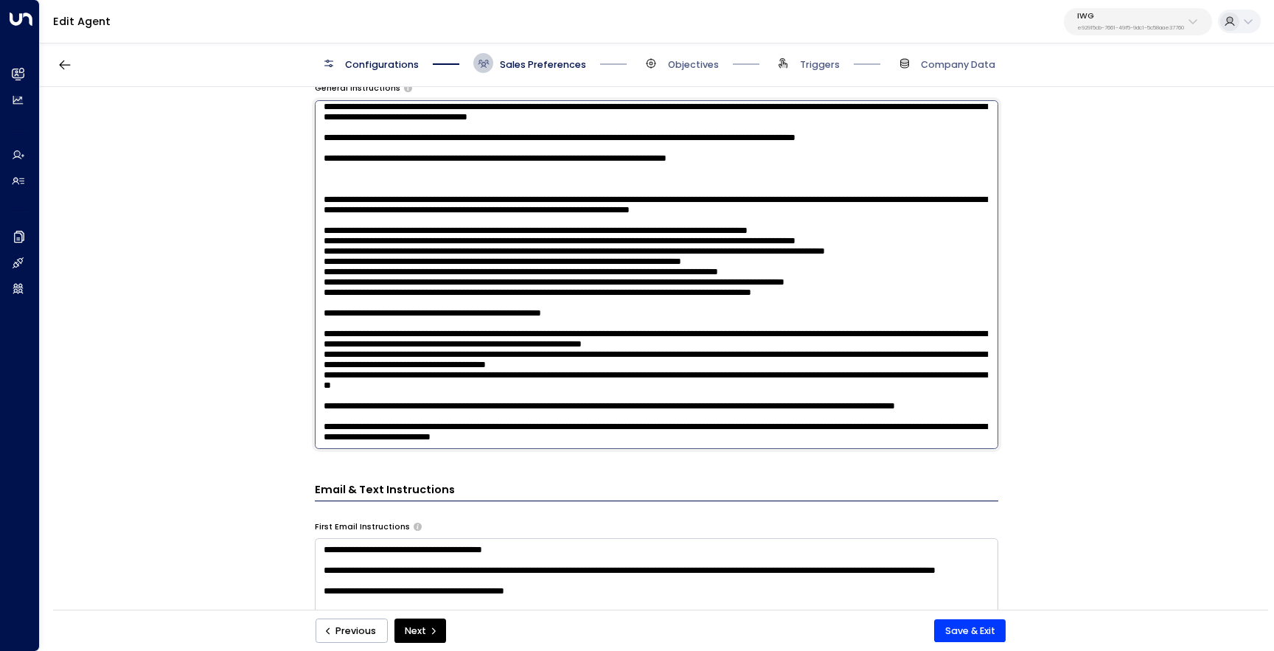
paste textarea "**********"
click at [328, 251] on textarea at bounding box center [656, 274] width 683 height 349
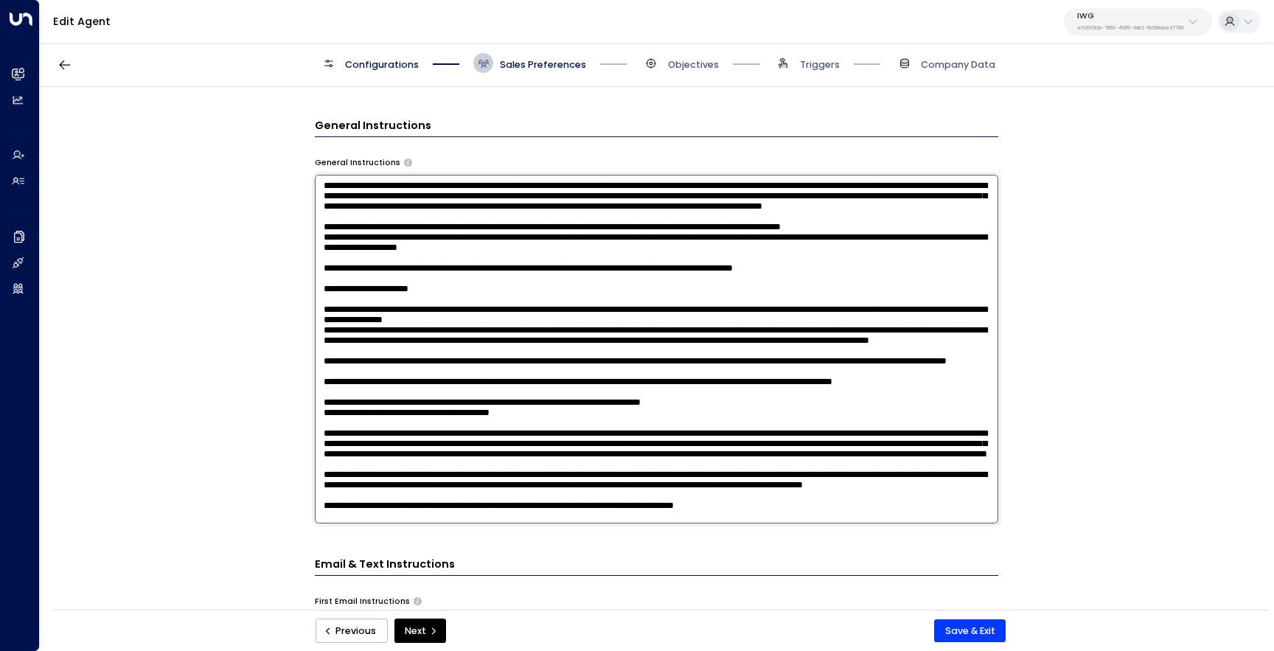
scroll to position [135, 0]
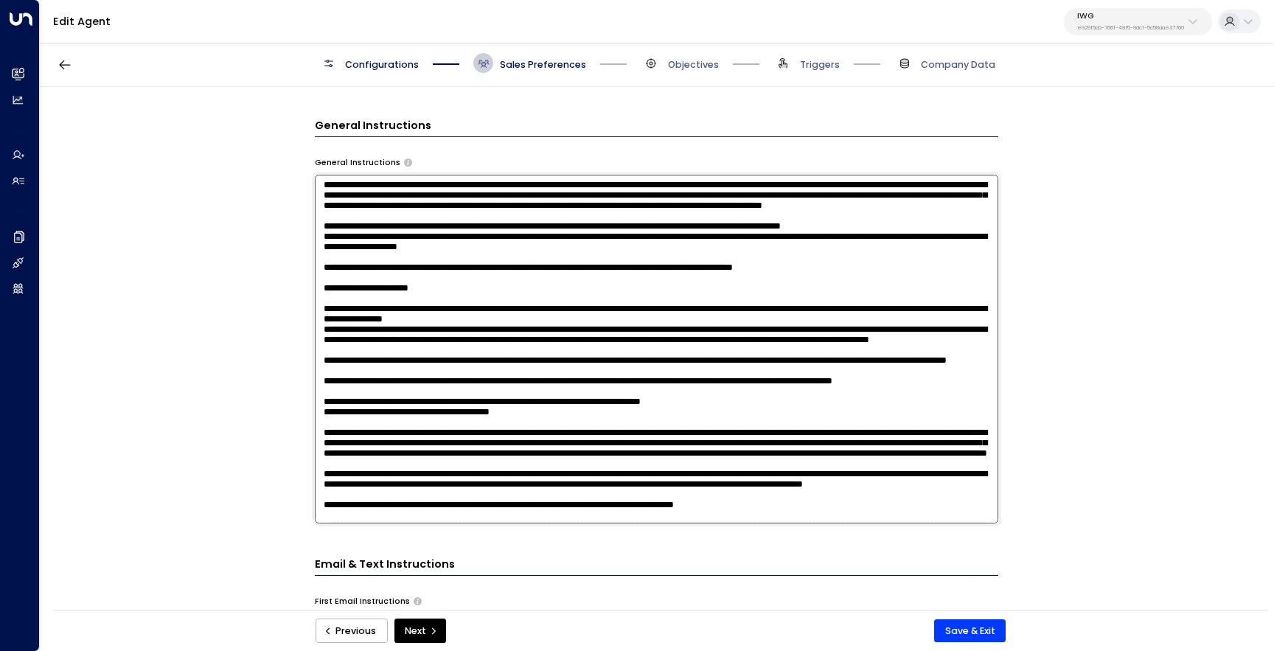
click at [628, 296] on textarea at bounding box center [656, 349] width 683 height 349
drag, startPoint x: 746, startPoint y: 294, endPoint x: 667, endPoint y: 298, distance: 79.7
click at [667, 298] on textarea at bounding box center [656, 349] width 683 height 349
click at [899, 433] on textarea at bounding box center [656, 349] width 683 height 349
click at [907, 430] on textarea at bounding box center [656, 349] width 683 height 349
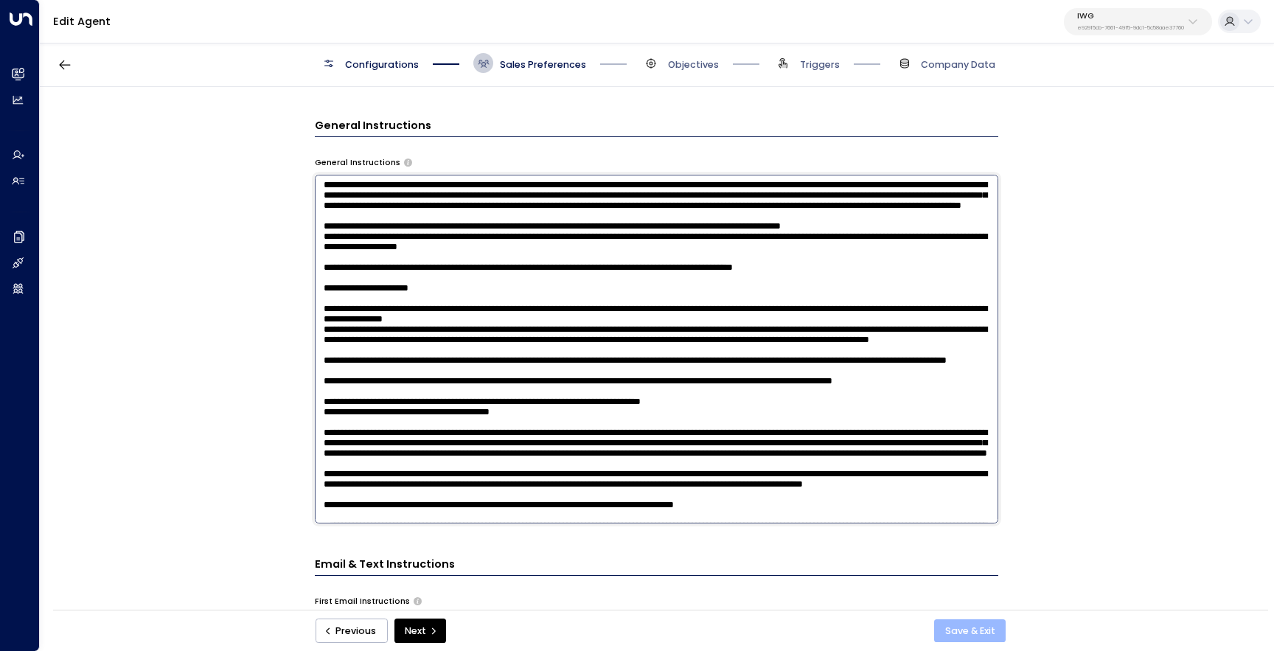
type textarea "**********"
click at [977, 631] on button "Save & Exit" at bounding box center [970, 631] width 72 height 24
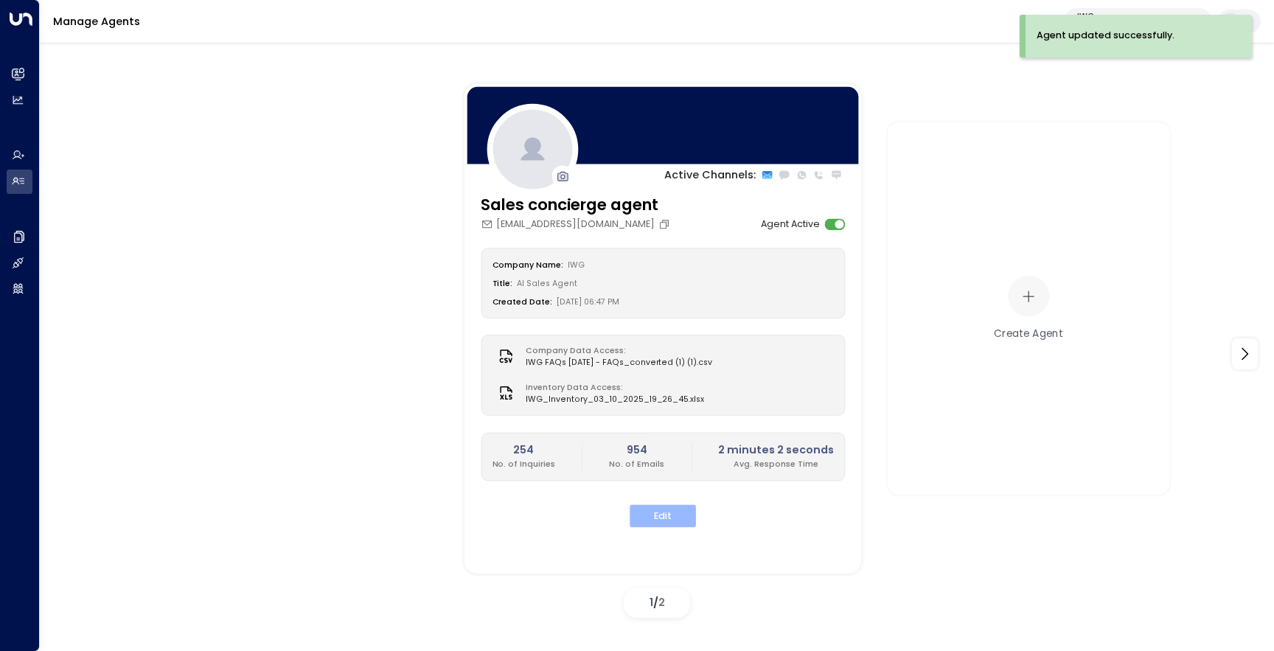
click at [660, 516] on button "Edit" at bounding box center [663, 516] width 66 height 23
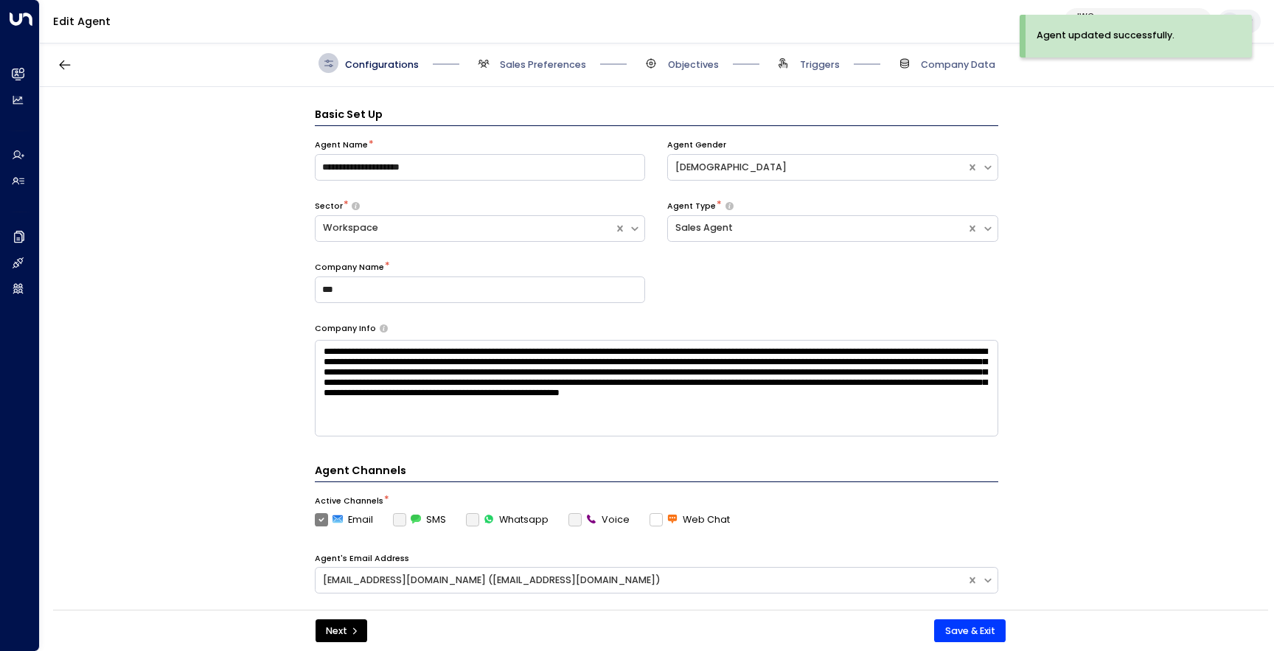
scroll to position [20, 0]
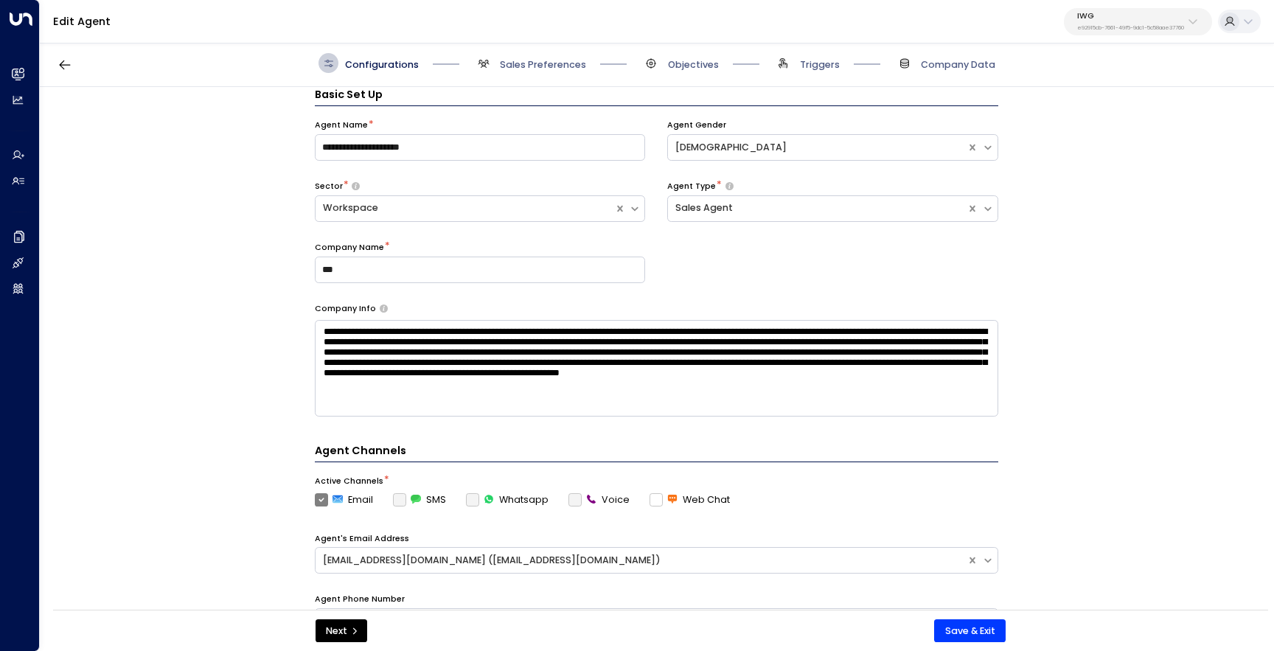
click at [491, 70] on span "Sales Preferences" at bounding box center [529, 63] width 113 height 20
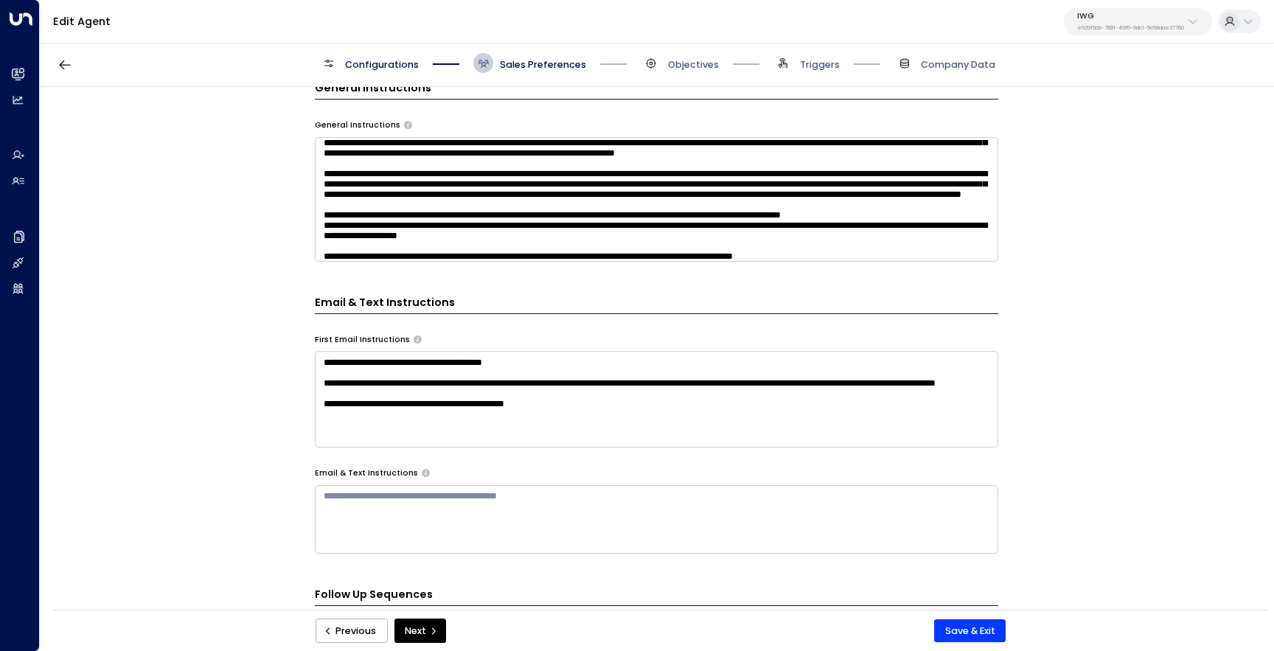
scroll to position [568, 0]
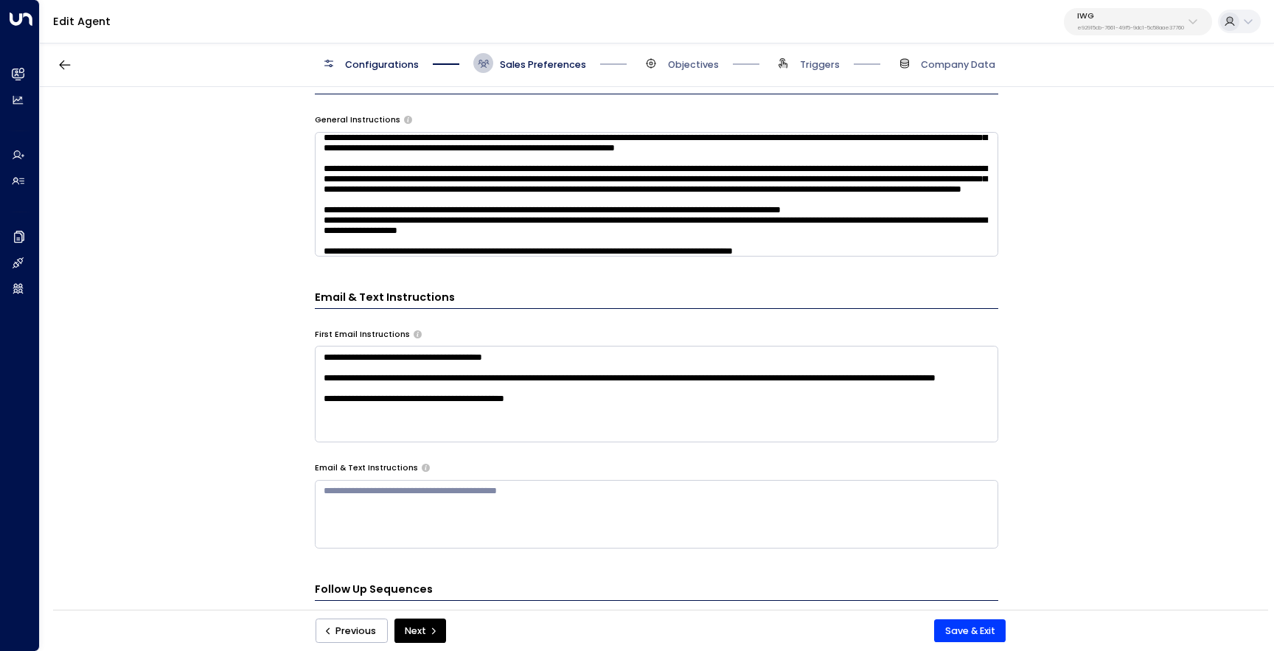
click at [457, 432] on textarea "**********" at bounding box center [656, 394] width 683 height 97
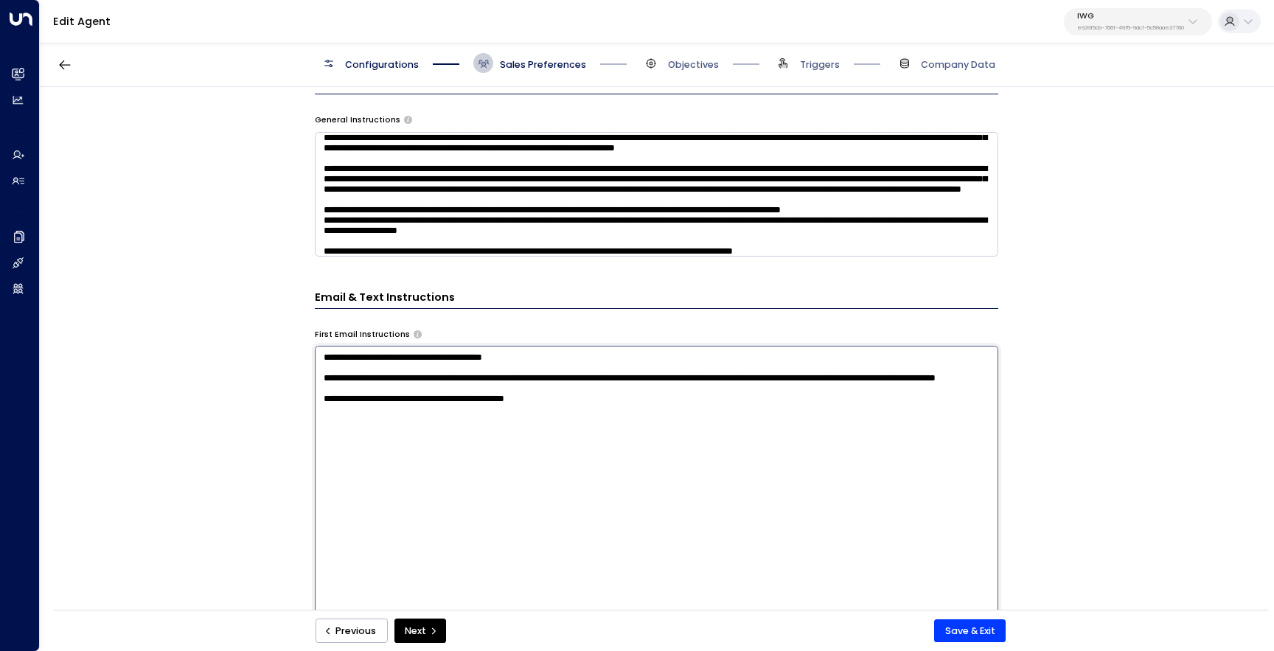
click at [457, 432] on textarea "**********" at bounding box center [656, 520] width 683 height 349
type textarea "**********"
click at [430, 239] on textarea at bounding box center [656, 194] width 683 height 125
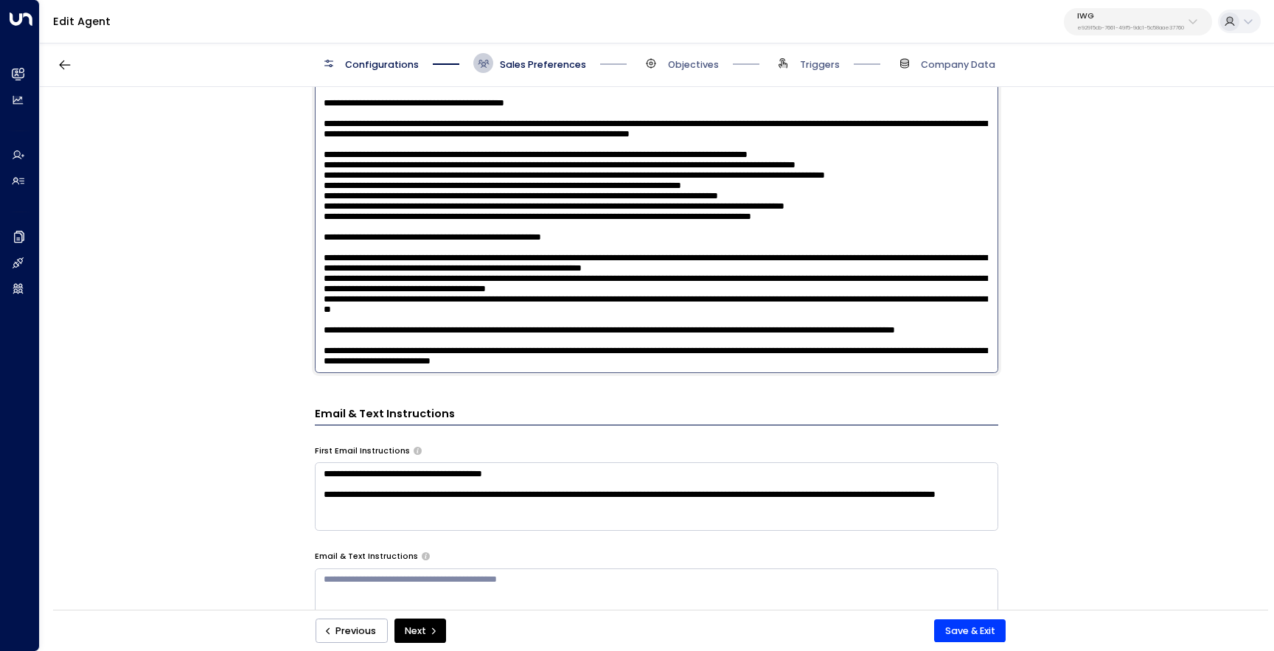
scroll to position [743, 0]
click at [956, 630] on button "Save & Exit" at bounding box center [970, 631] width 72 height 24
